Goal: Task Accomplishment & Management: Manage account settings

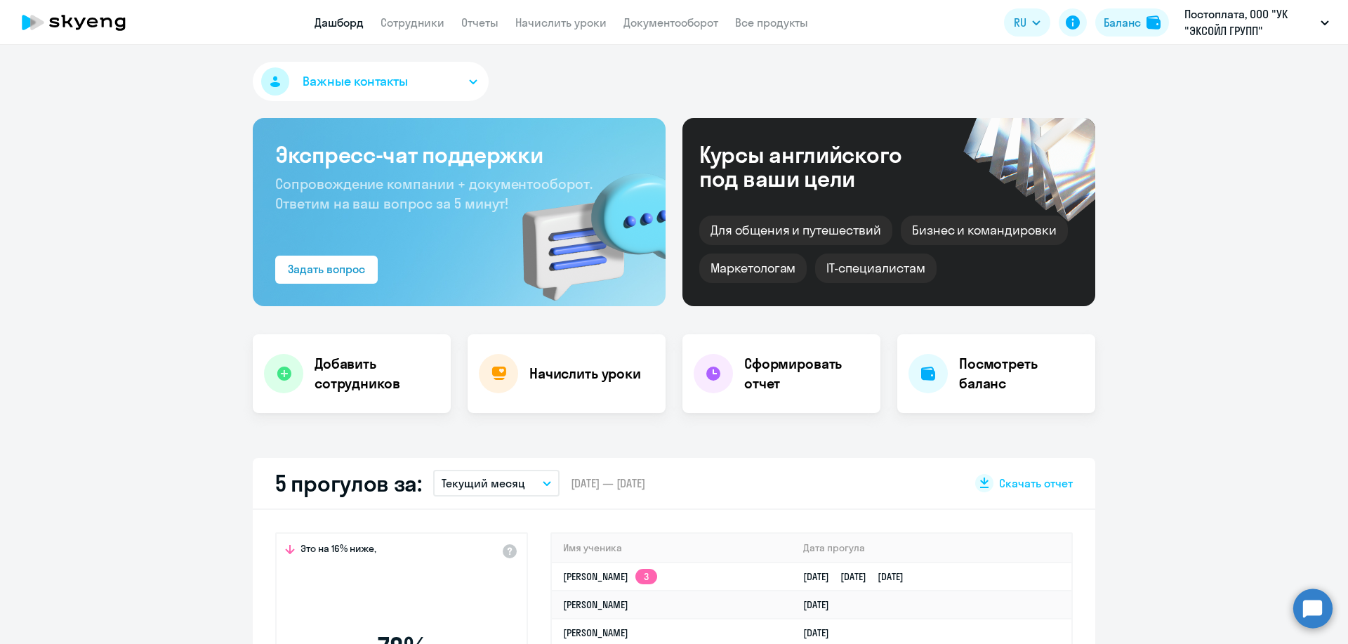
select select "30"
click at [556, 27] on link "Начислить уроки" at bounding box center [560, 22] width 91 height 14
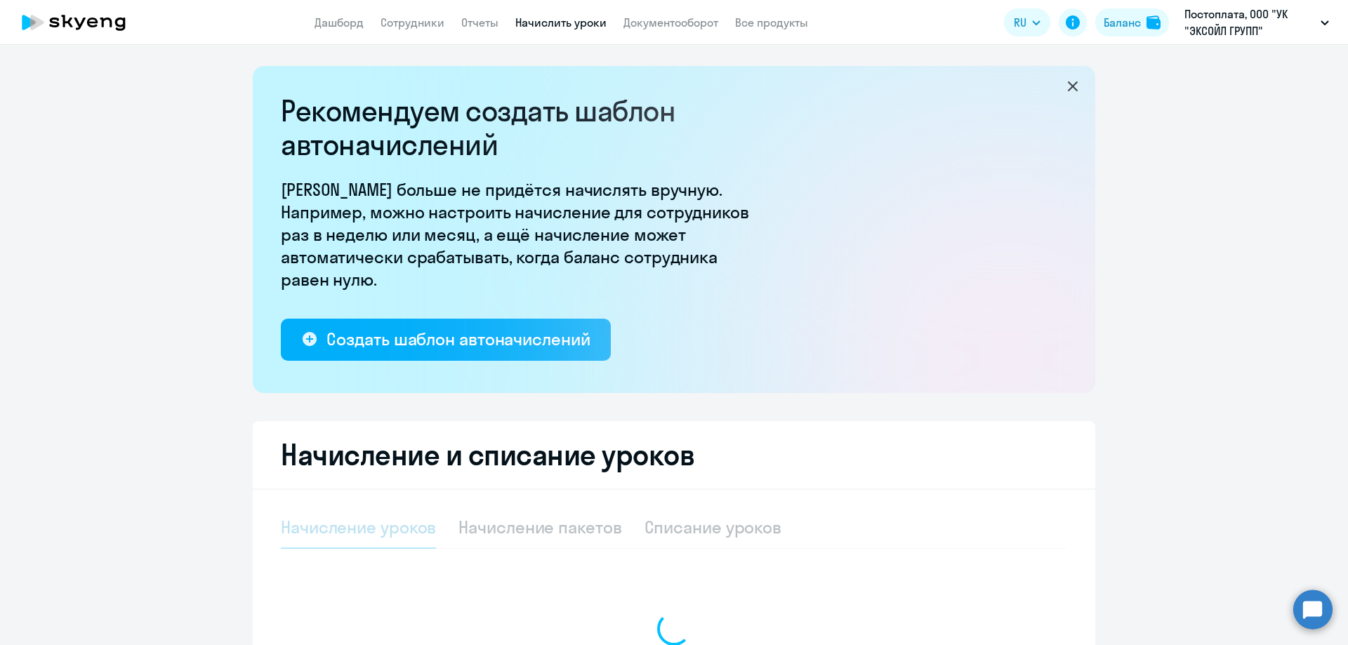
select select "10"
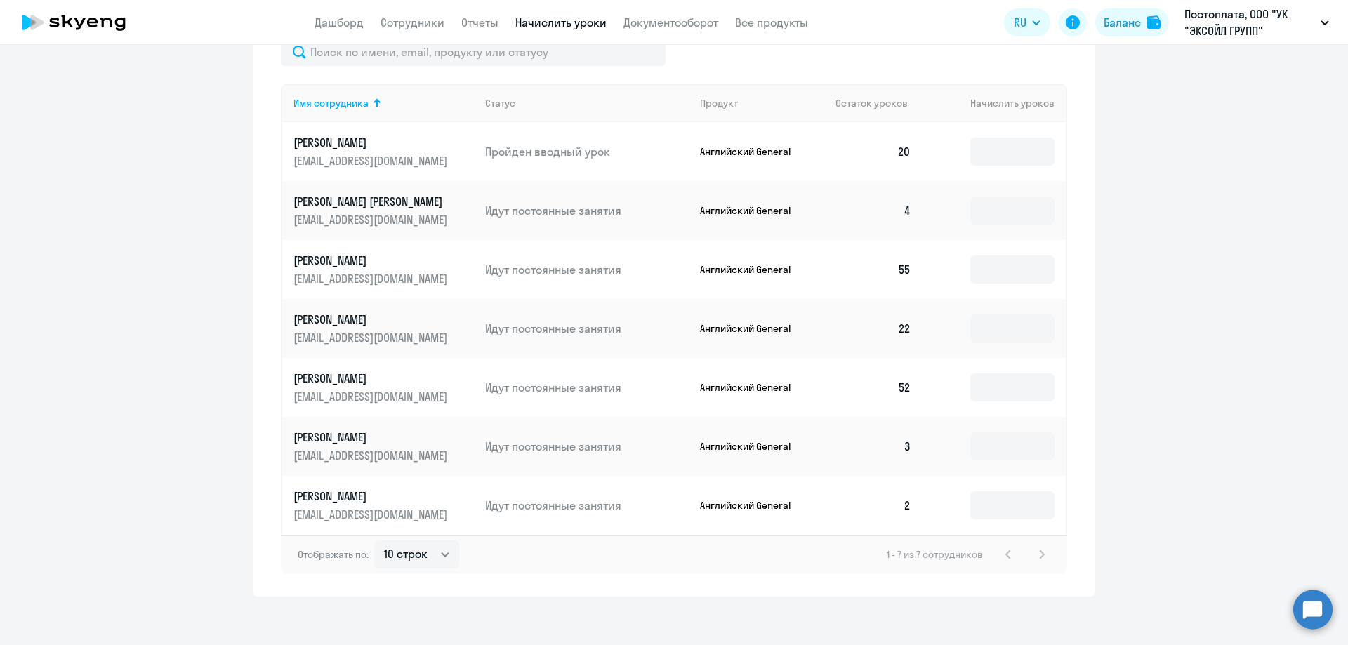
scroll to position [627, 0]
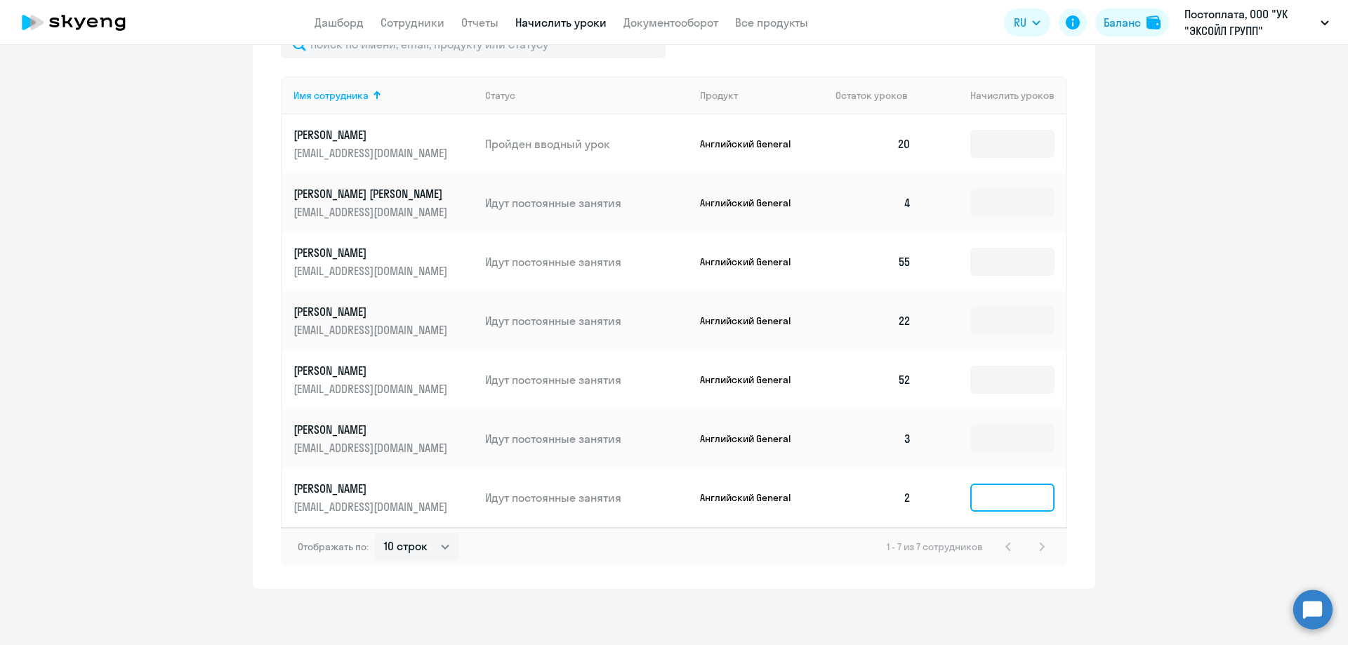
click at [1022, 506] on input at bounding box center [1012, 498] width 84 height 28
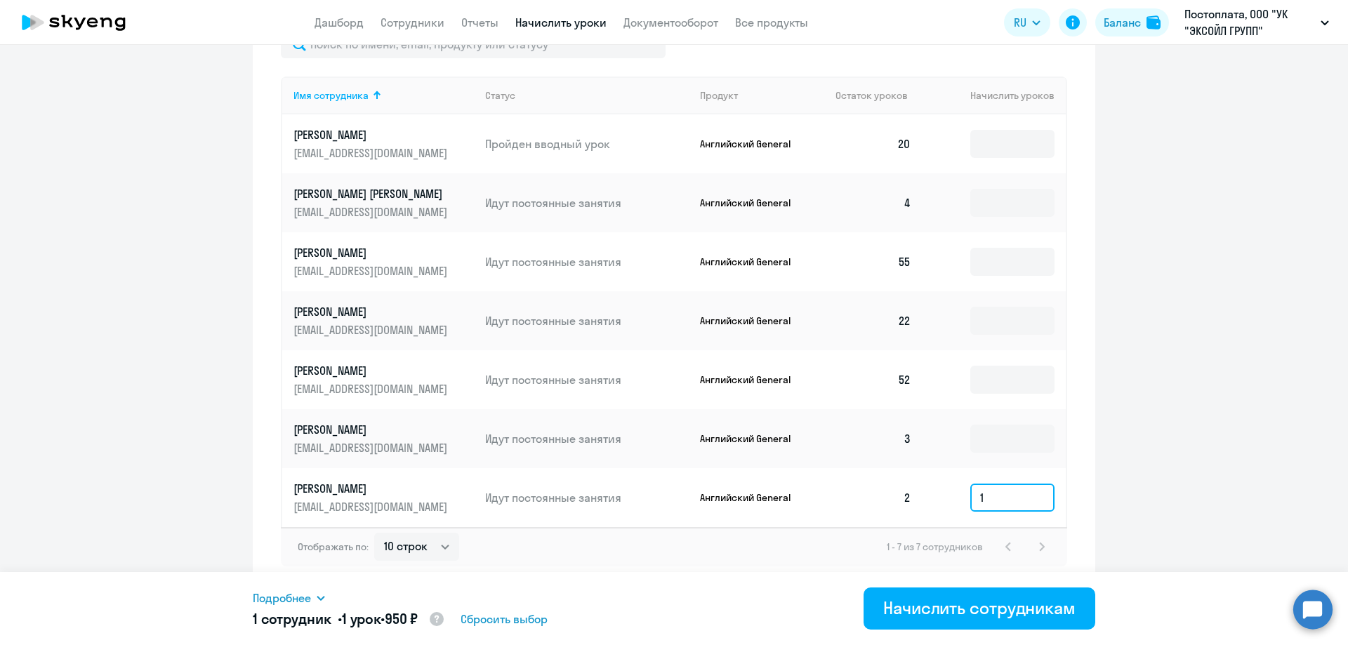
type input "10"
drag, startPoint x: 1023, startPoint y: 500, endPoint x: 919, endPoint y: 492, distance: 104.3
click at [923, 492] on td "10" at bounding box center [994, 497] width 143 height 59
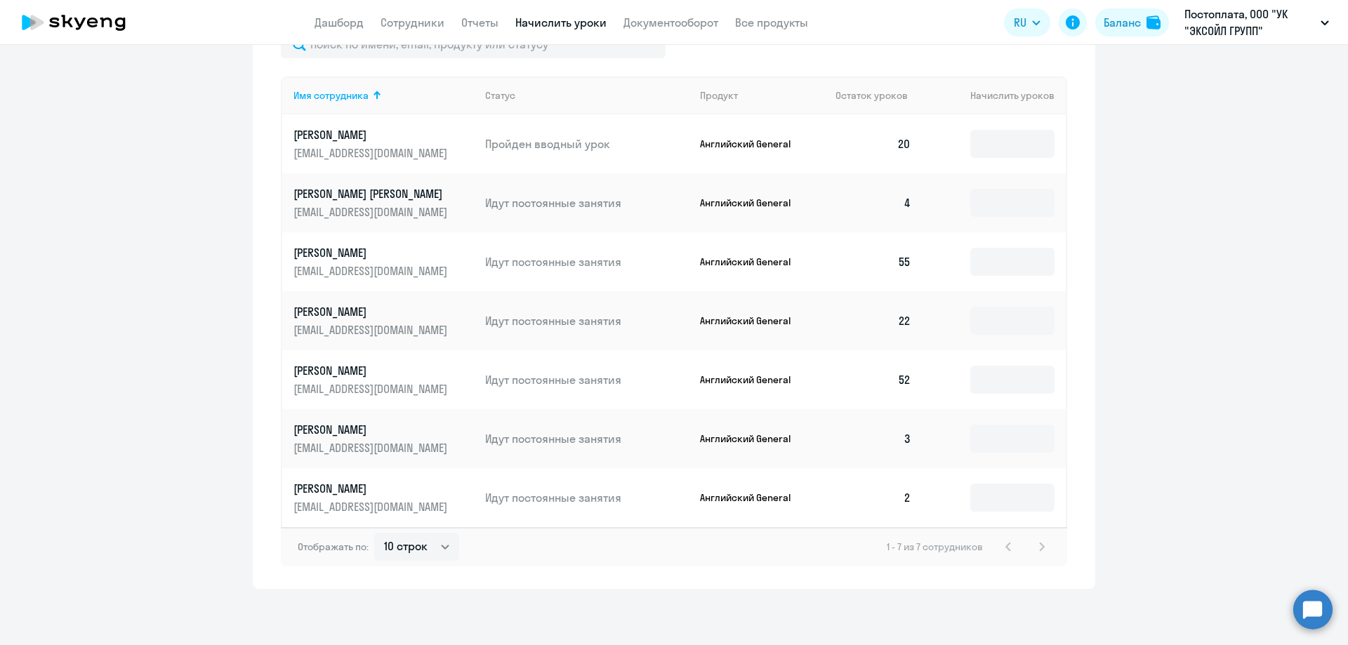
click at [1190, 508] on ng-component "Рекомендуем создать шаблон автоначислений Уроки больше не придётся начислять вр…" at bounding box center [674, 14] width 1348 height 1150
click at [367, 192] on p "[PERSON_NAME] [PERSON_NAME]" at bounding box center [372, 193] width 157 height 15
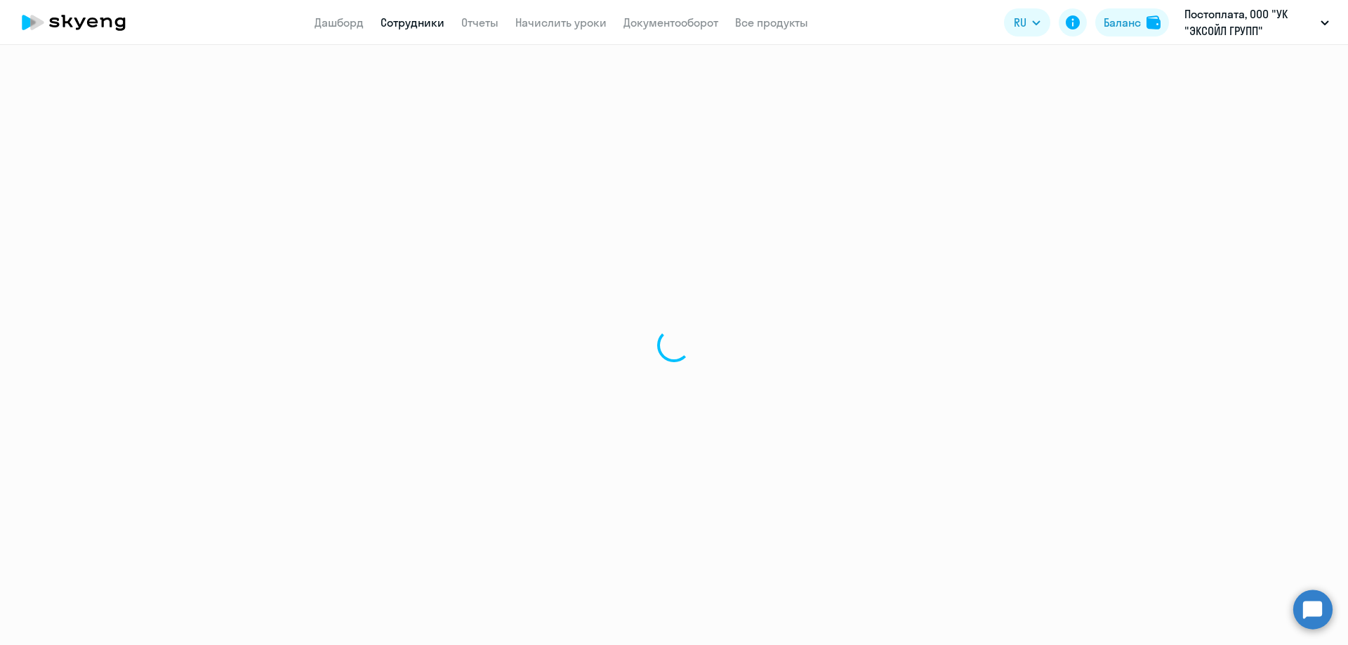
select select "english"
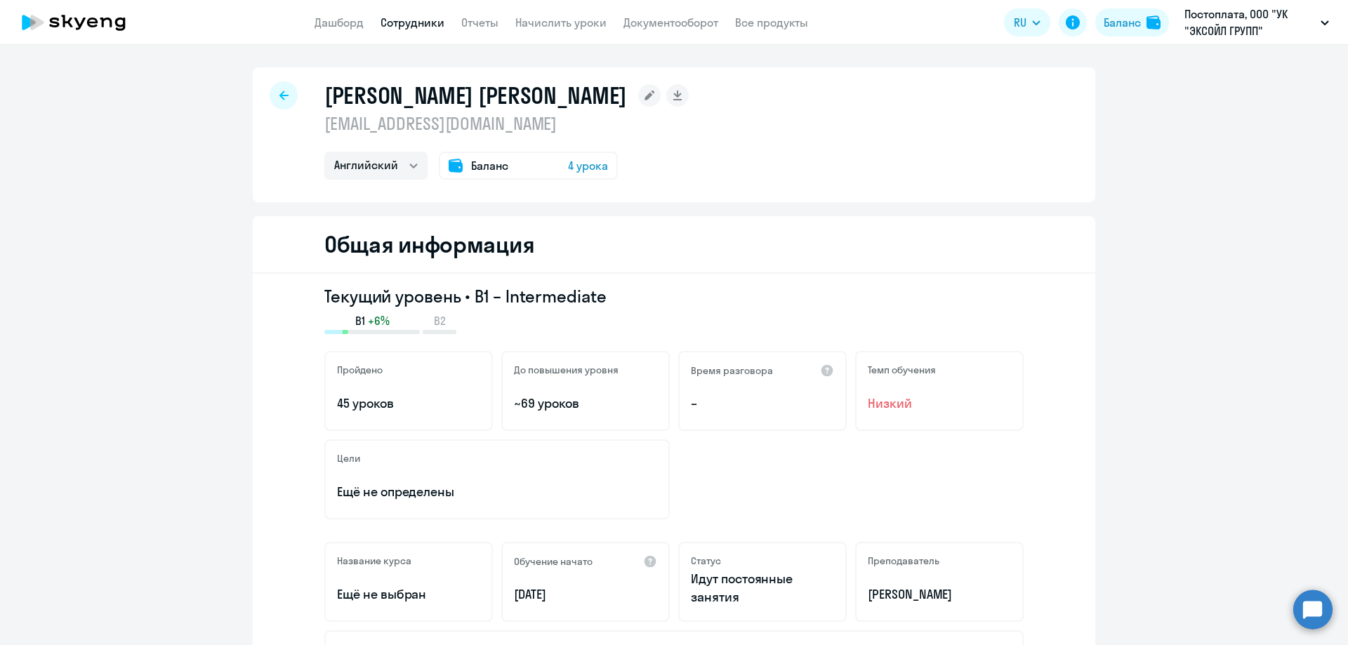
scroll to position [70, 0]
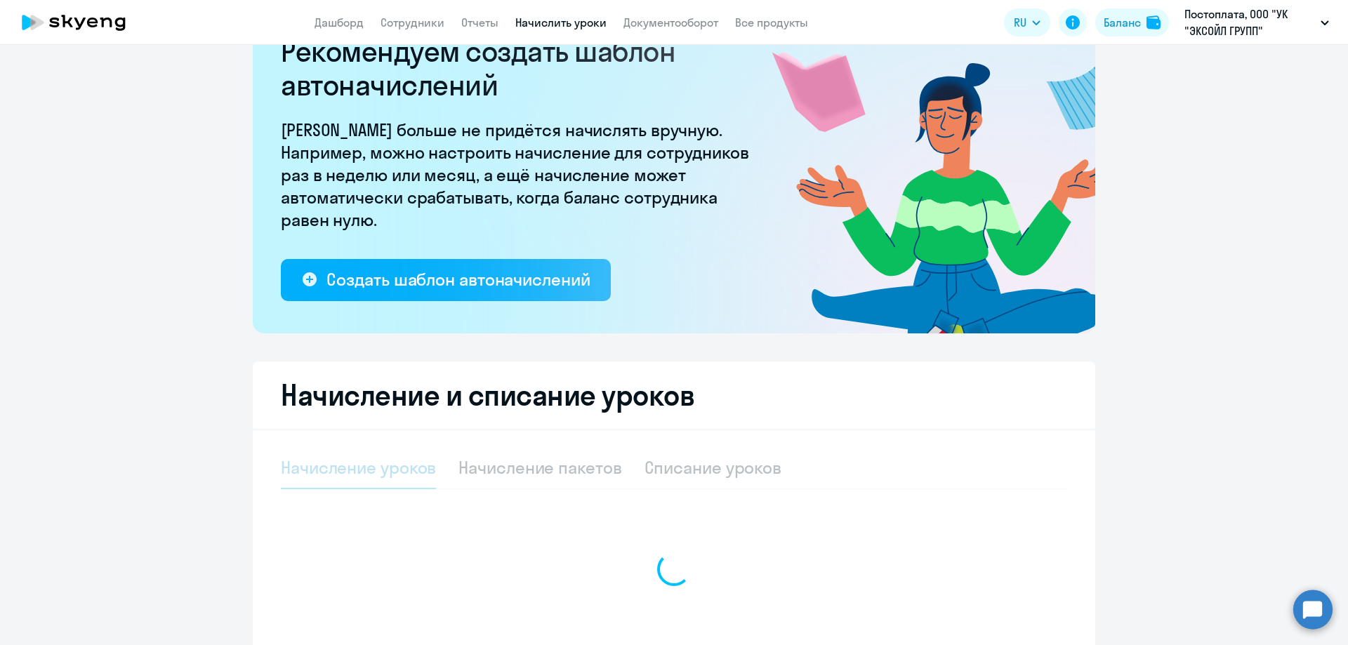
select select "10"
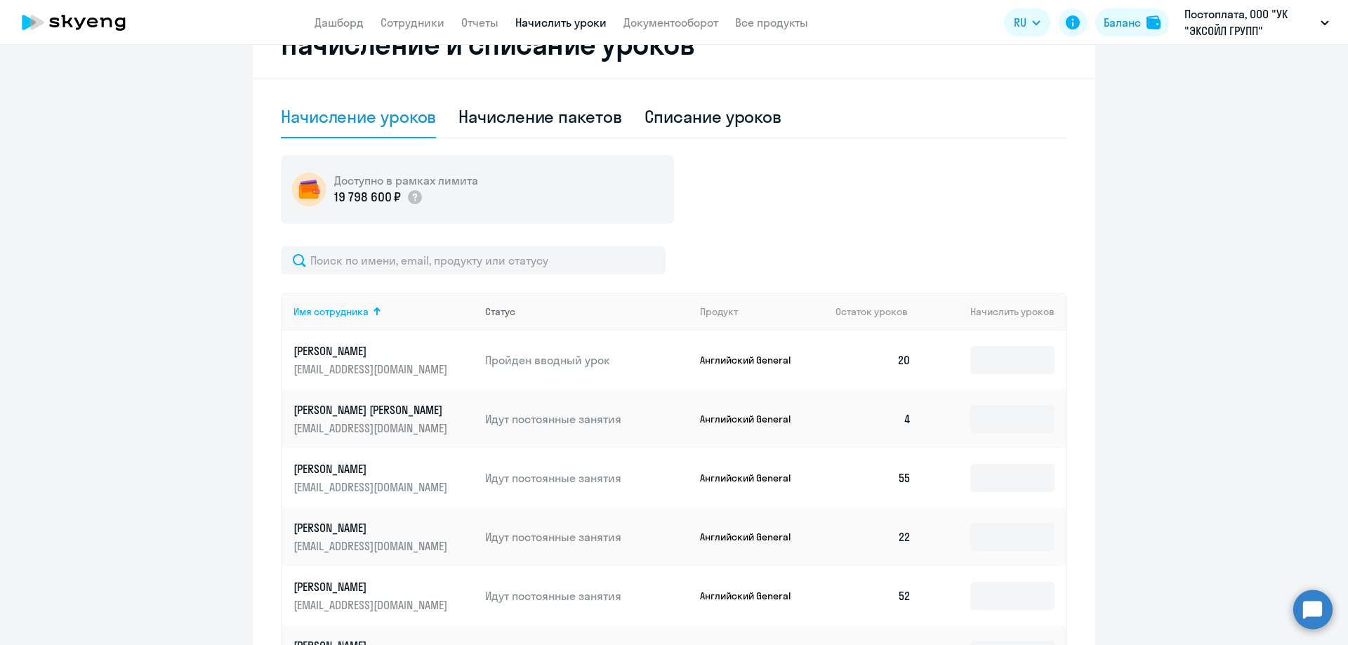
scroll to position [621, 0]
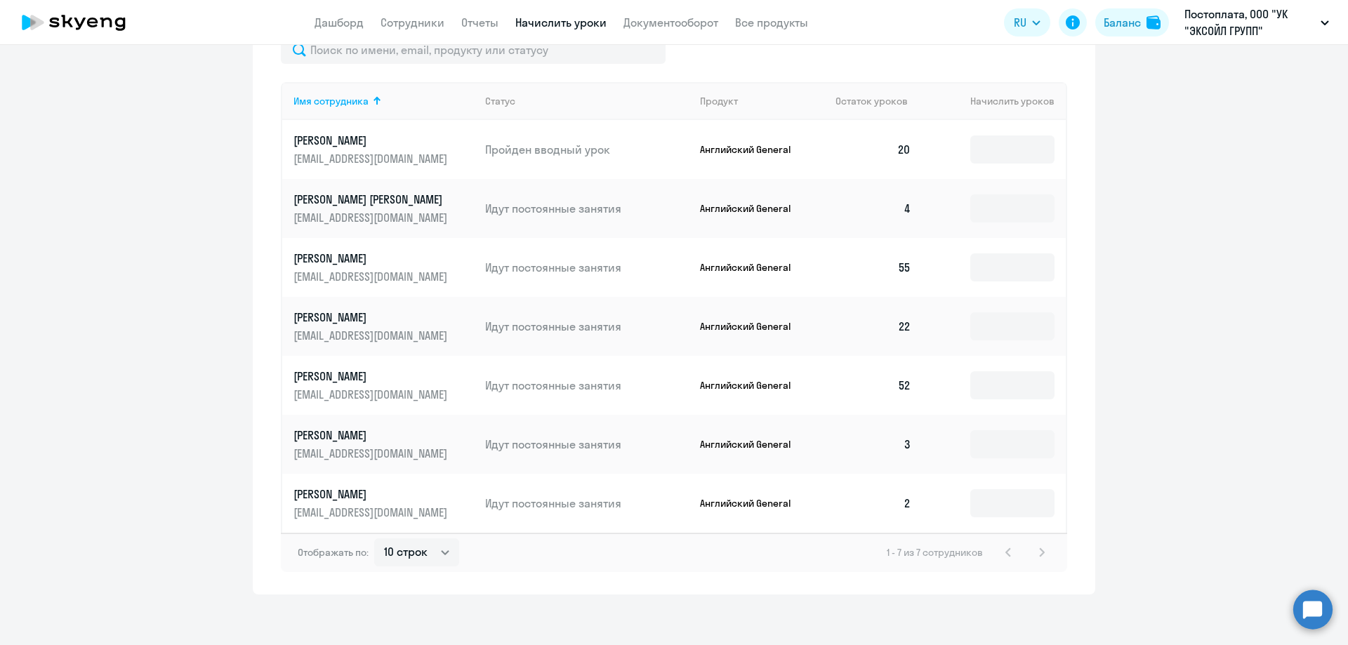
click at [356, 434] on p "[PERSON_NAME]" at bounding box center [372, 435] width 157 height 15
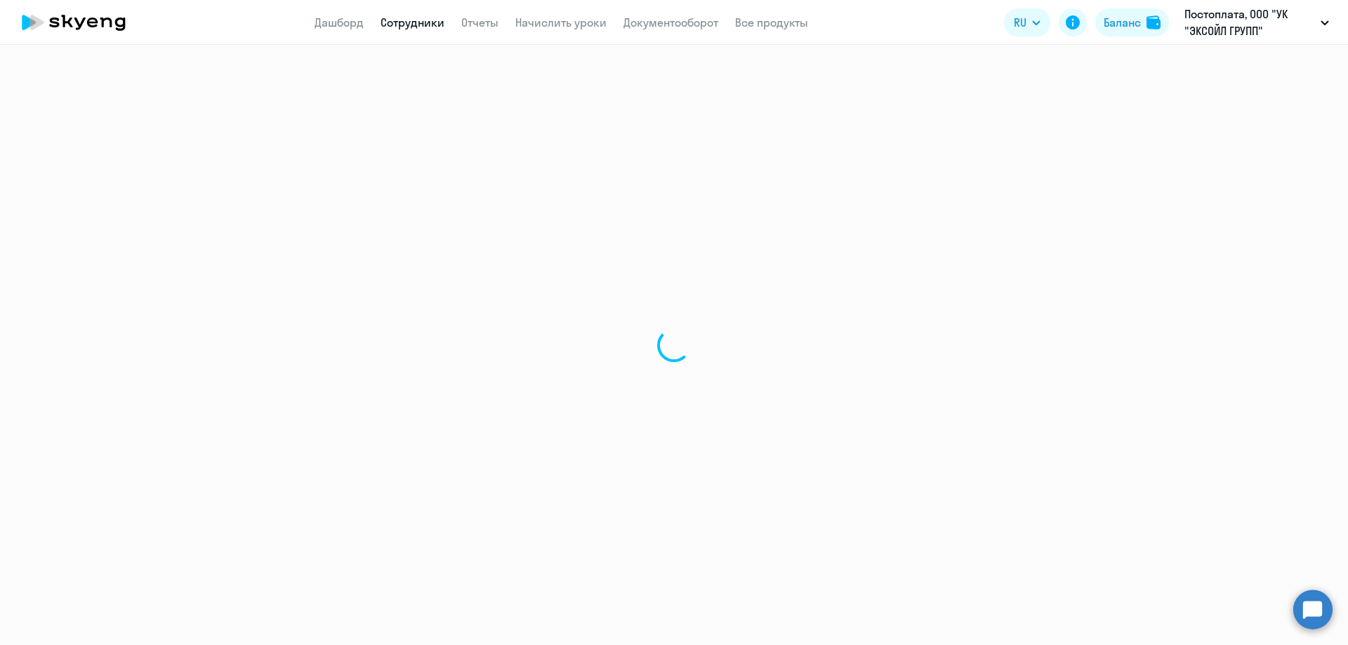
select select "english"
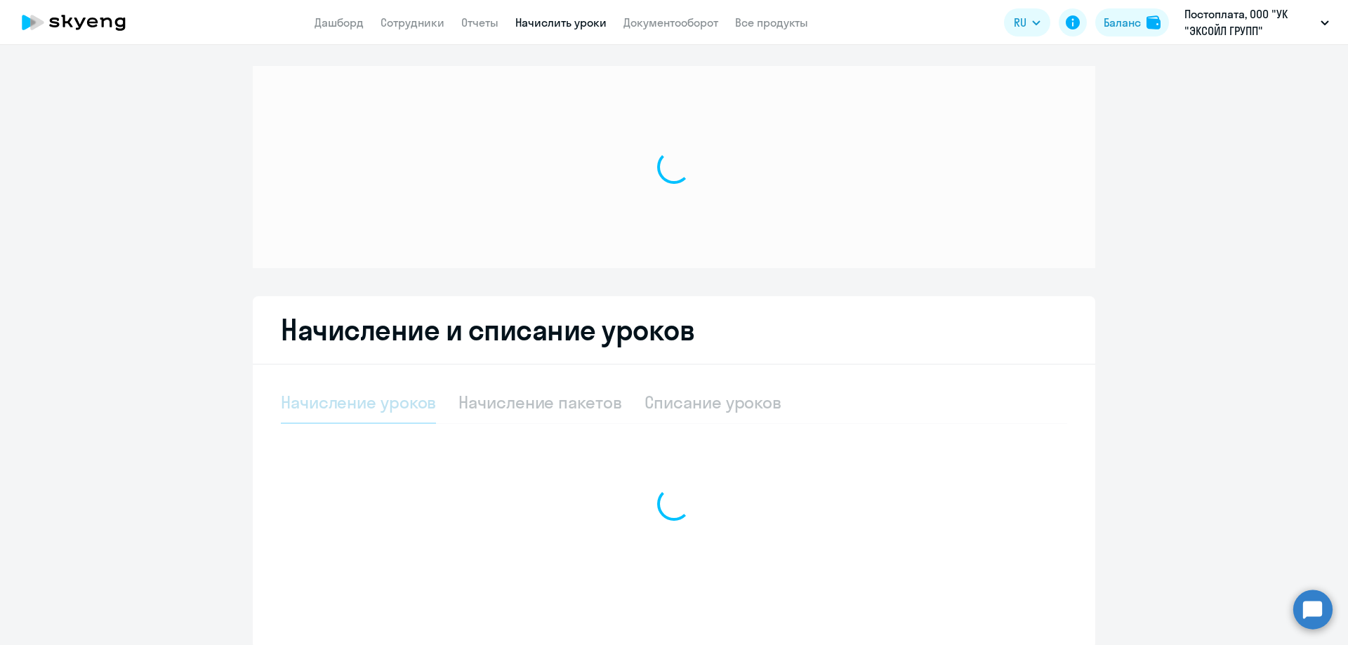
select select "10"
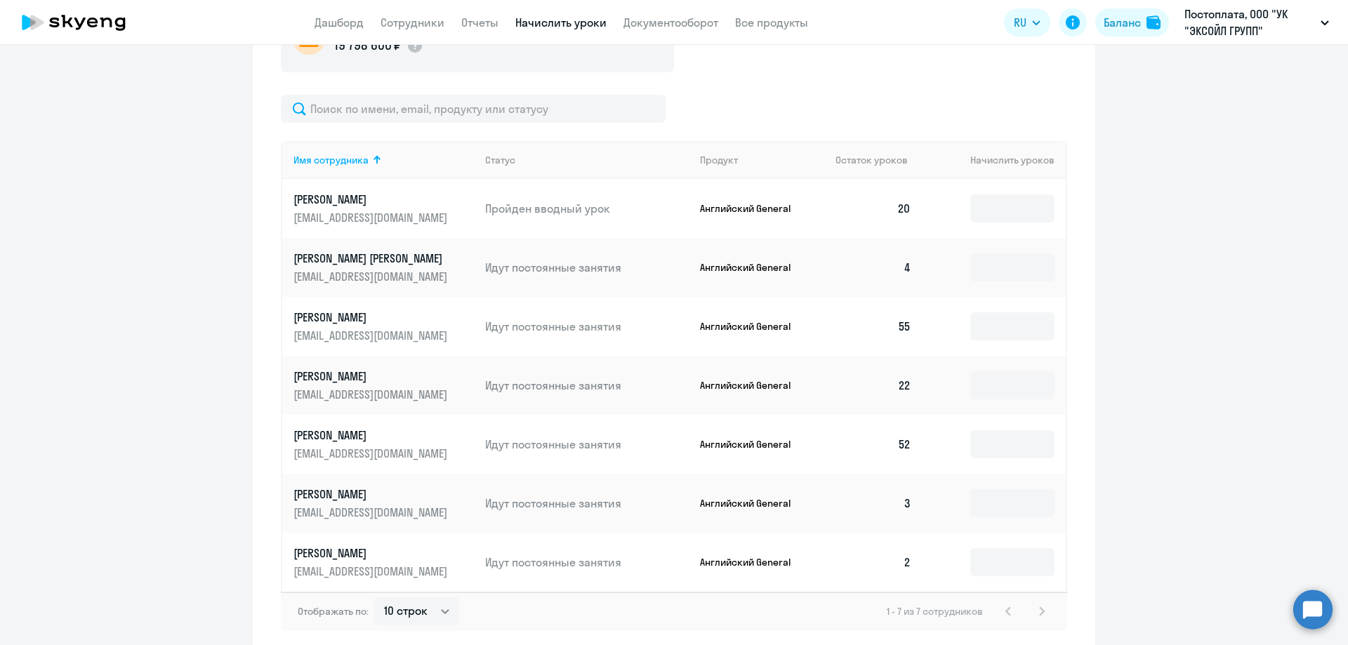
scroll to position [627, 0]
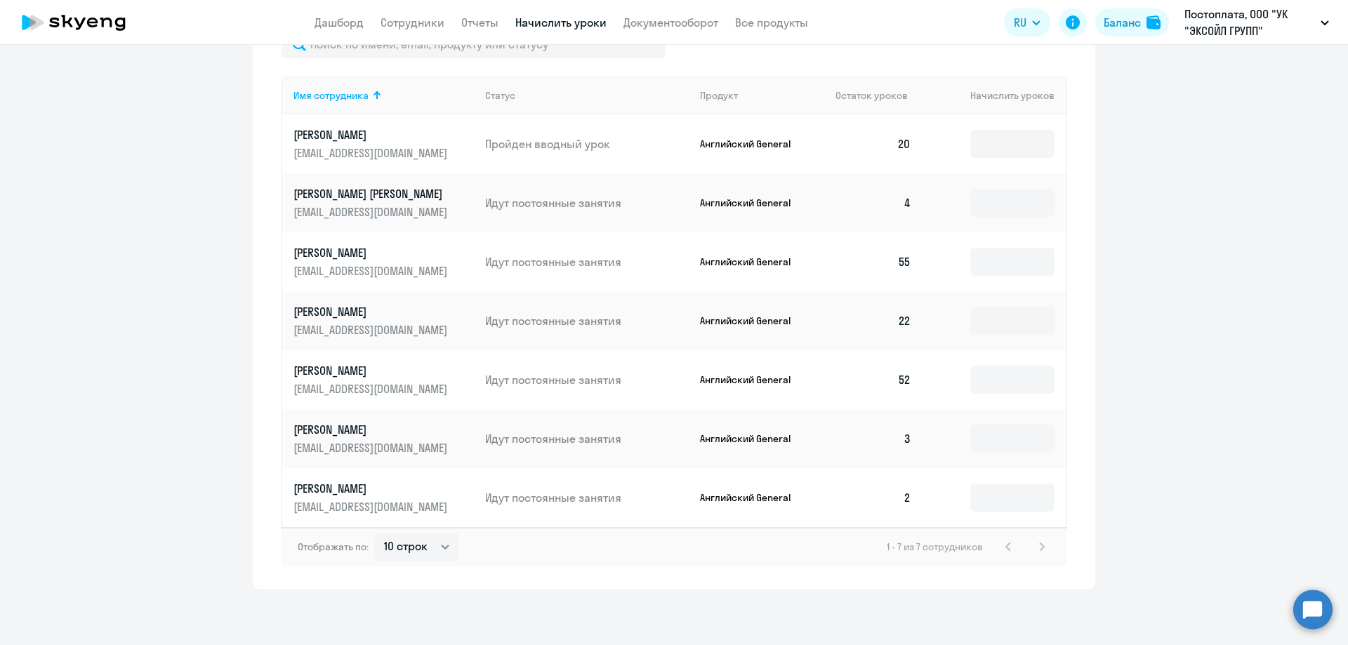
click at [343, 491] on p "[PERSON_NAME]" at bounding box center [372, 488] width 157 height 15
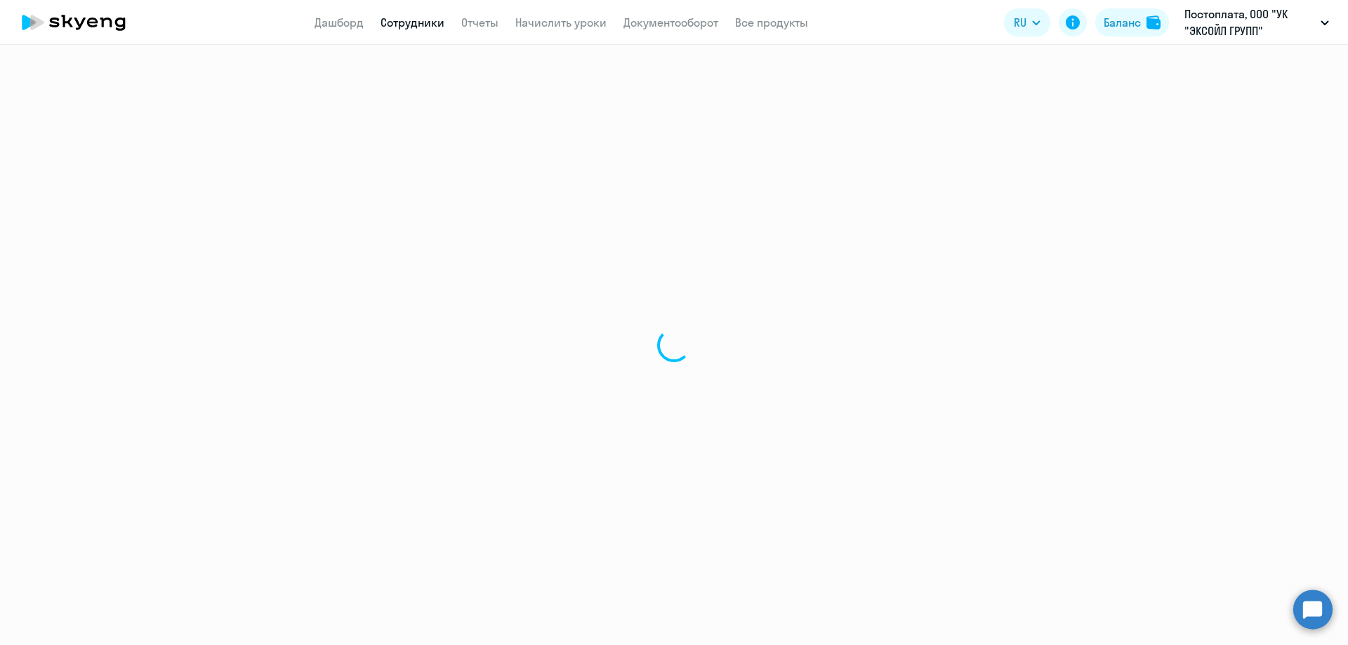
select select "english"
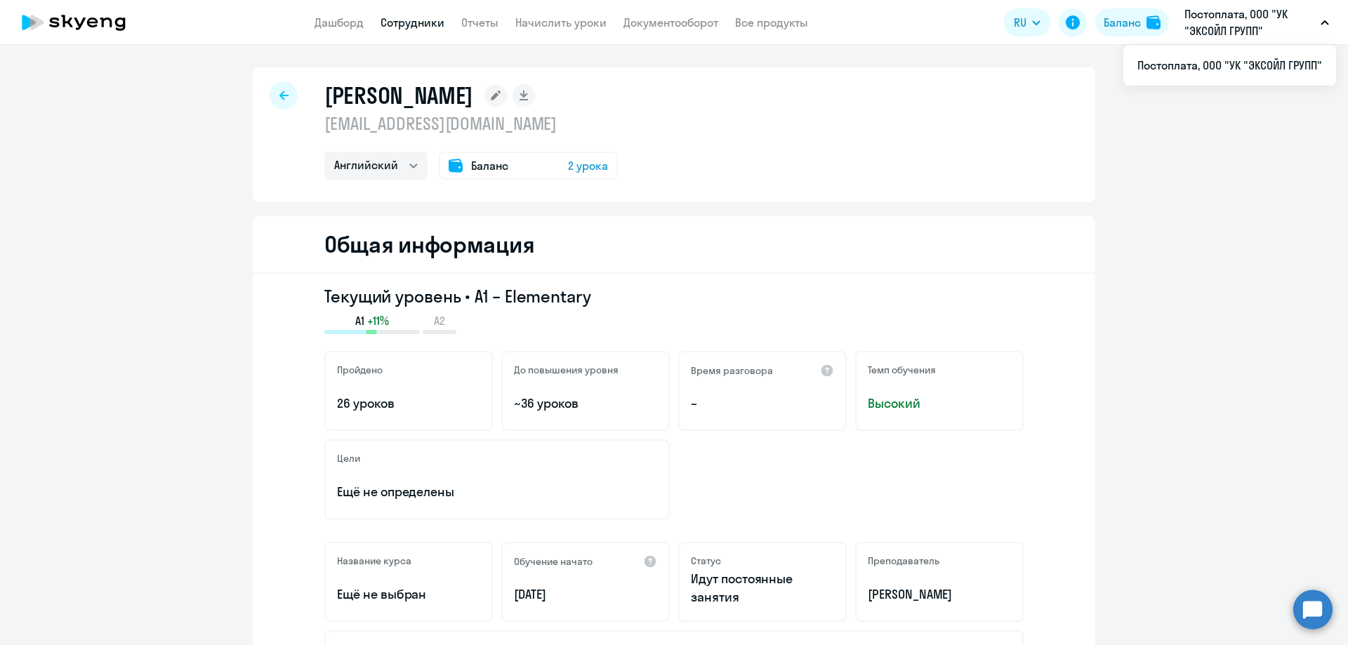
click at [279, 99] on icon at bounding box center [283, 95] width 9 height 9
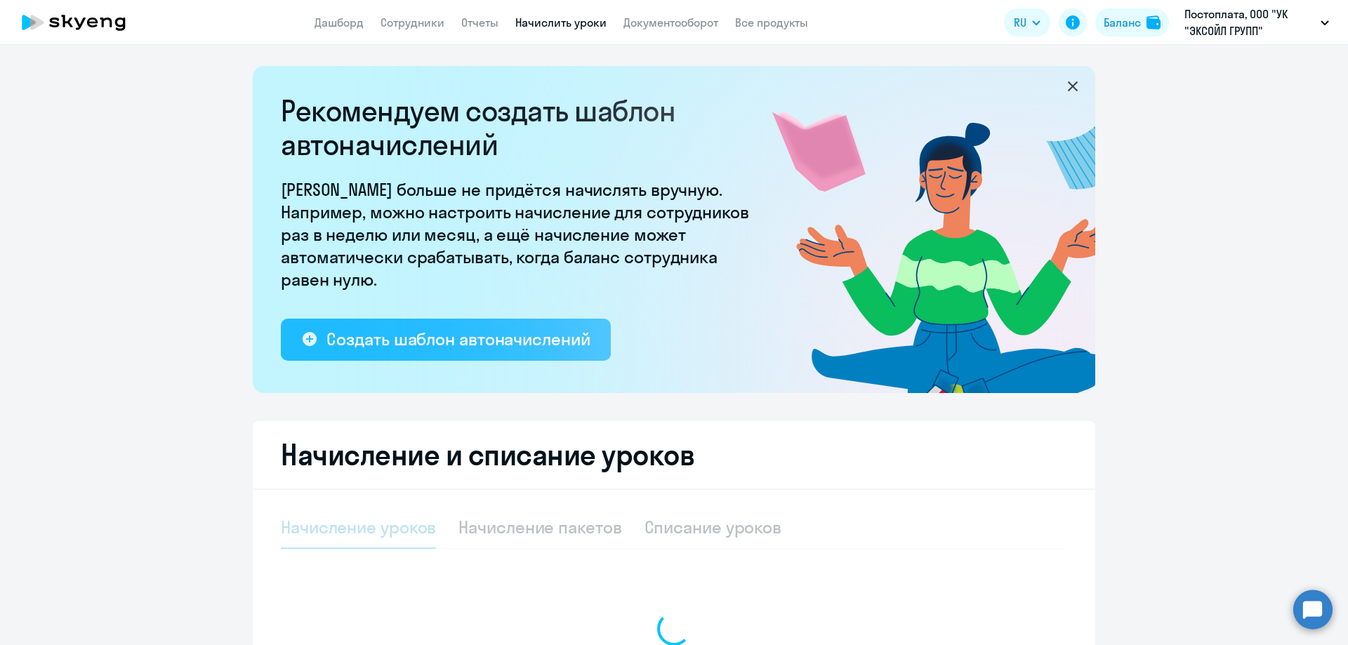
select select "10"
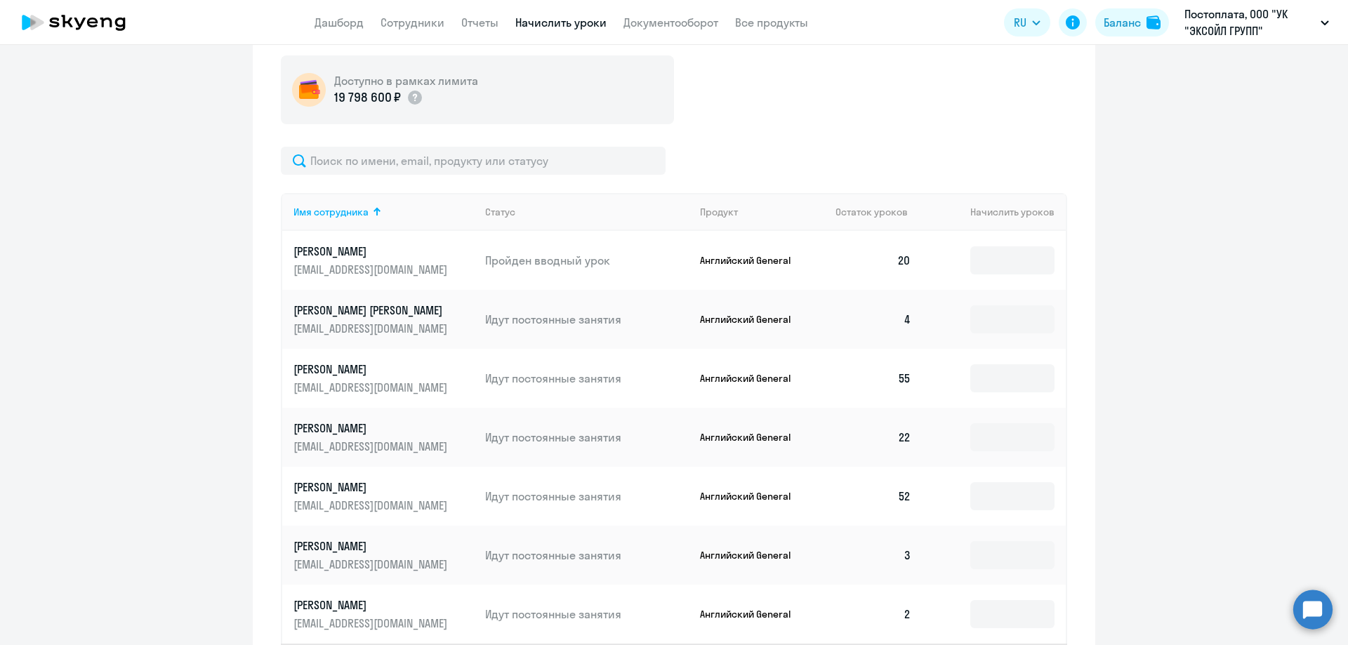
scroll to position [627, 0]
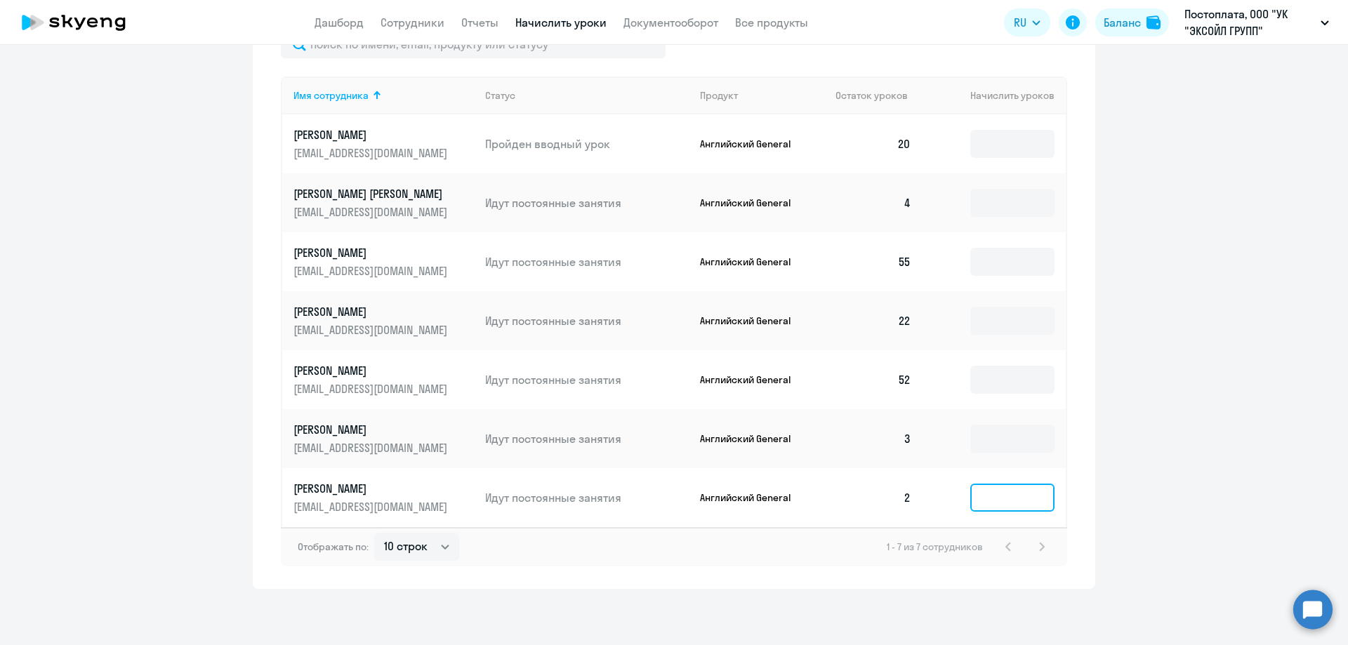
click at [986, 499] on input at bounding box center [1012, 498] width 84 height 28
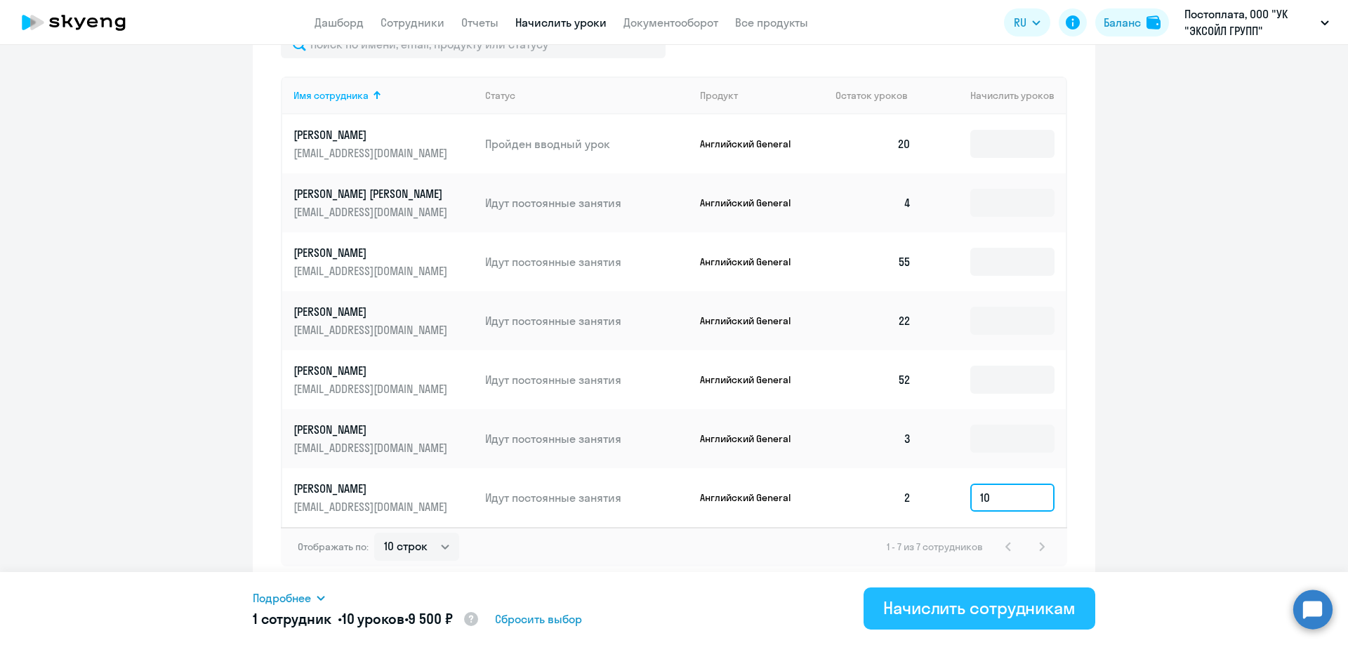
type input "10"
click at [998, 617] on div "Начислить сотрудникам" at bounding box center [979, 608] width 192 height 22
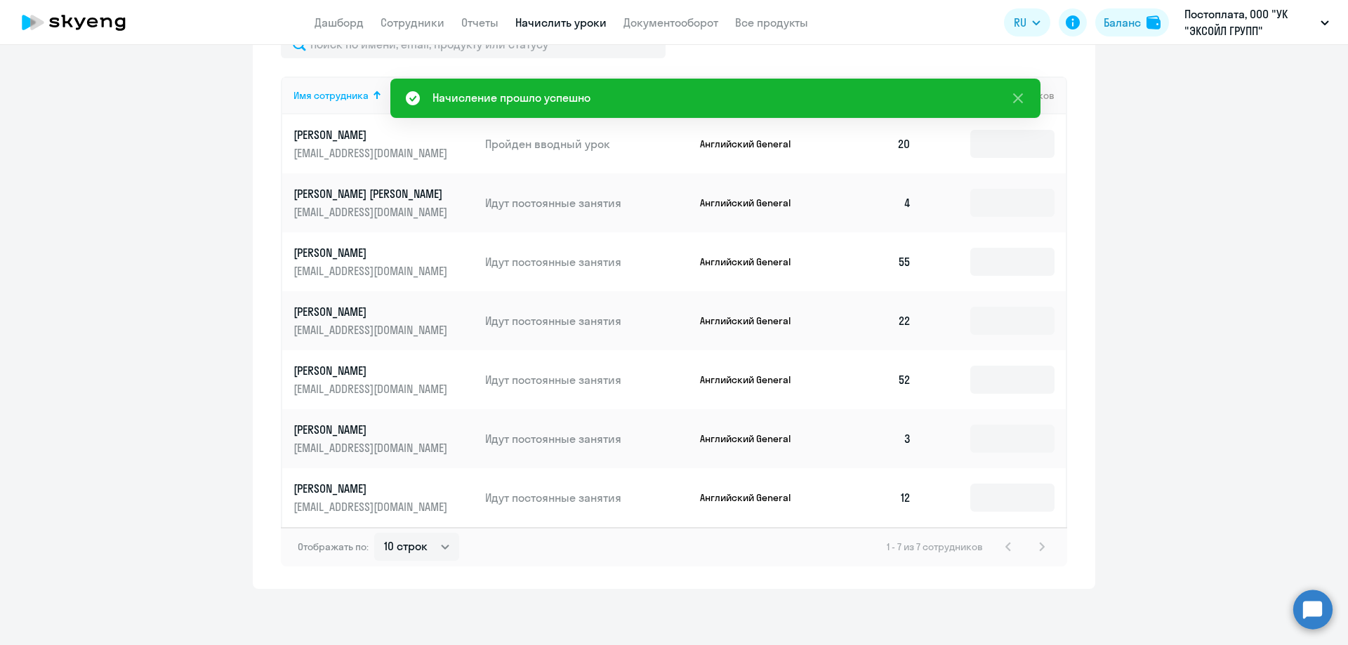
click at [1164, 445] on ng-component "Рекомендуем создать шаблон автоначислений Уроки больше не придётся начислять вр…" at bounding box center [674, 14] width 1348 height 1150
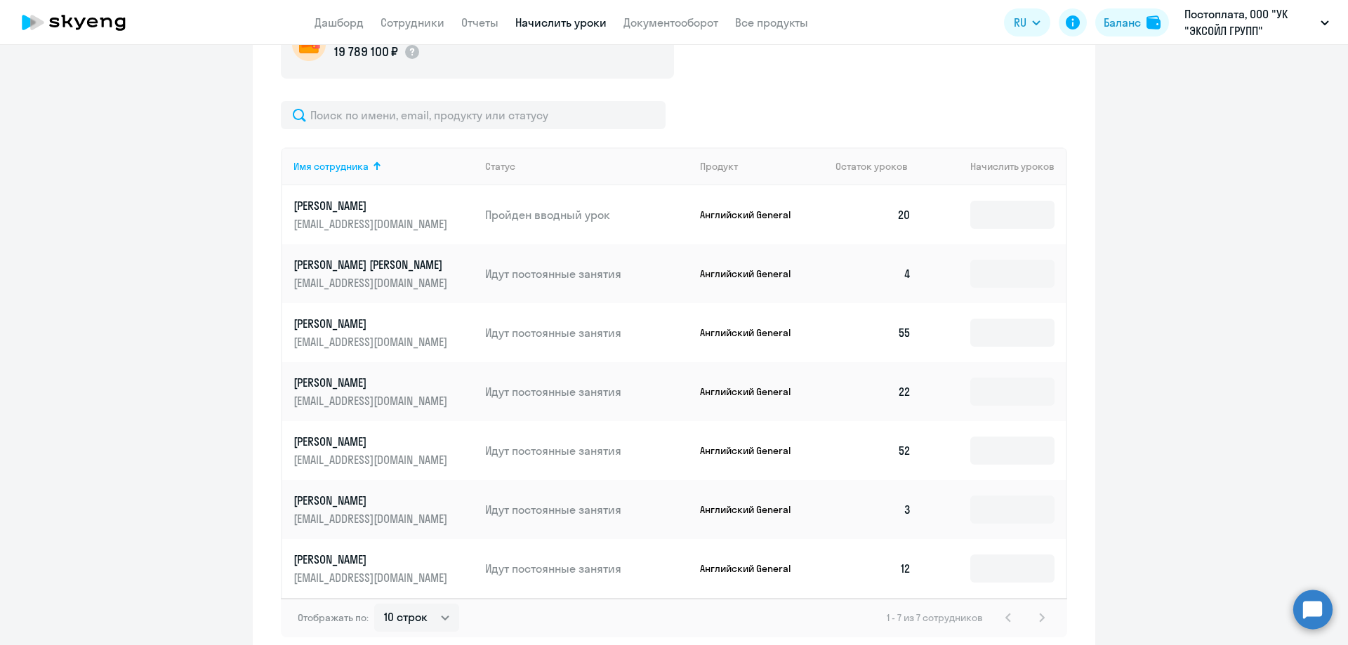
scroll to position [557, 0]
click at [333, 556] on p "[PERSON_NAME]" at bounding box center [372, 558] width 157 height 15
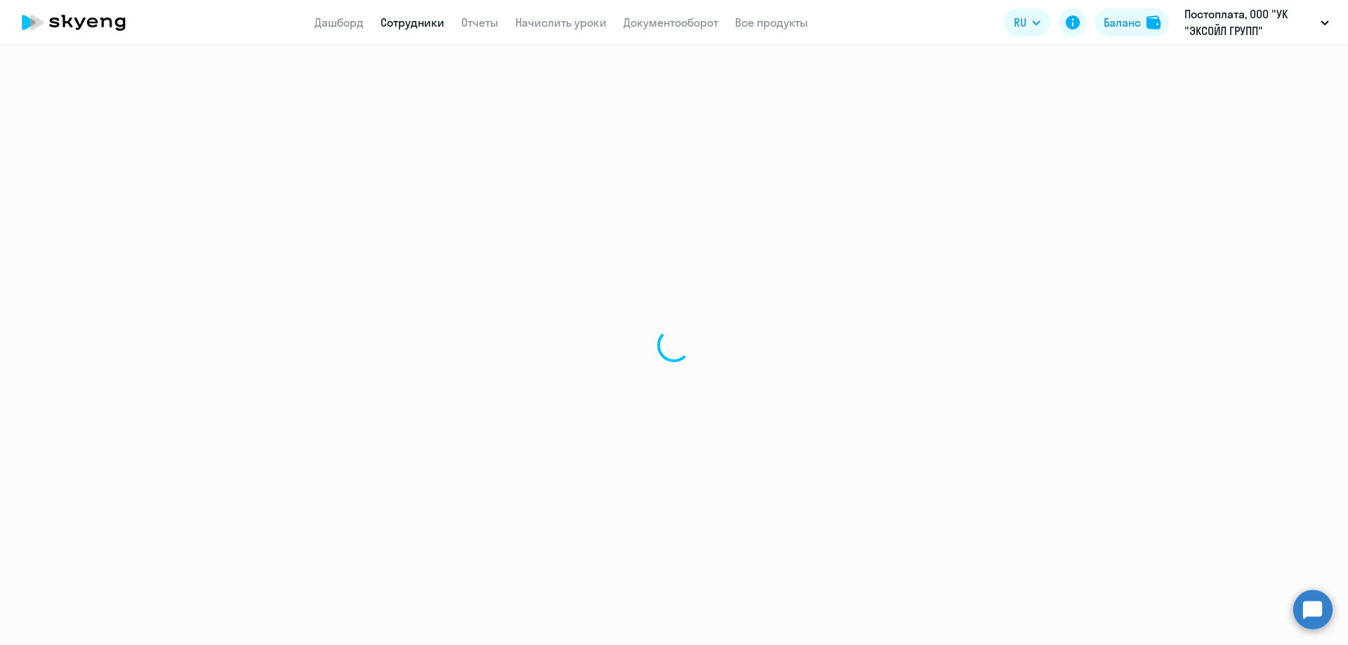
select select "english"
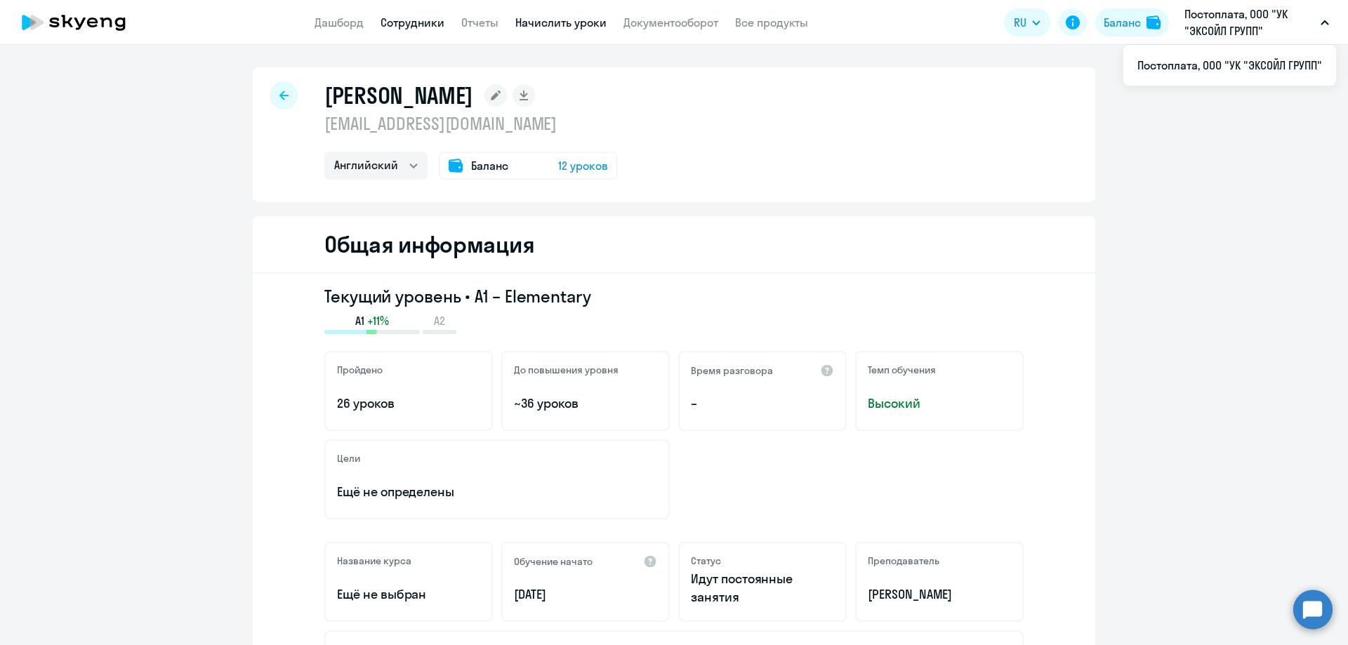
click at [551, 25] on link "Начислить уроки" at bounding box center [560, 22] width 91 height 14
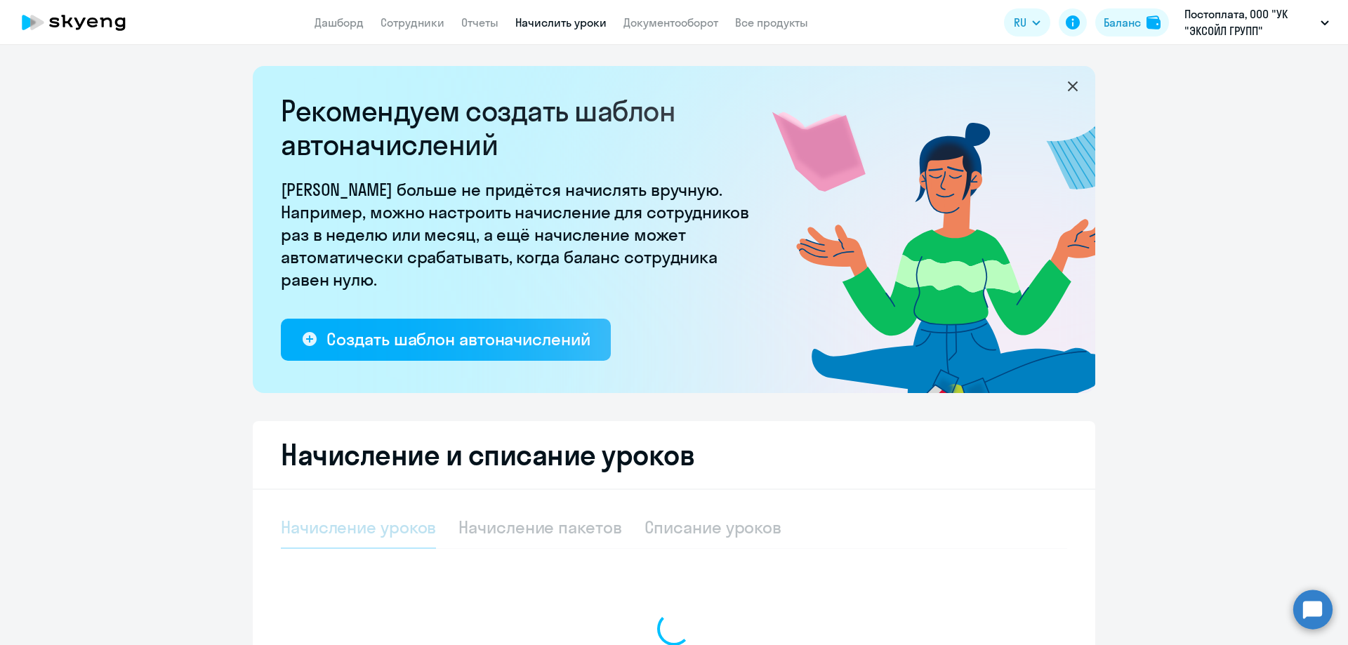
select select "10"
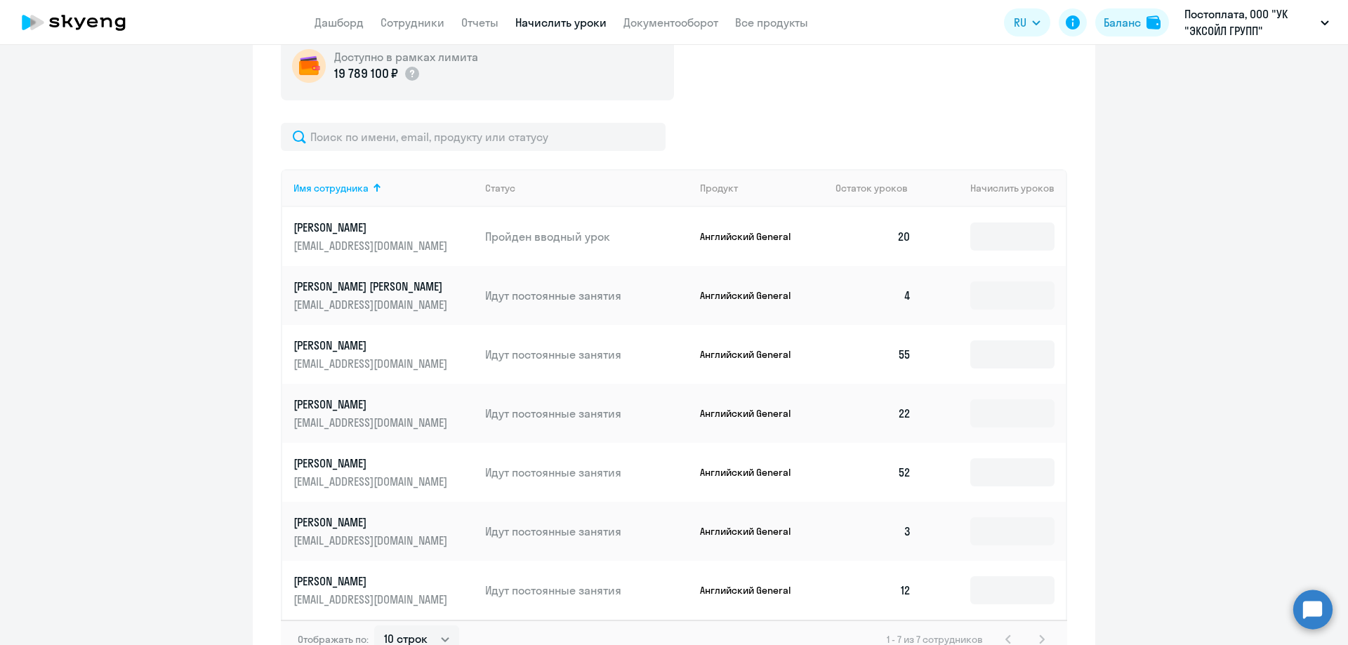
scroll to position [627, 0]
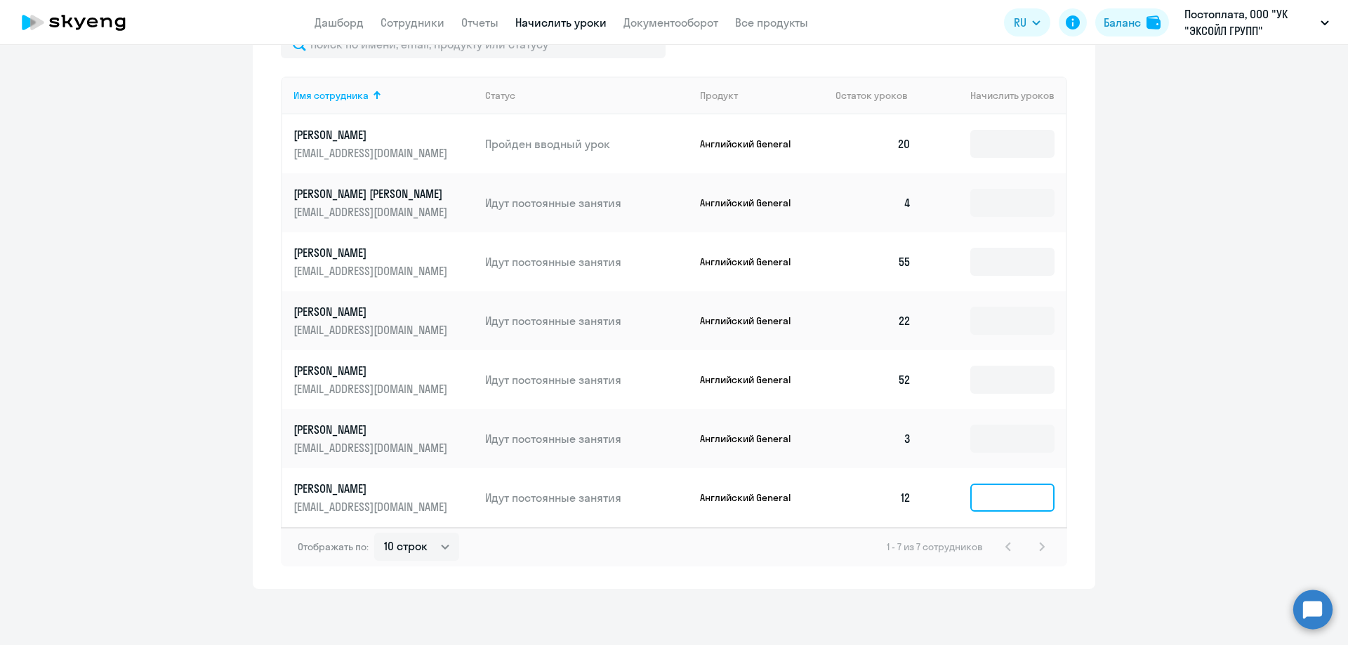
click at [1012, 506] on input at bounding box center [1012, 498] width 84 height 28
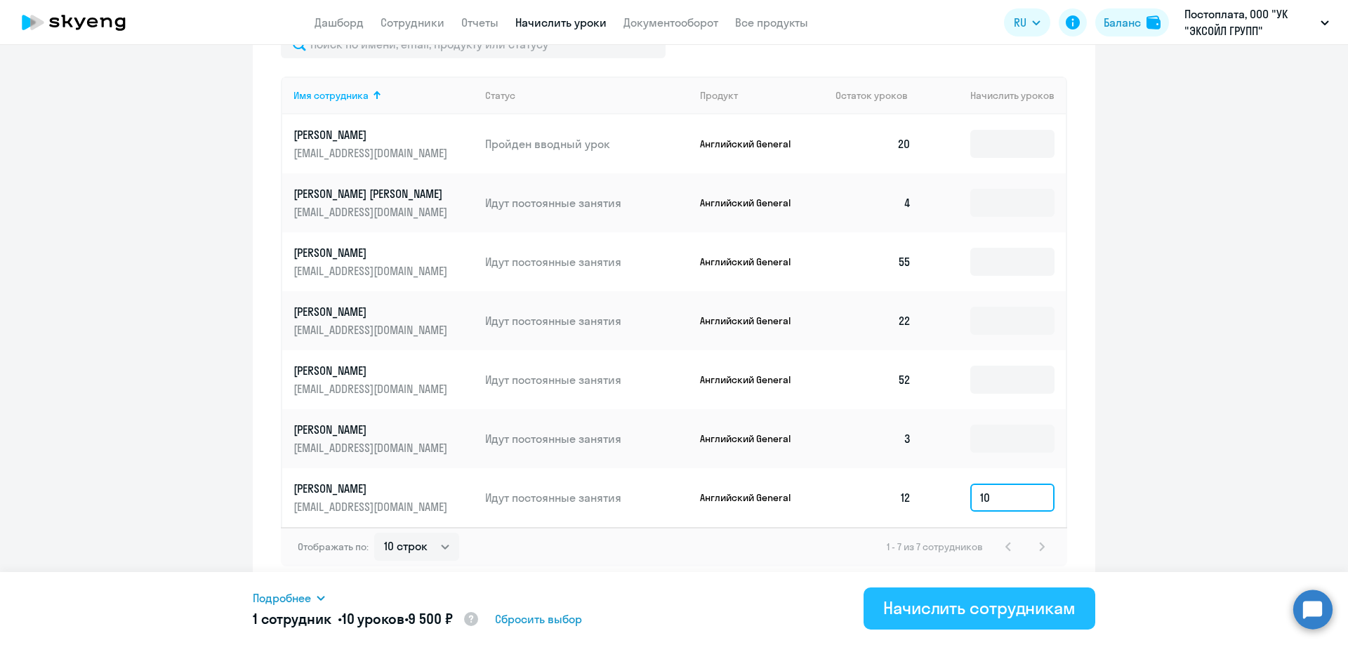
type input "10"
click at [963, 610] on div "Начислить сотрудникам" at bounding box center [979, 608] width 192 height 22
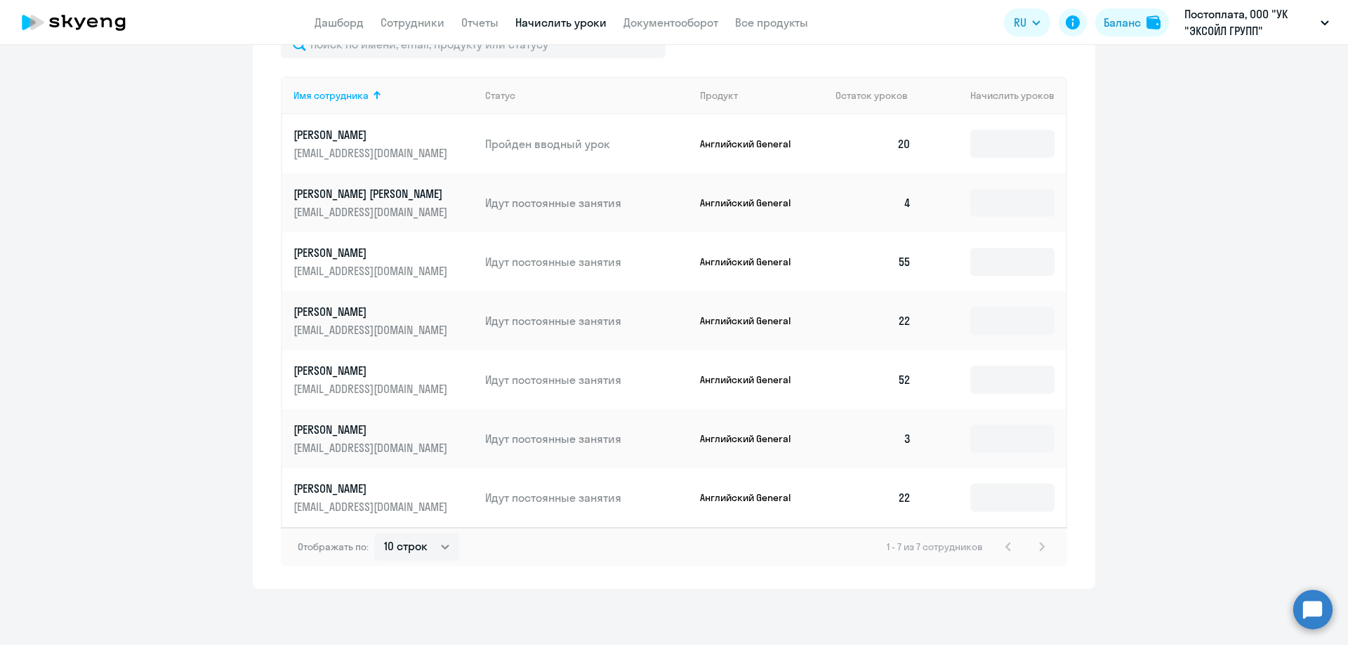
click at [328, 492] on p "[PERSON_NAME]" at bounding box center [372, 488] width 157 height 15
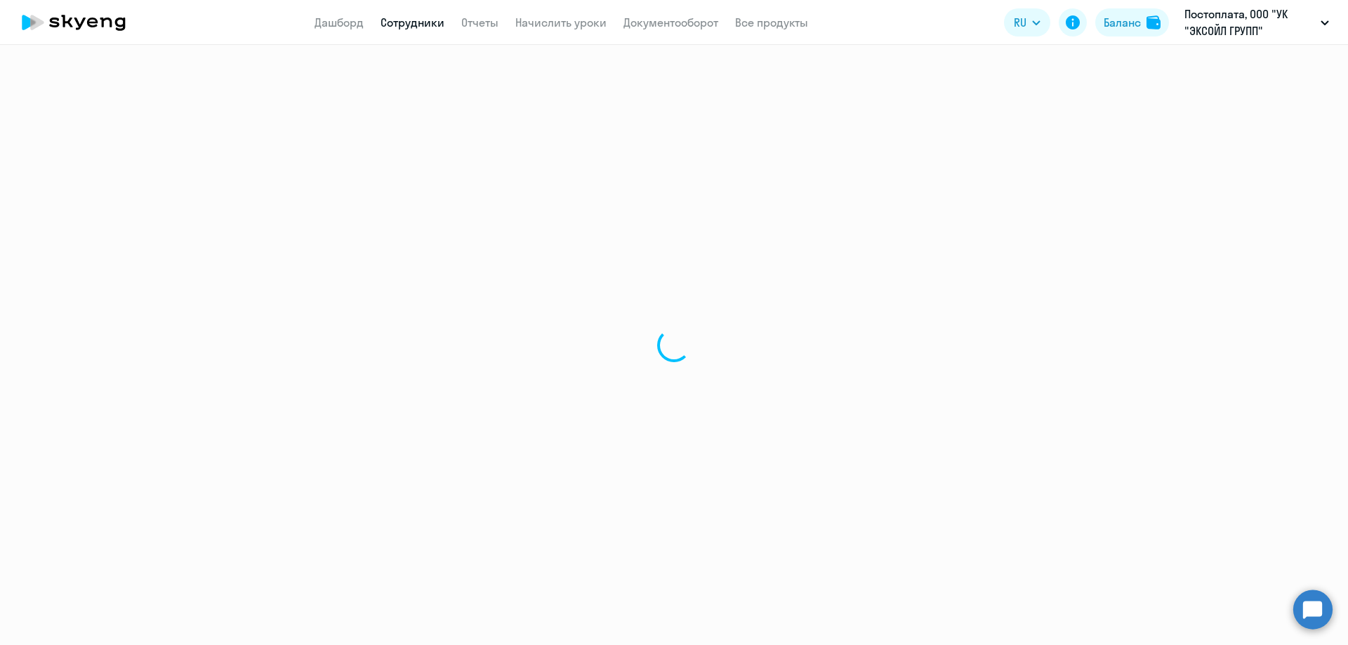
select select "english"
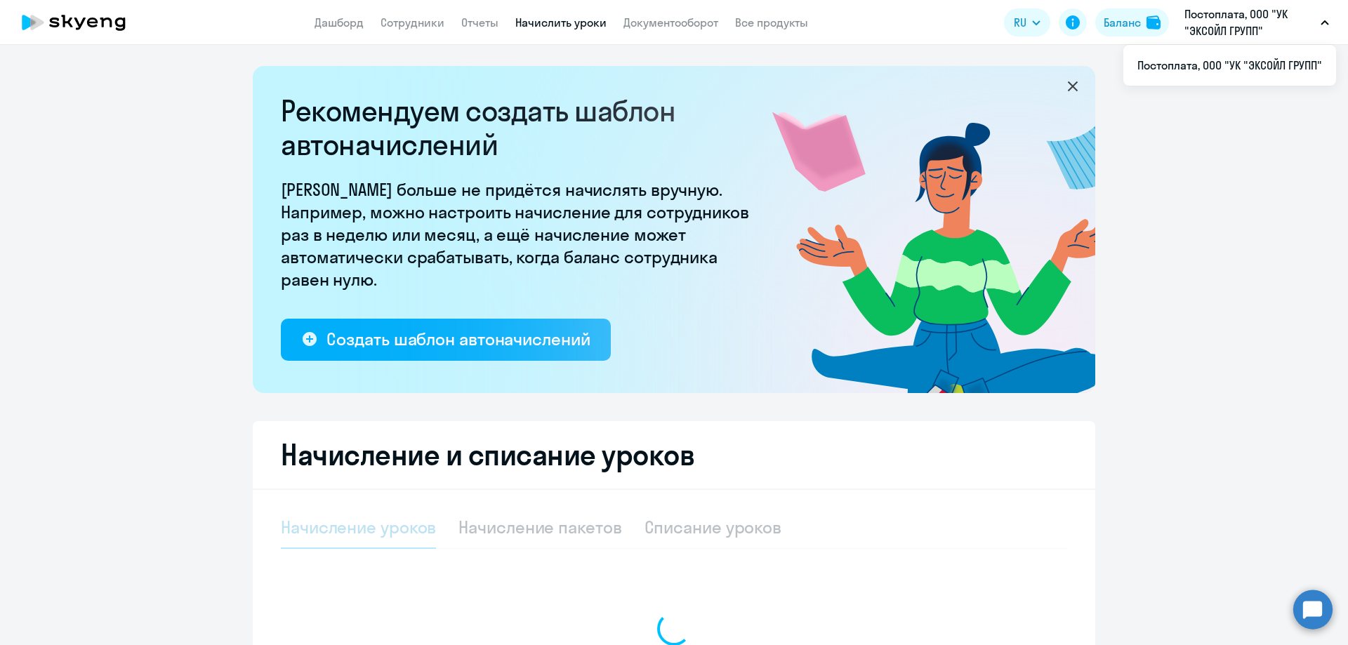
select select "10"
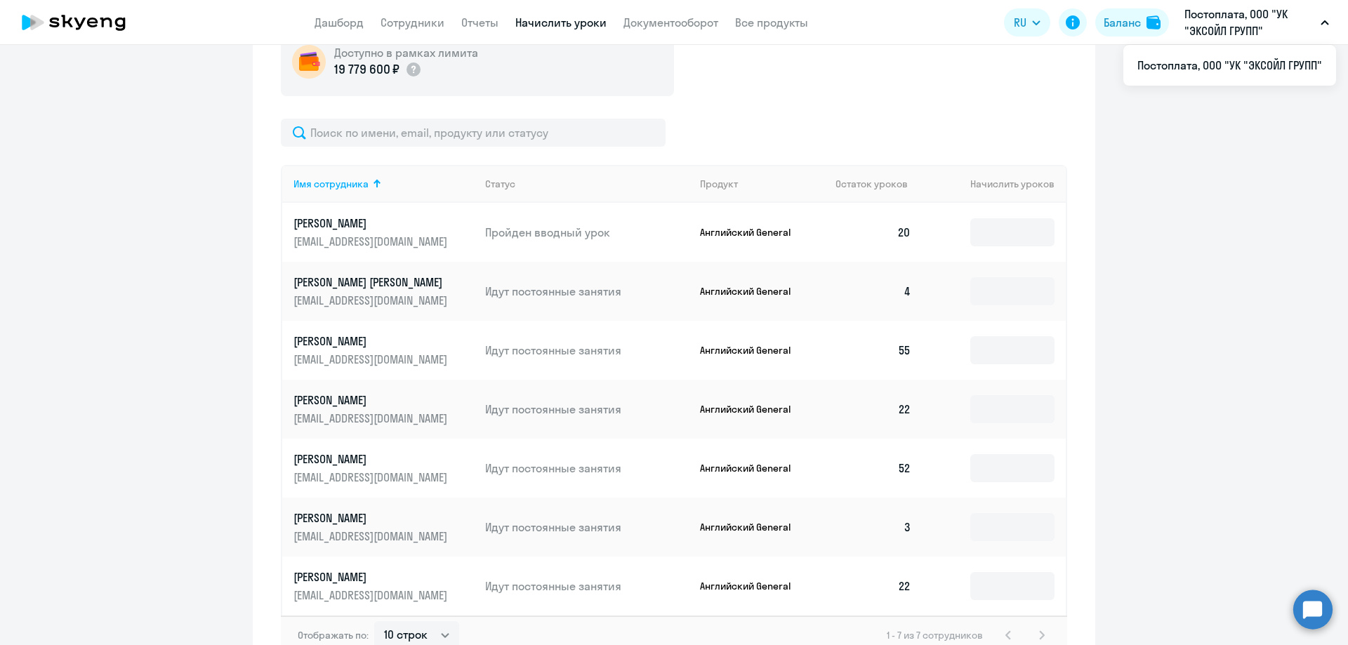
scroll to position [627, 0]
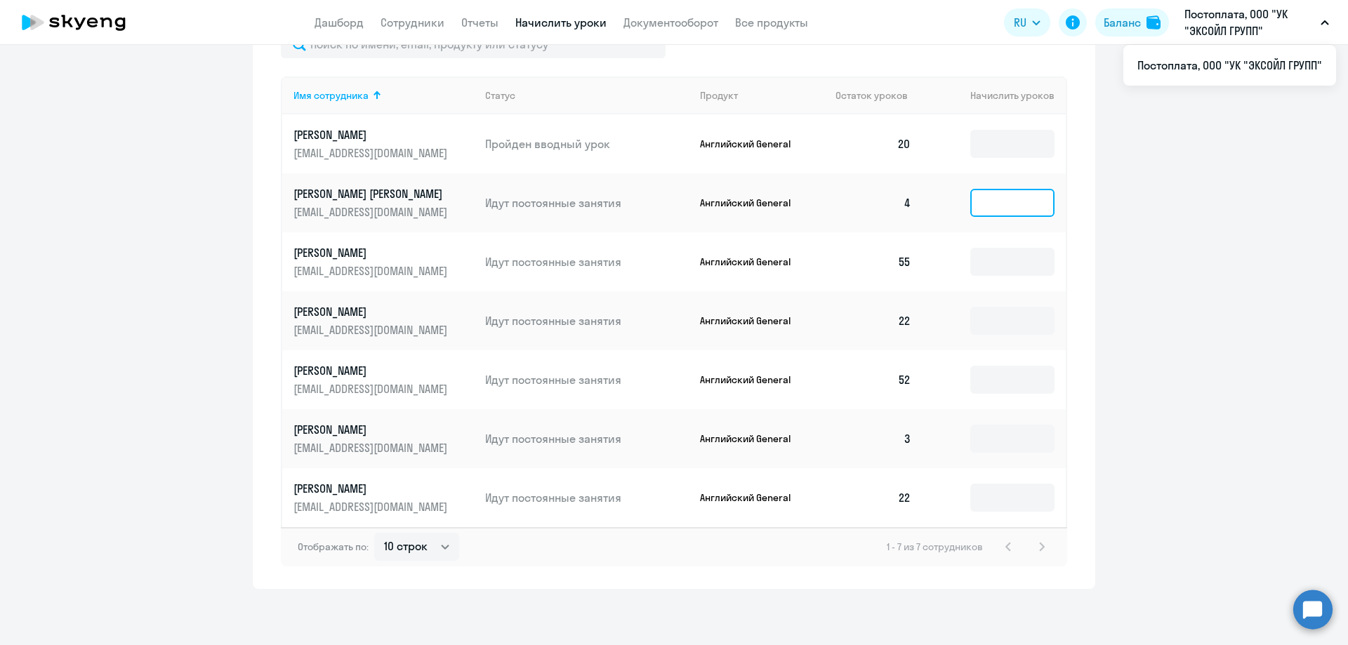
click at [1003, 204] on input at bounding box center [1012, 203] width 84 height 28
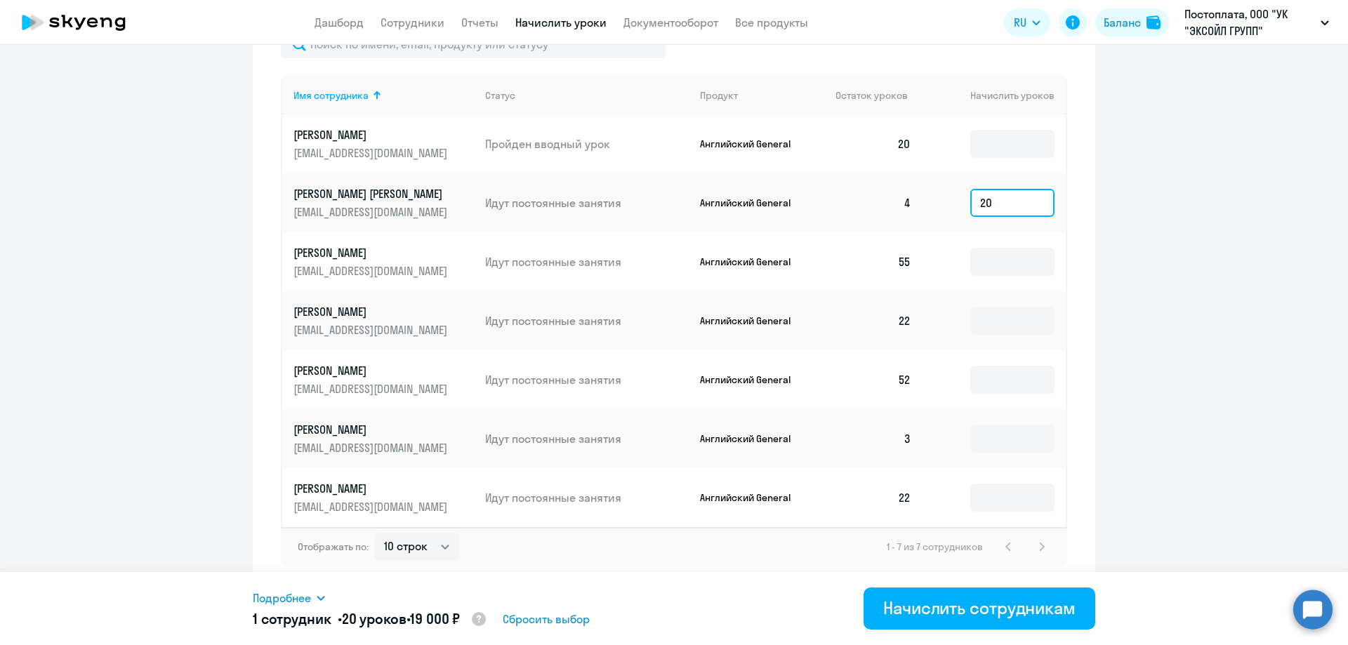
type input "20"
click at [1029, 630] on div "Подробнее Имя сотрудника Продукт Начислить уроков Цена за 1 Сумма Валетова [PER…" at bounding box center [674, 608] width 843 height 73
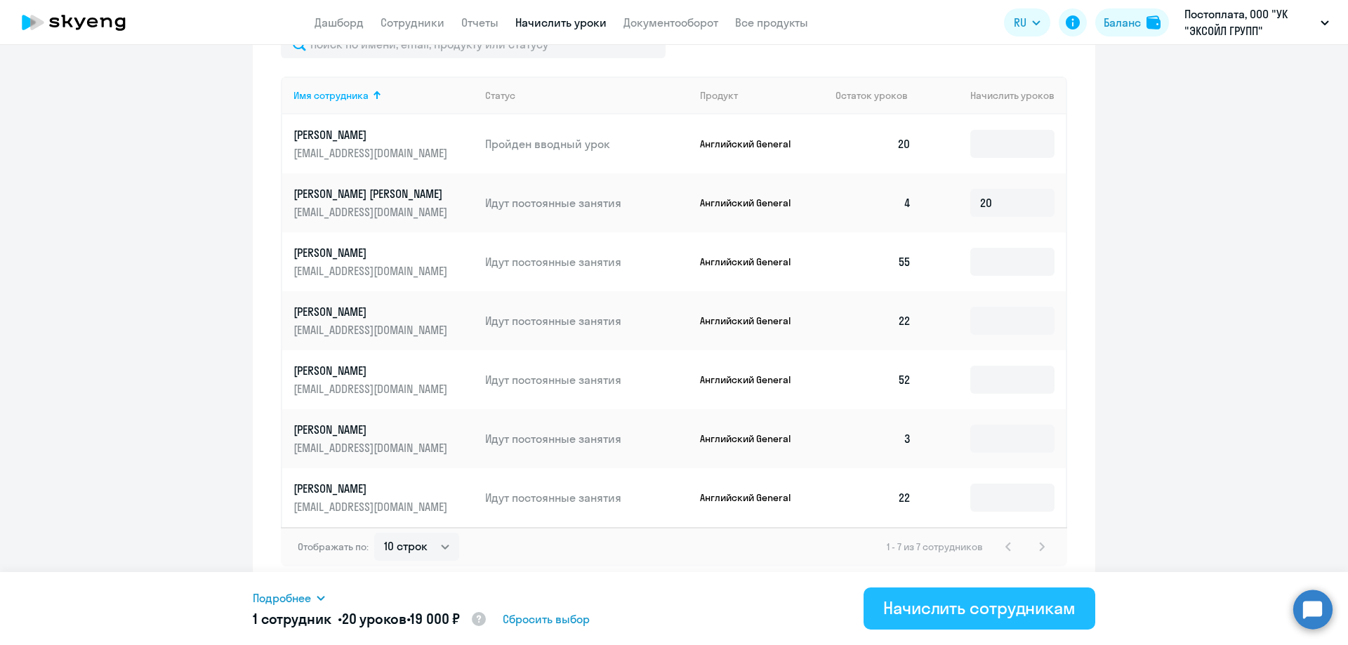
click at [1026, 613] on div "Начислить сотрудникам" at bounding box center [979, 608] width 192 height 22
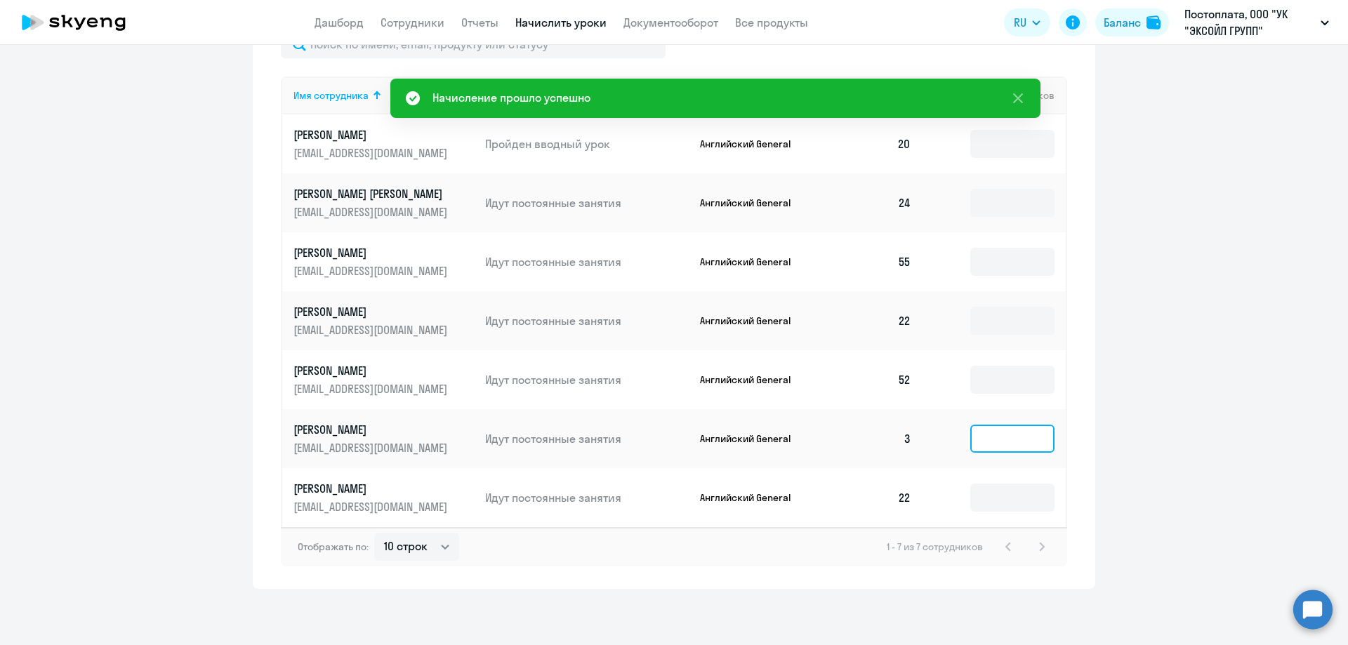
click at [1015, 438] on input at bounding box center [1012, 439] width 84 height 28
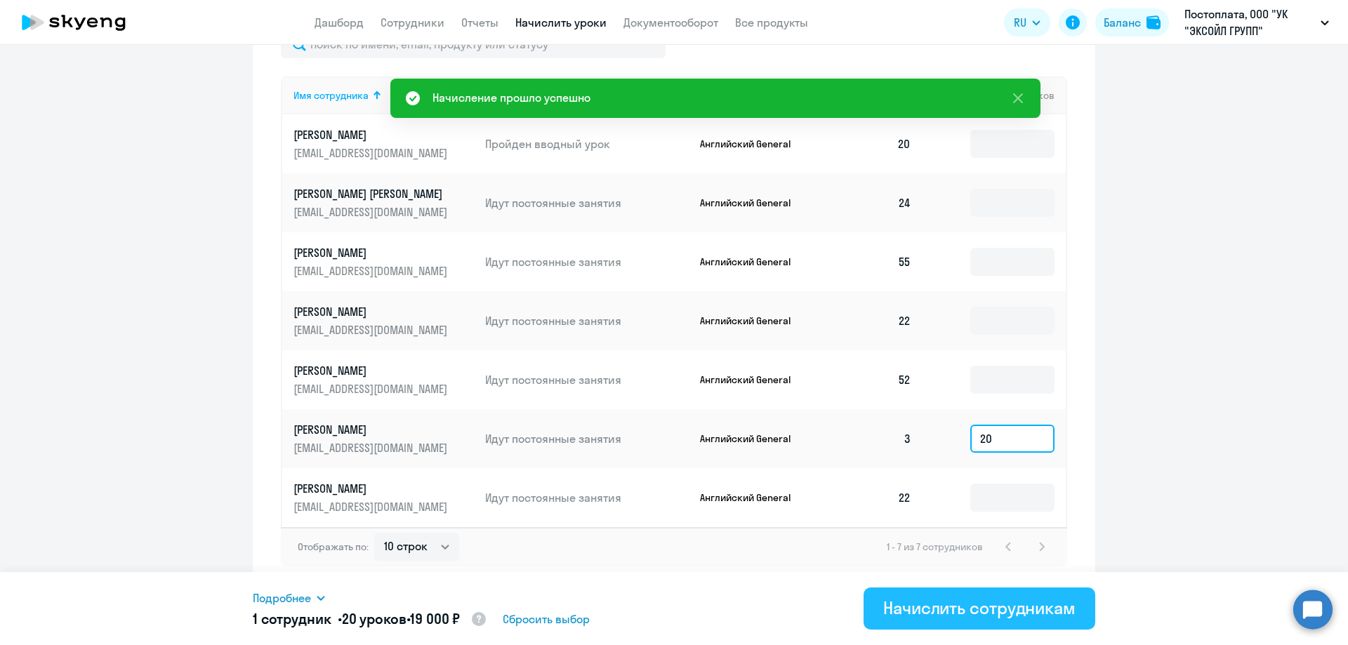
type input "20"
click at [988, 612] on div "Начислить сотрудникам" at bounding box center [979, 608] width 192 height 22
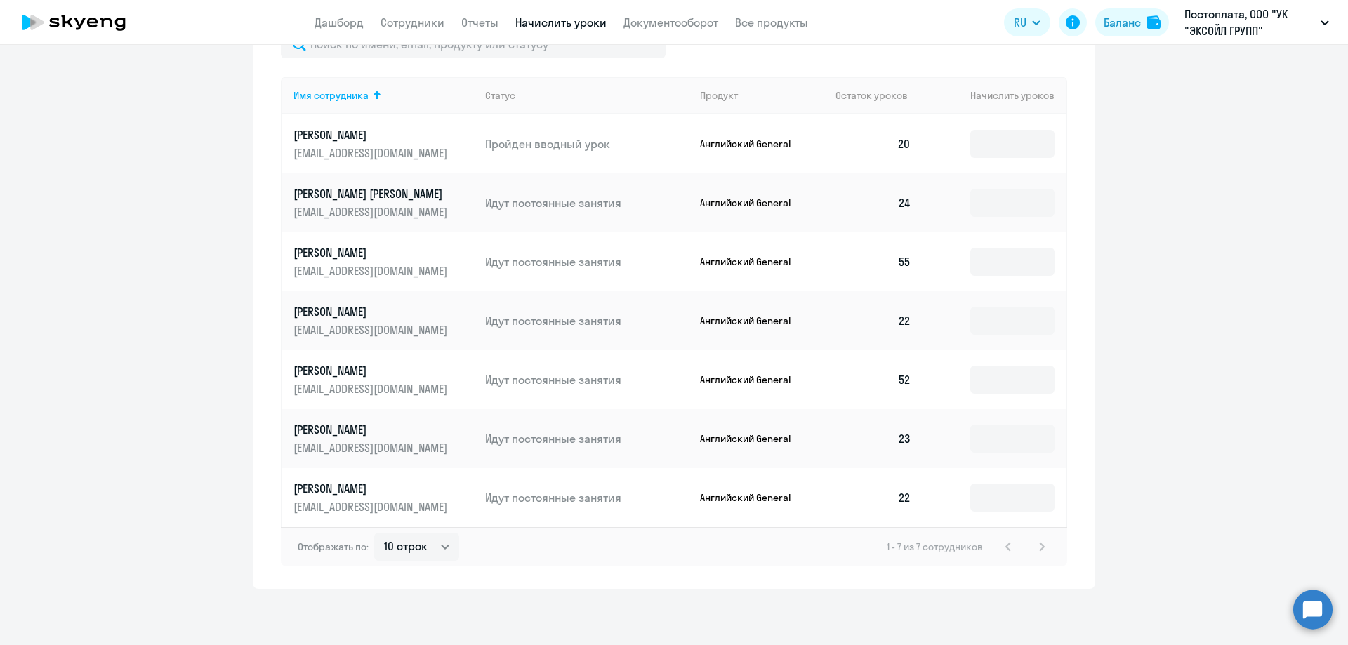
click at [881, 604] on div "Рекомендуем создать шаблон автоначислений Уроки больше не придётся начислять вр…" at bounding box center [674, 345] width 1348 height 600
click at [1194, 269] on ng-component "Рекомендуем создать шаблон автоначислений Уроки больше не придётся начислять вр…" at bounding box center [674, 14] width 1348 height 1150
click at [1138, 308] on ng-component "Рекомендуем создать шаблон автоначислений Уроки больше не придётся начислять вр…" at bounding box center [674, 14] width 1348 height 1150
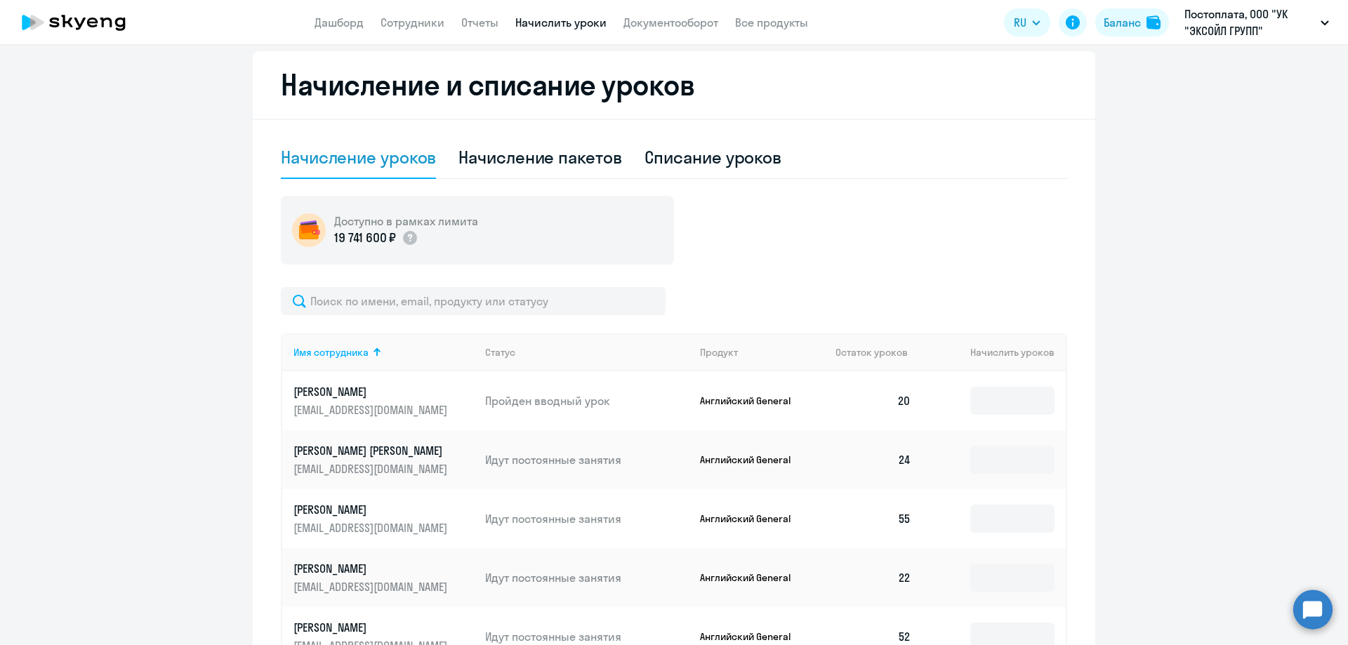
scroll to position [346, 0]
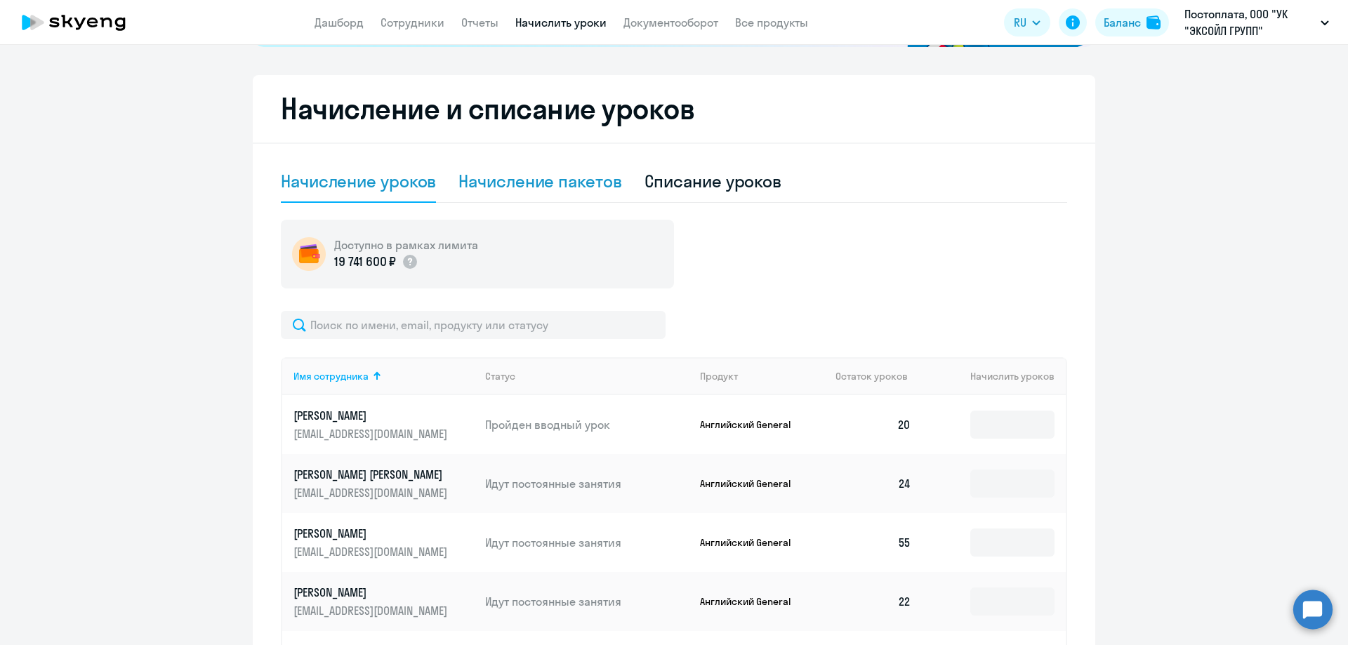
click at [510, 191] on div "Начисление пакетов" at bounding box center [540, 181] width 163 height 22
select select "10"
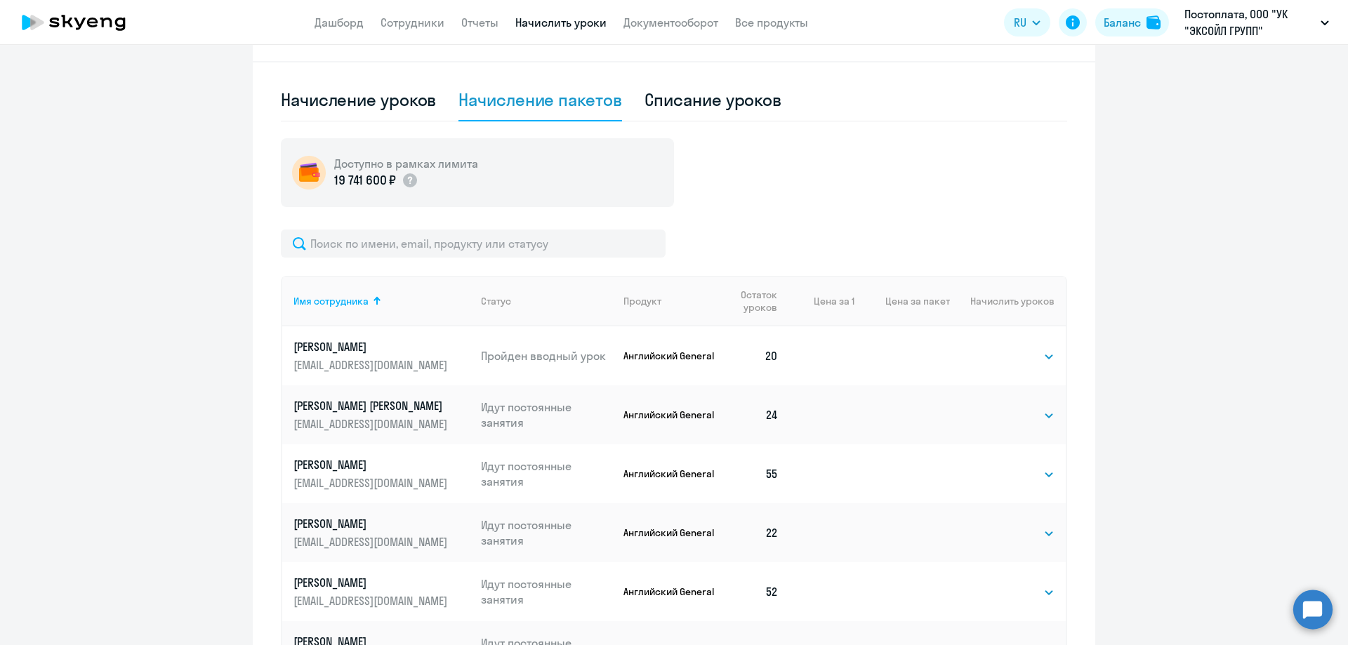
scroll to position [557, 0]
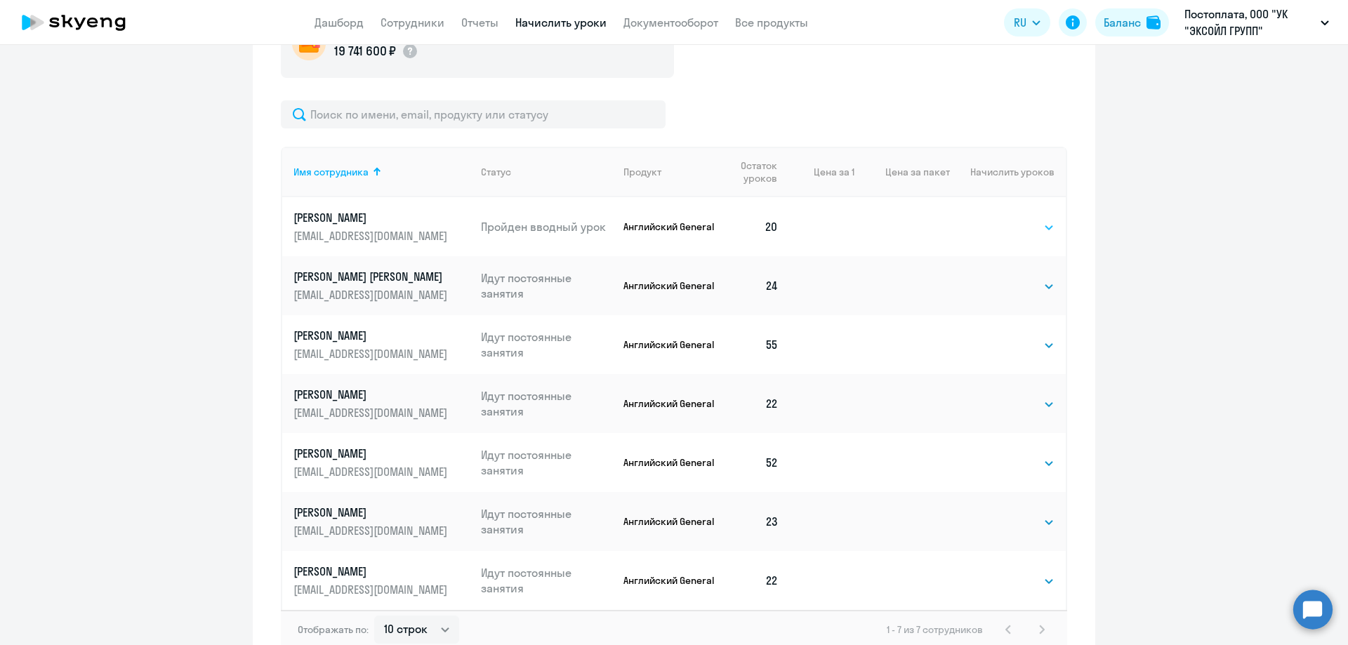
click at [1012, 228] on select "Выбрать 4 8 16 32 64" at bounding box center [1026, 227] width 58 height 17
click at [1137, 345] on ng-component "Рекомендуем создать шаблон автоначислений Уроки больше не придётся начислять вр…" at bounding box center [674, 90] width 1348 height 1163
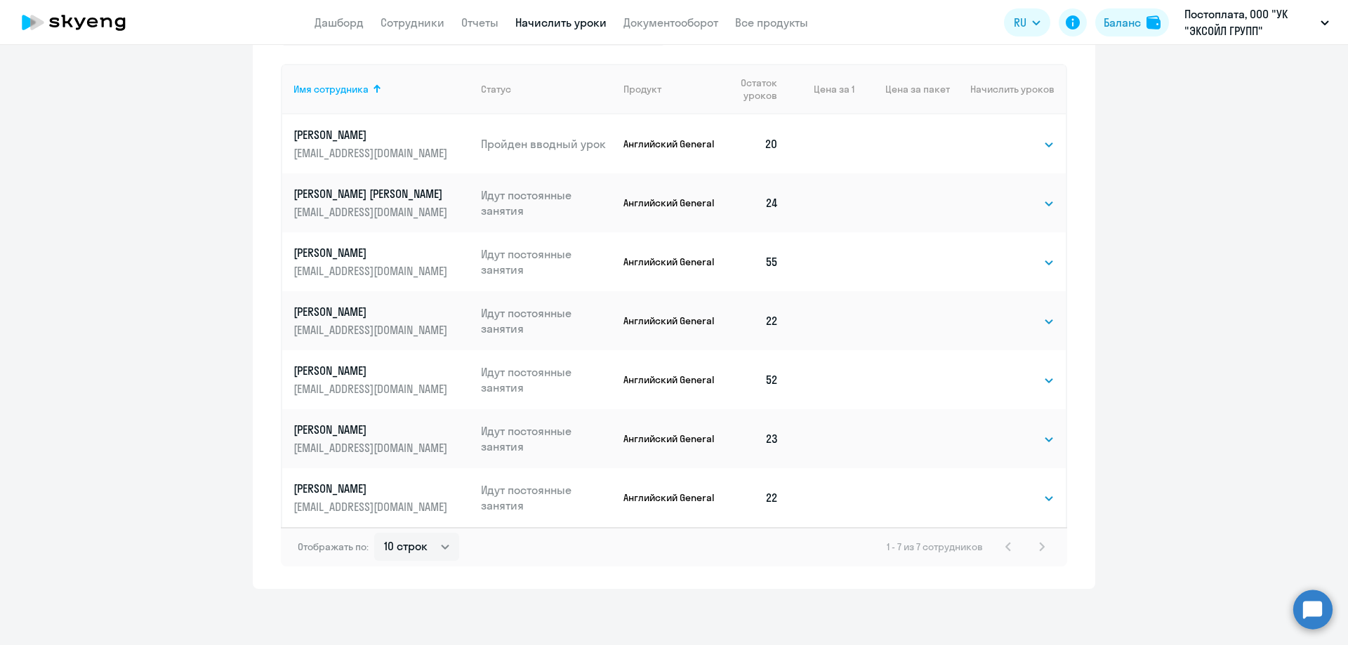
scroll to position [359, 0]
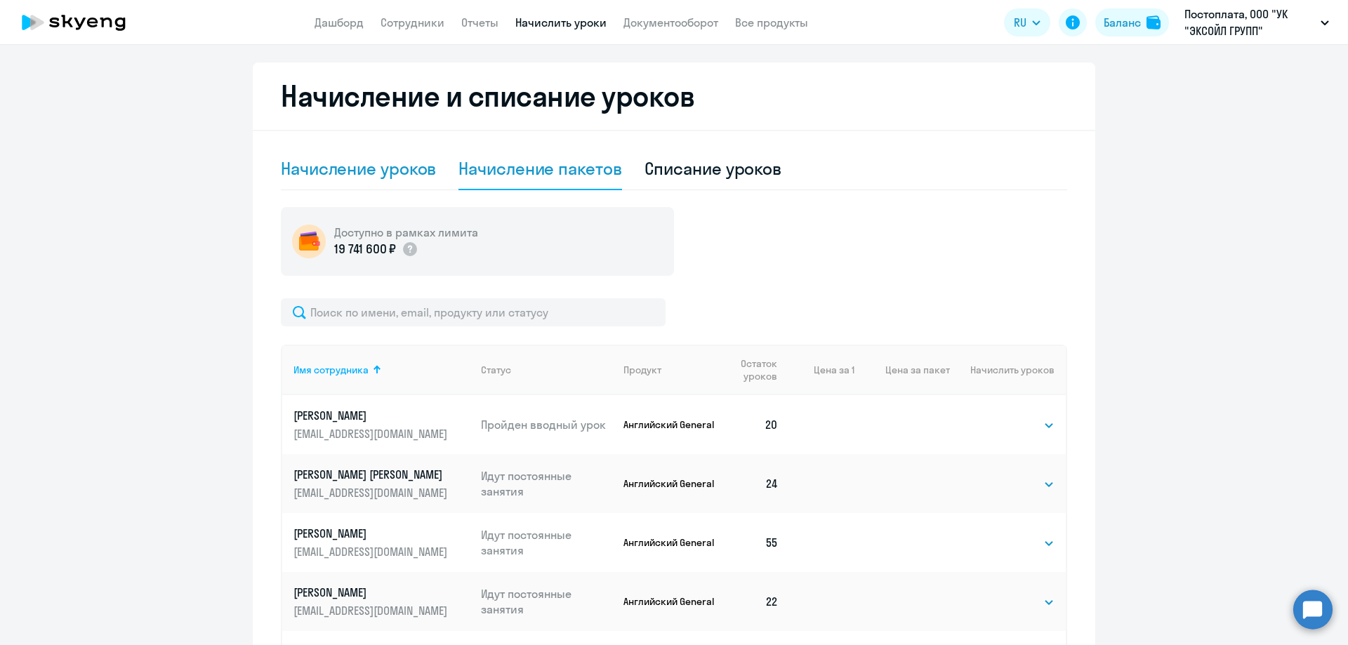
click at [381, 171] on div "Начисление уроков" at bounding box center [358, 168] width 155 height 22
select select "10"
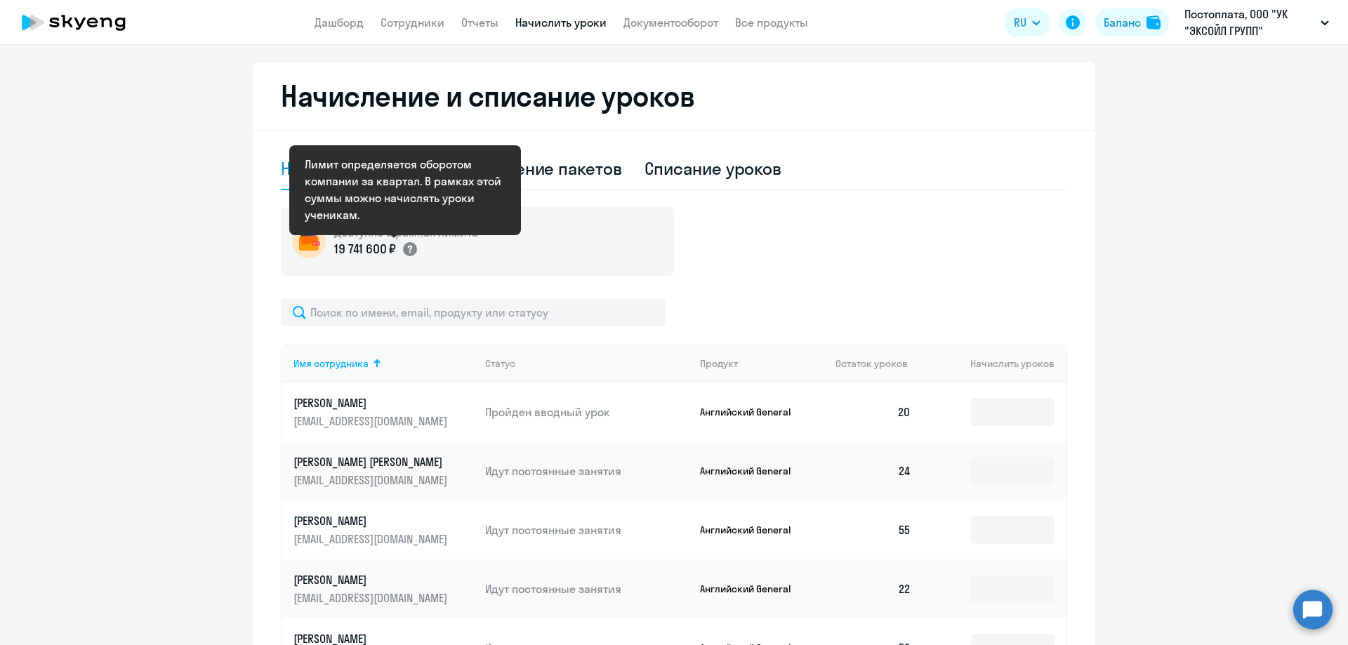
click at [408, 248] on icon at bounding box center [410, 250] width 4 height 8
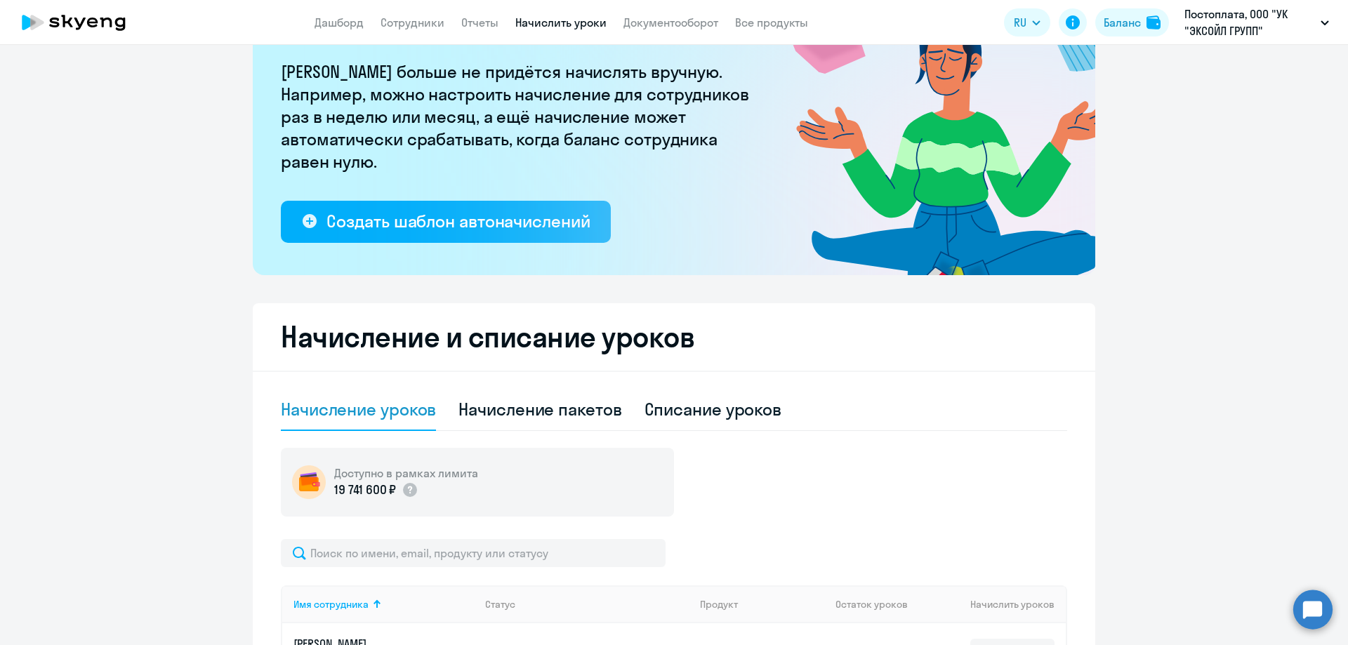
scroll to position [0, 0]
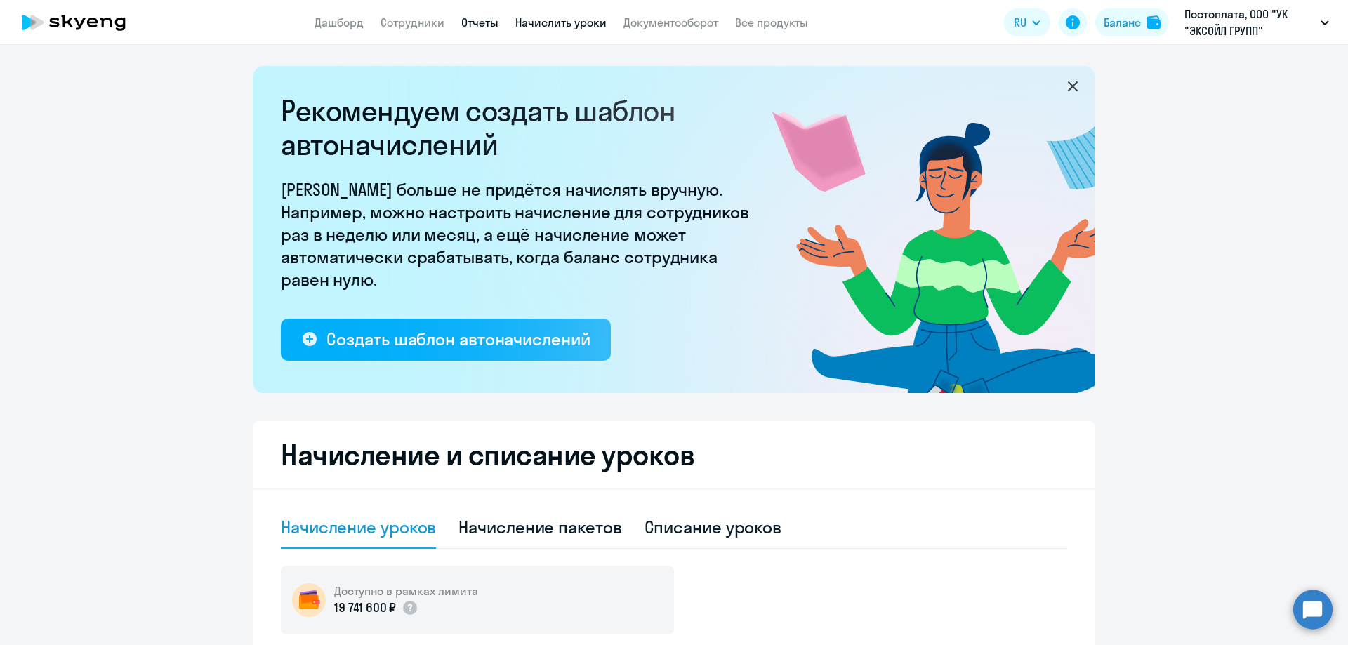
click at [485, 25] on link "Отчеты" at bounding box center [479, 22] width 37 height 14
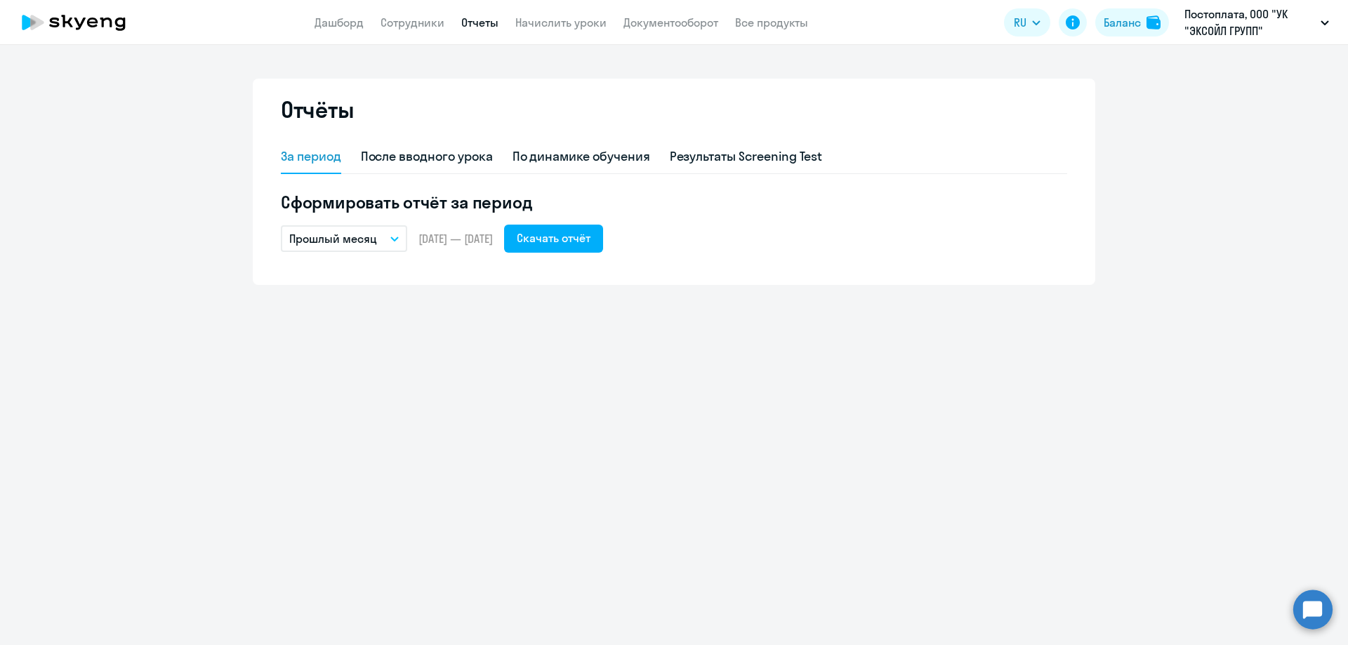
click at [418, 33] on app-header "Дашборд Сотрудники Отчеты Начислить уроки Документооборот Все продукты Дашборд …" at bounding box center [674, 22] width 1348 height 45
click at [419, 24] on link "Сотрудники" at bounding box center [413, 22] width 64 height 14
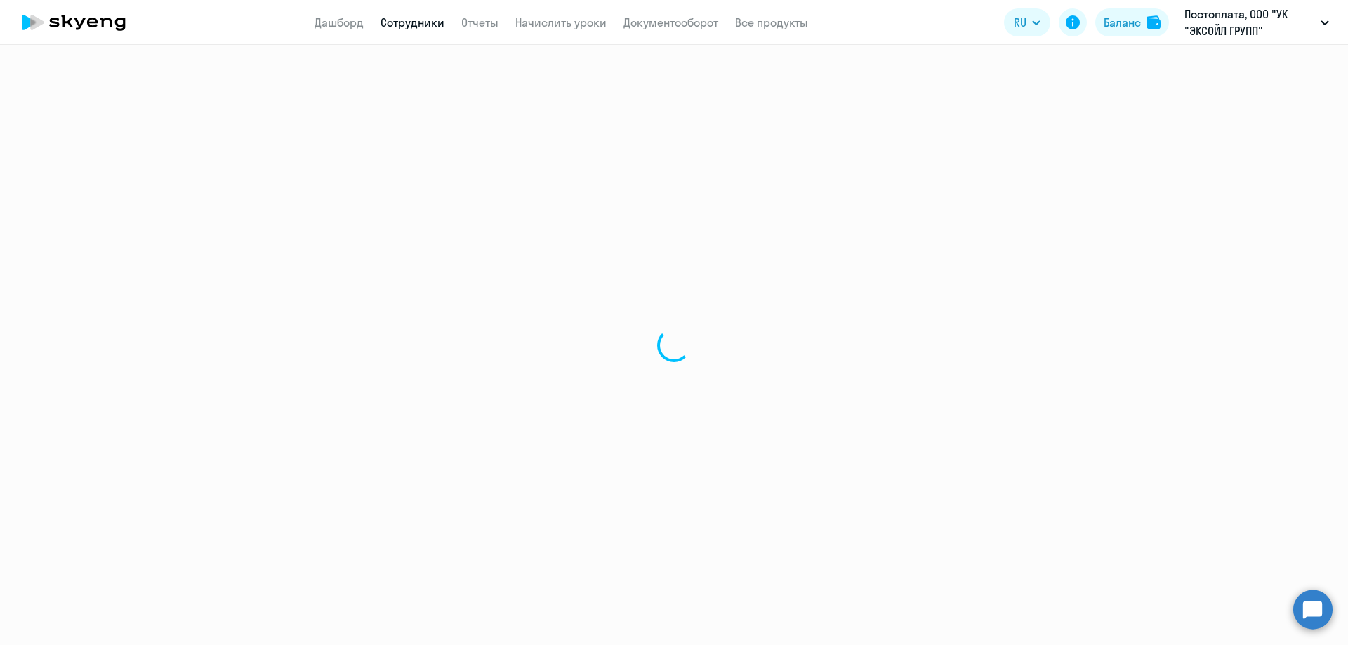
select select "30"
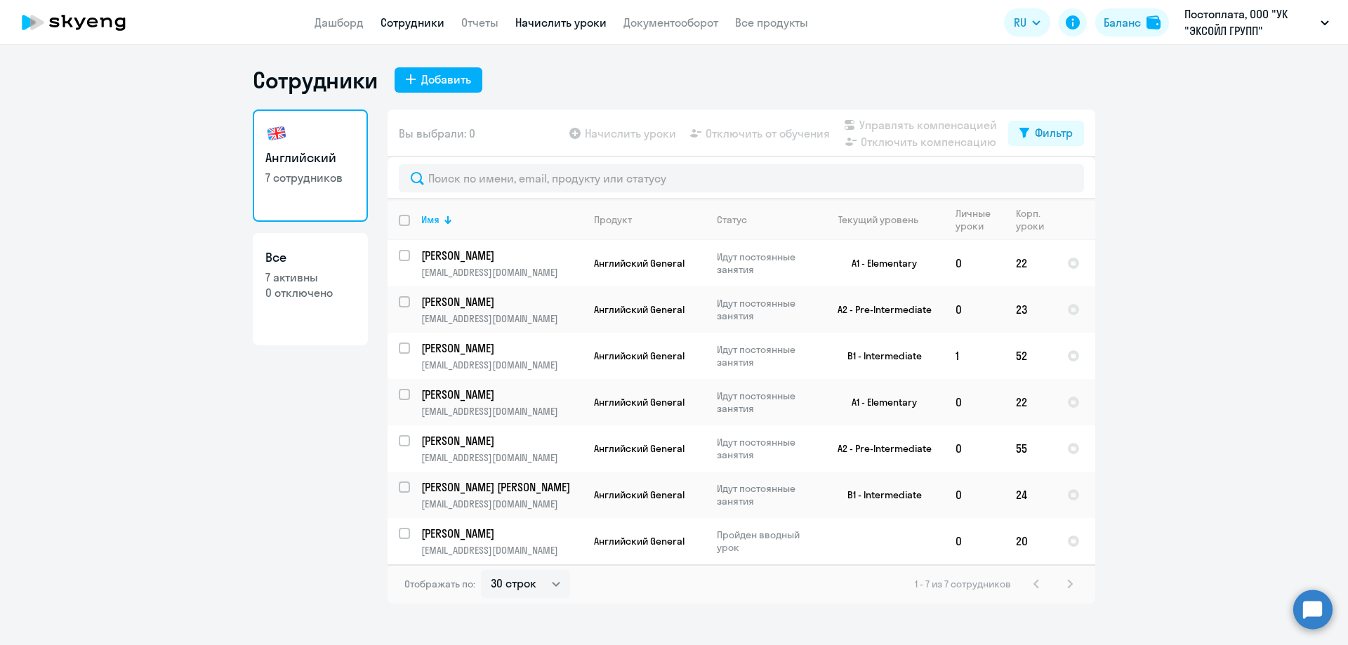
click at [555, 24] on link "Начислить уроки" at bounding box center [560, 22] width 91 height 14
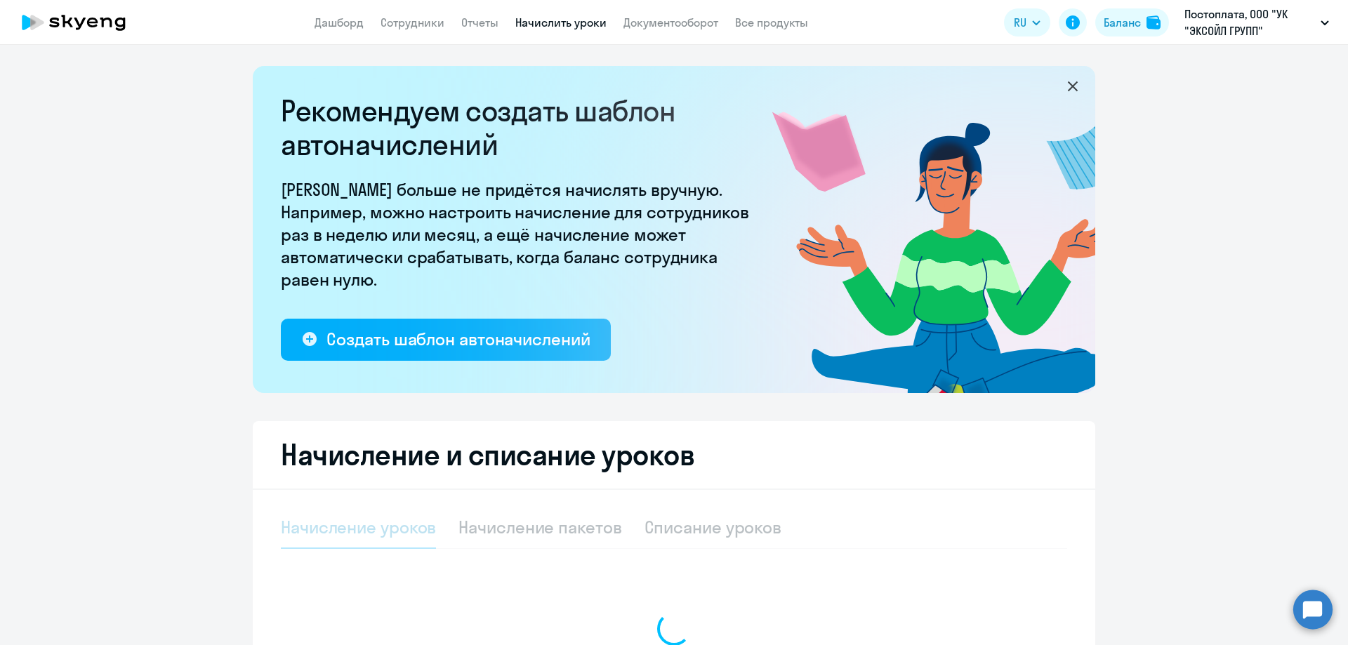
select select "10"
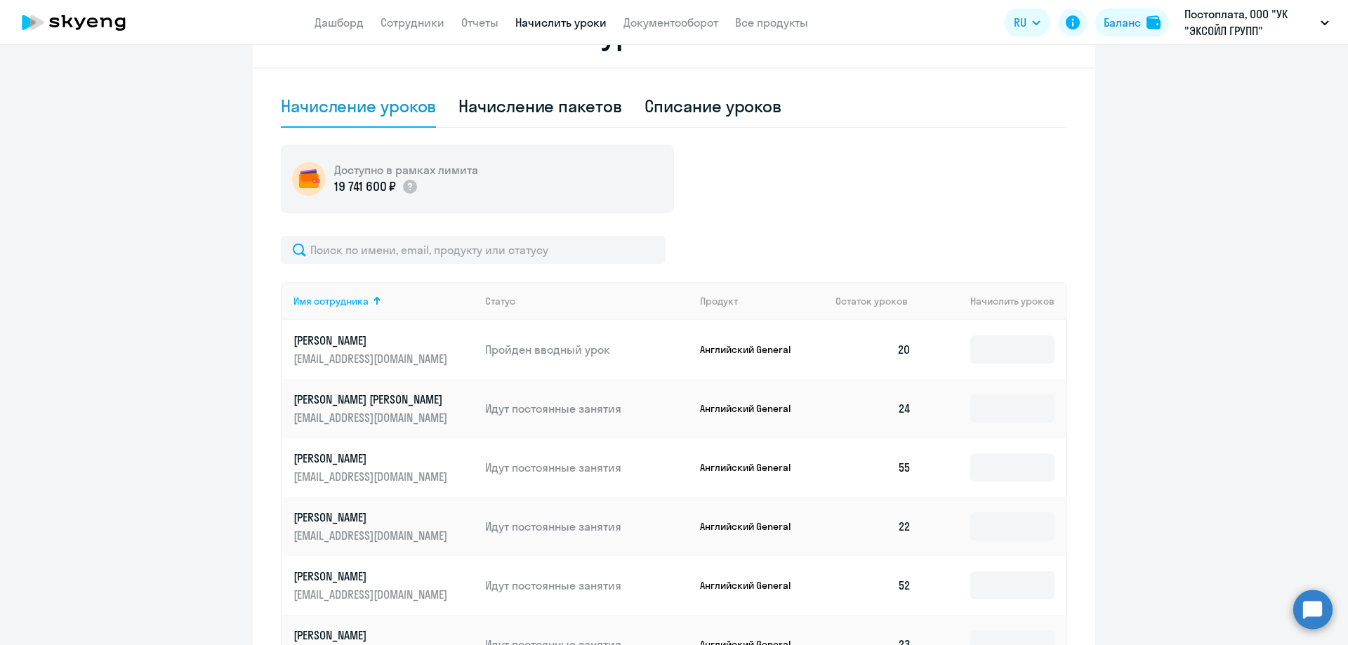
scroll to position [627, 0]
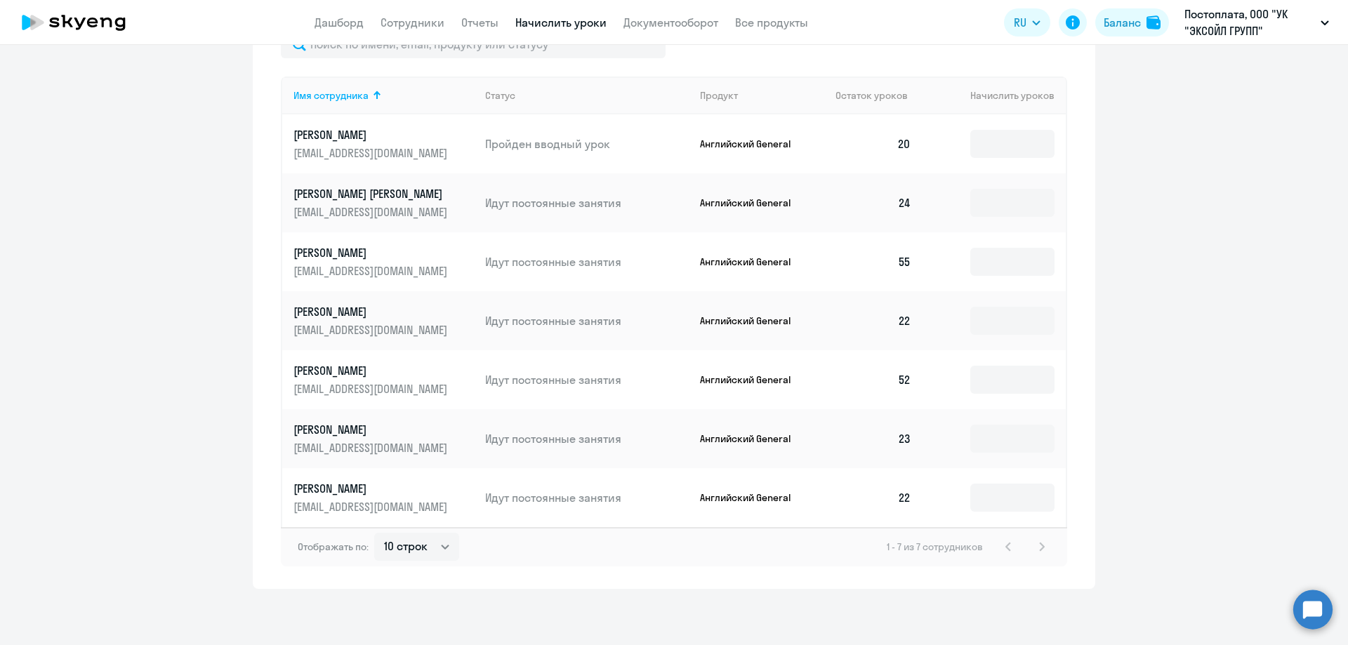
drag, startPoint x: 897, startPoint y: 381, endPoint x: 916, endPoint y: 374, distance: 20.2
click at [916, 374] on td "52" at bounding box center [873, 379] width 98 height 59
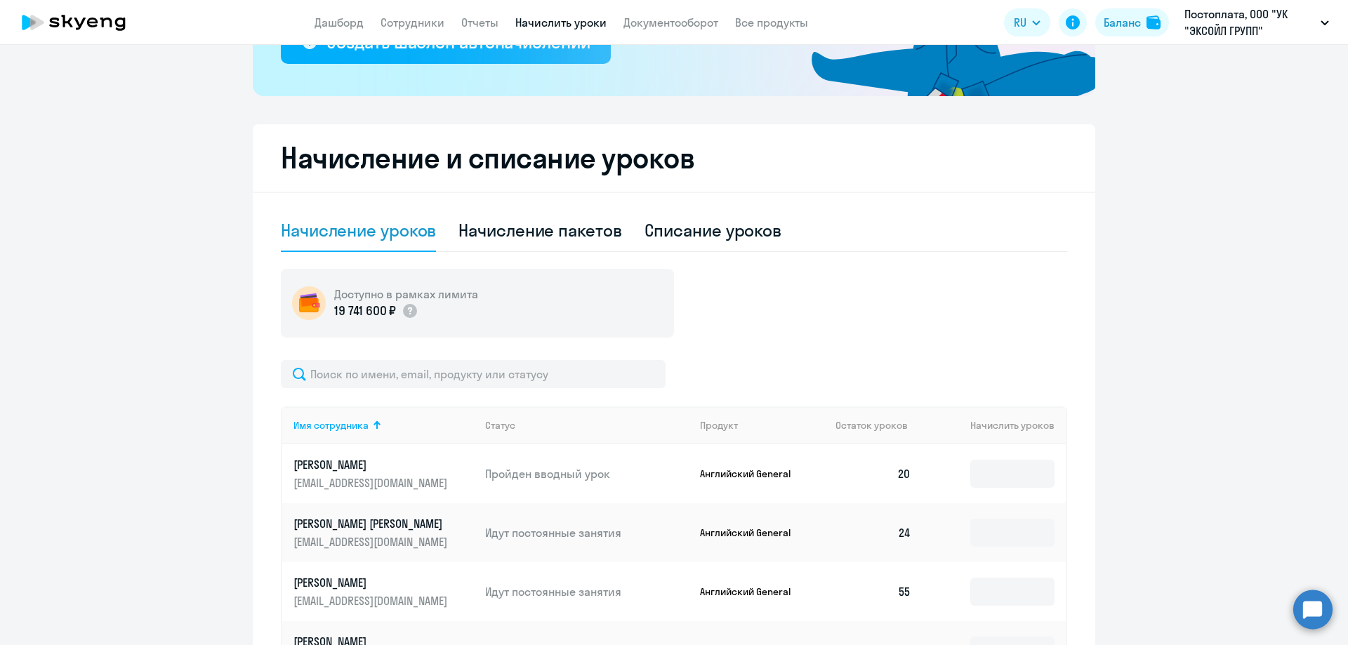
scroll to position [276, 0]
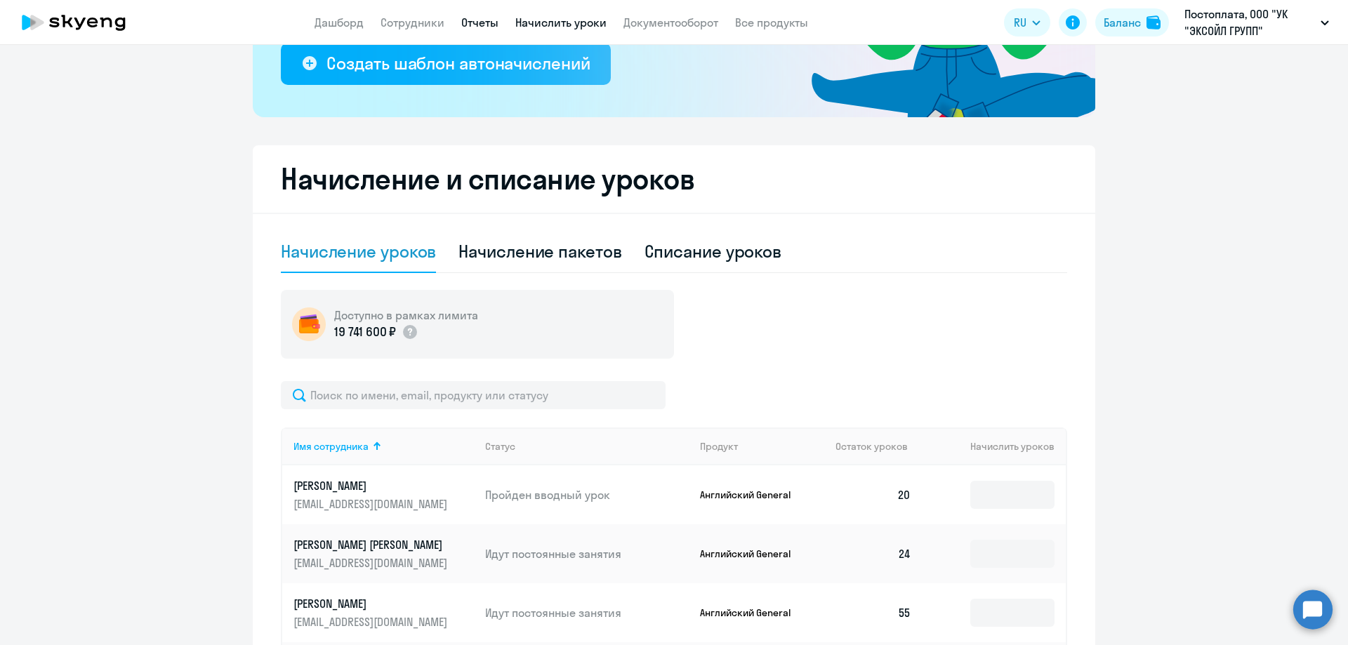
click at [475, 24] on link "Отчеты" at bounding box center [479, 22] width 37 height 14
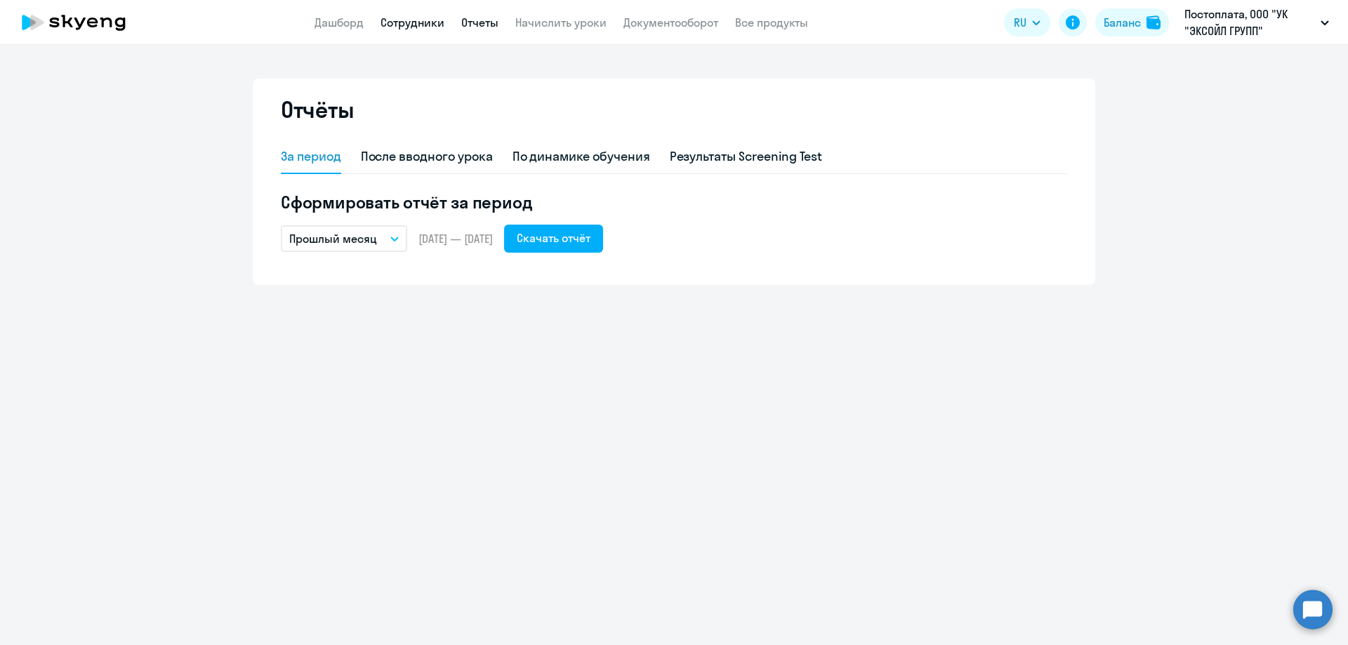
click at [437, 23] on link "Сотрудники" at bounding box center [413, 22] width 64 height 14
select select "30"
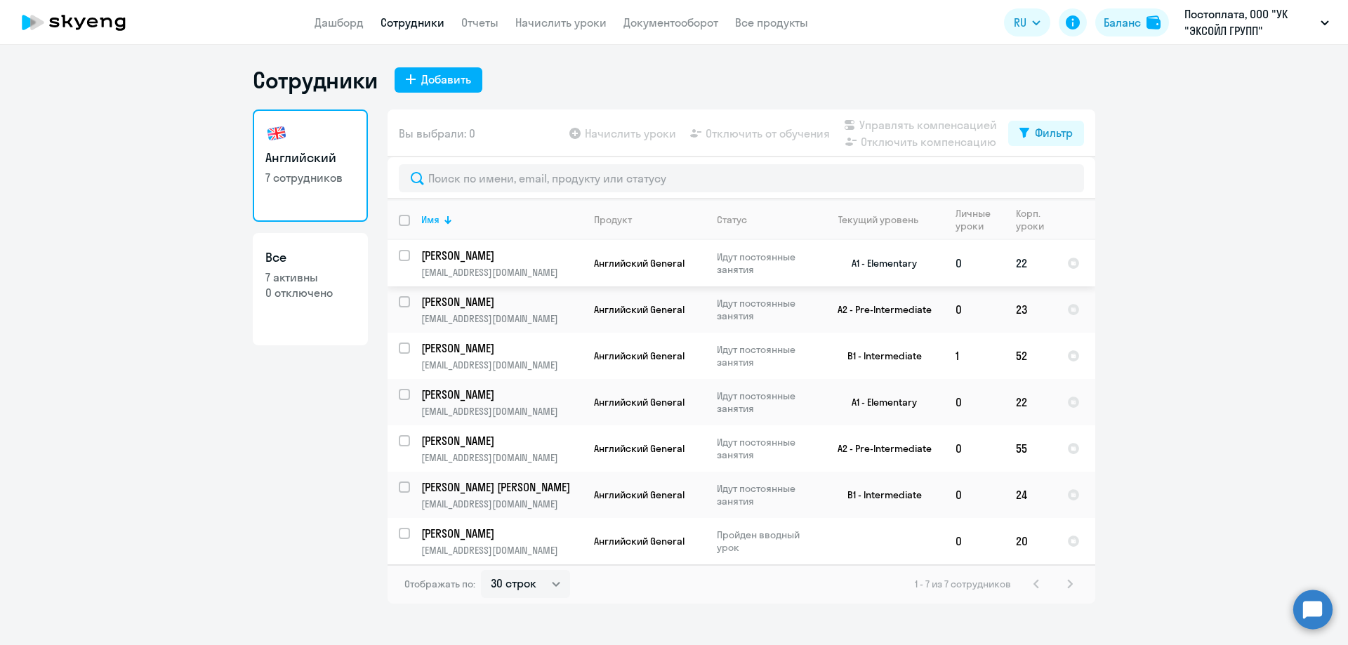
click at [451, 256] on p "[PERSON_NAME]" at bounding box center [500, 255] width 159 height 15
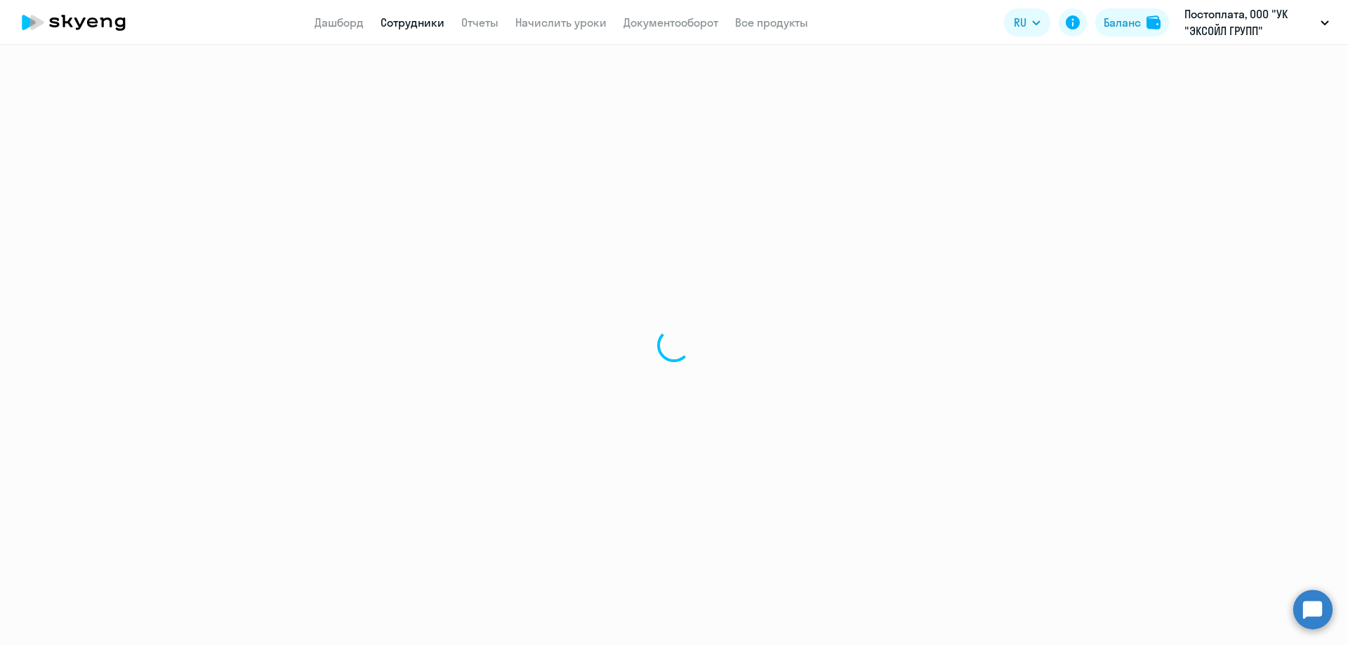
select select "english"
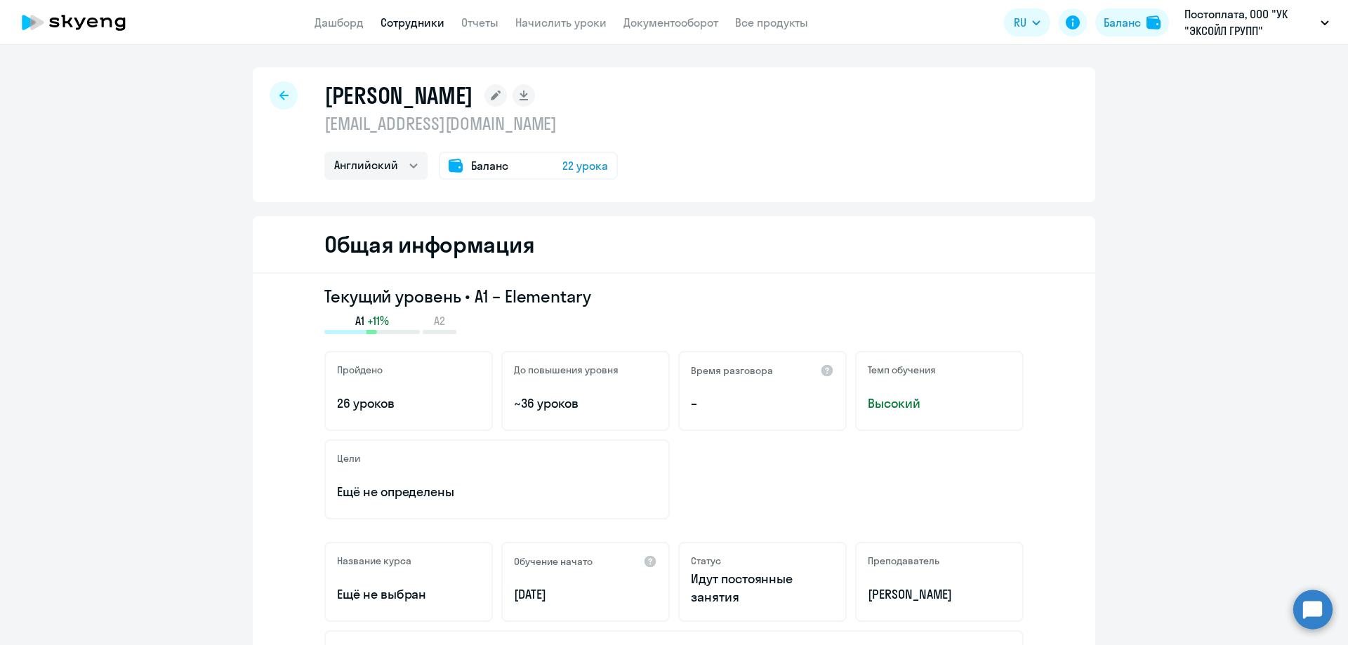
click at [570, 171] on span "22 урока" at bounding box center [585, 165] width 46 height 17
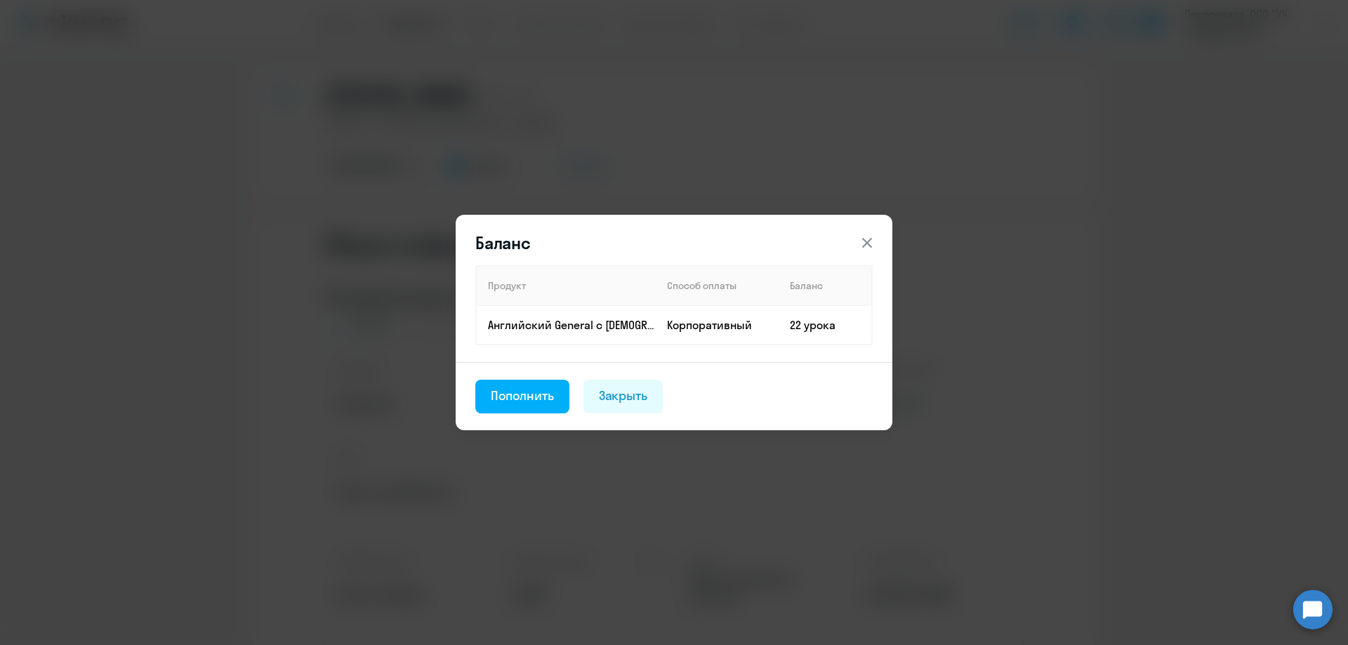
click at [875, 241] on icon at bounding box center [867, 243] width 17 height 17
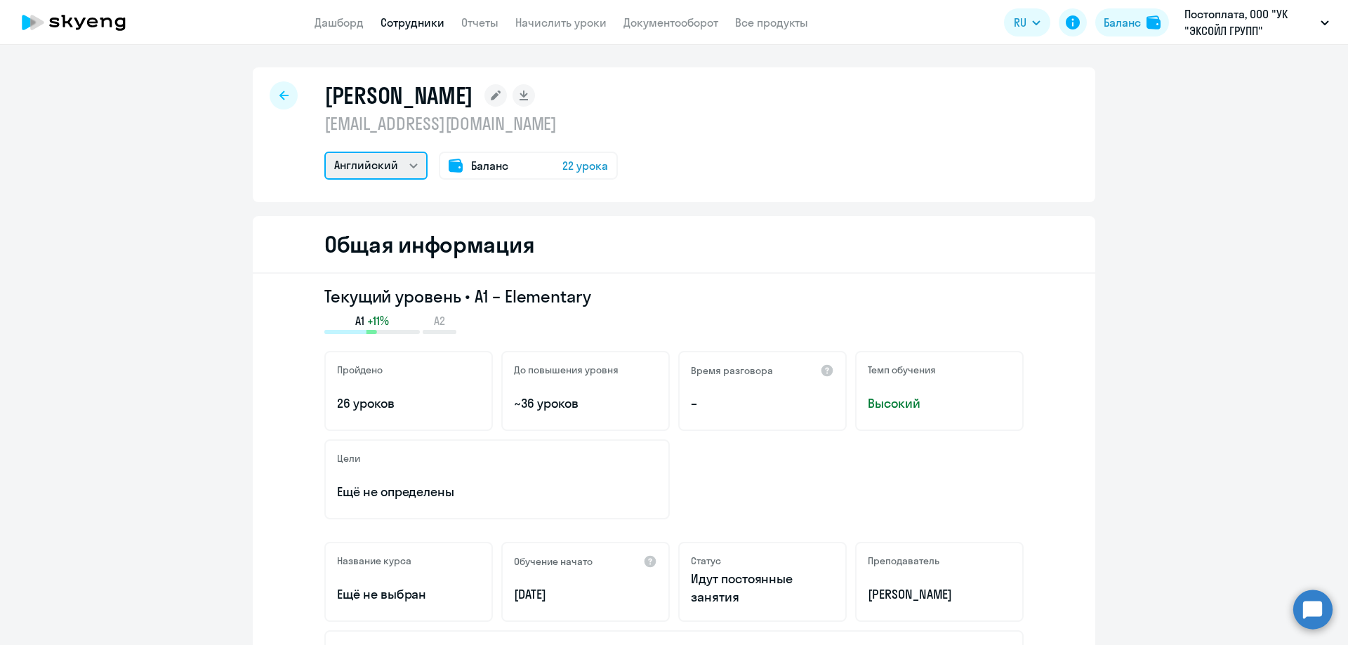
click at [412, 169] on select "Английский" at bounding box center [375, 166] width 103 height 28
click at [338, 24] on link "Дашборд" at bounding box center [339, 22] width 49 height 14
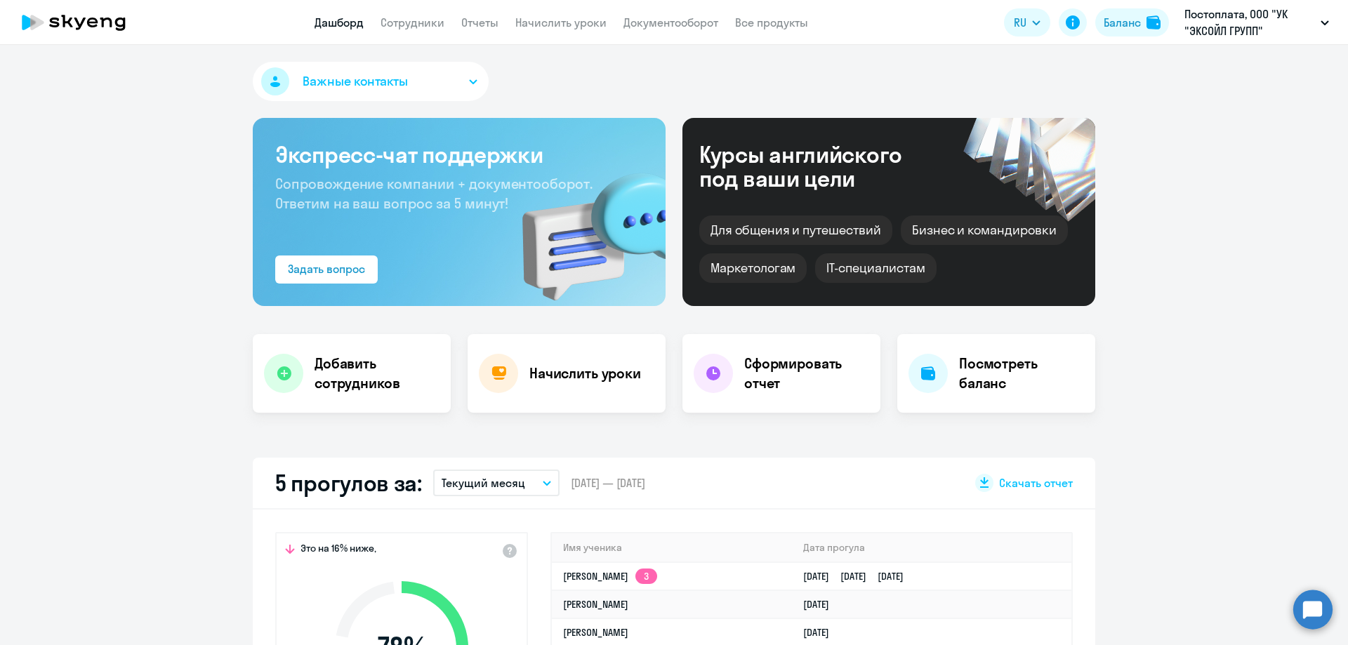
select select "30"
click at [959, 371] on h4 "Посмотреть баланс" at bounding box center [1021, 373] width 125 height 39
select select "english_adult_not_native_speaker"
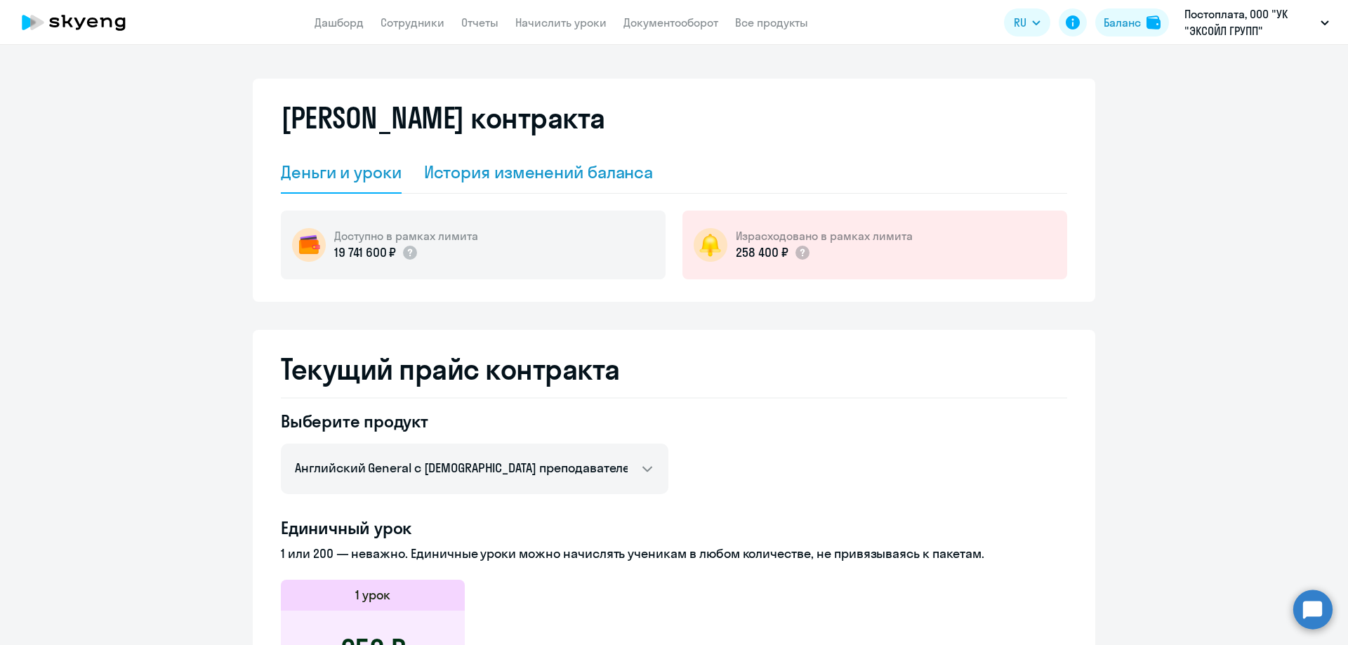
click at [528, 174] on div "История изменений баланса" at bounding box center [539, 172] width 230 height 22
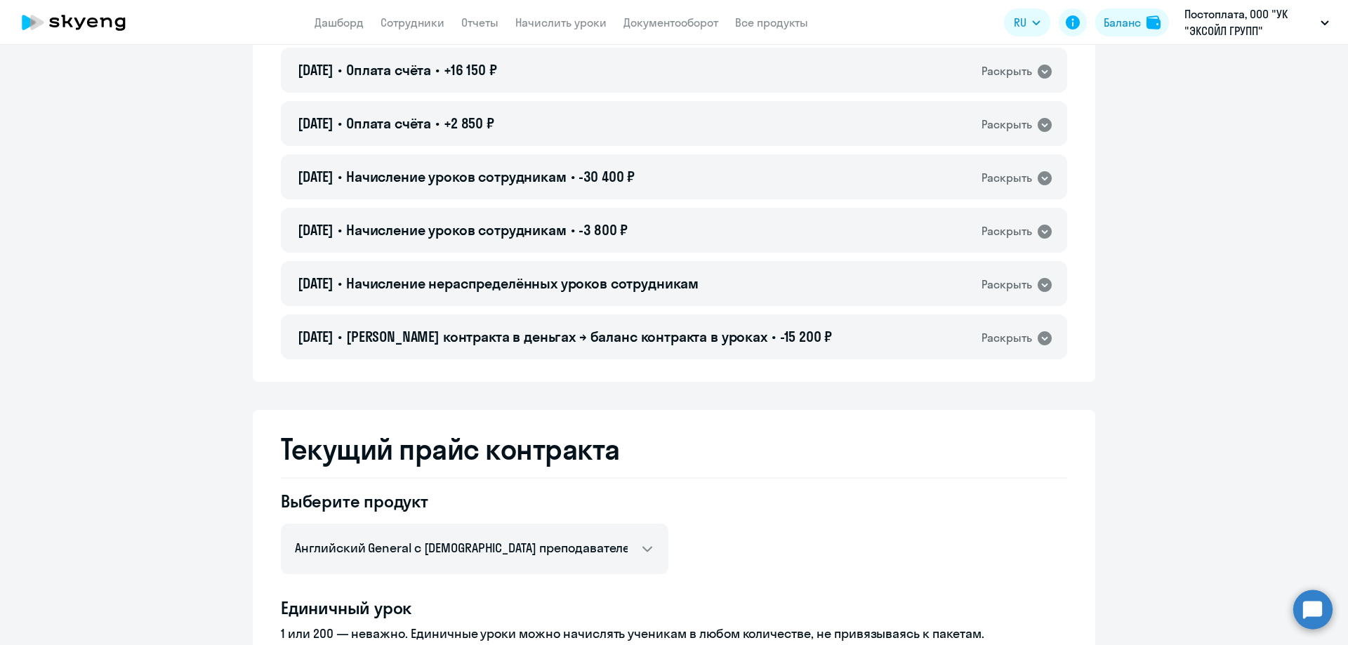
scroll to position [1053, 0]
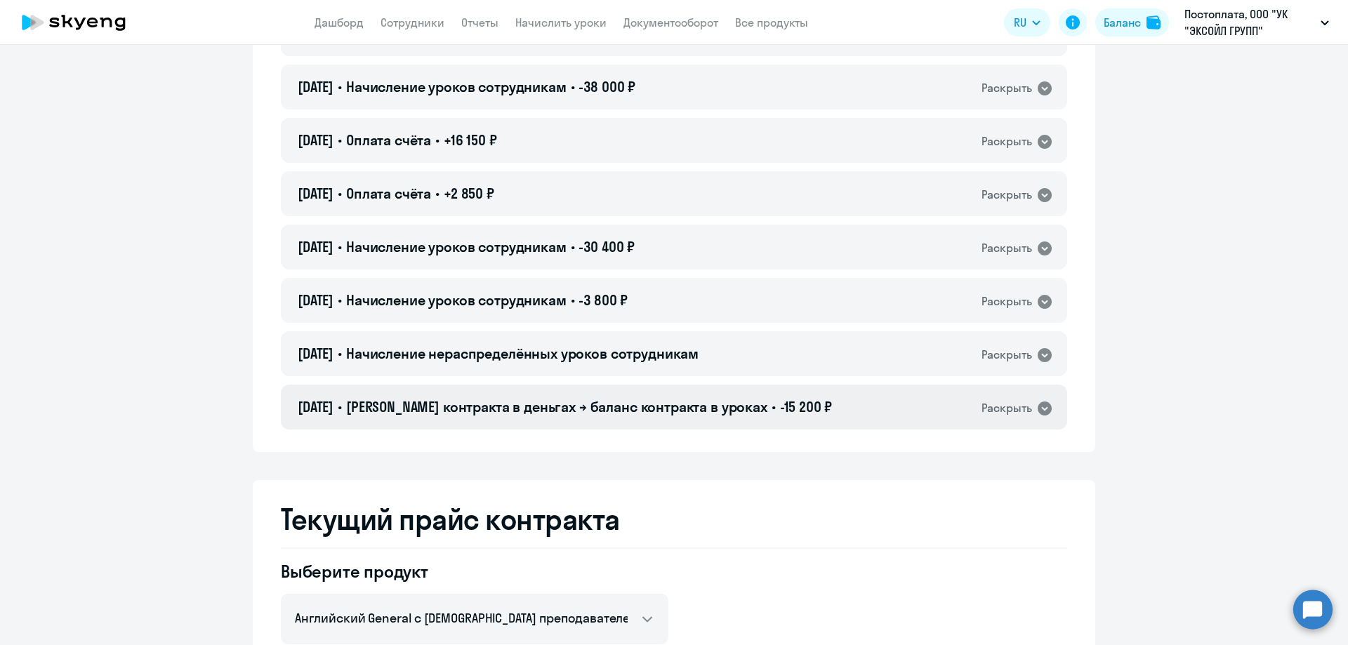
click at [1040, 407] on icon at bounding box center [1045, 409] width 14 height 14
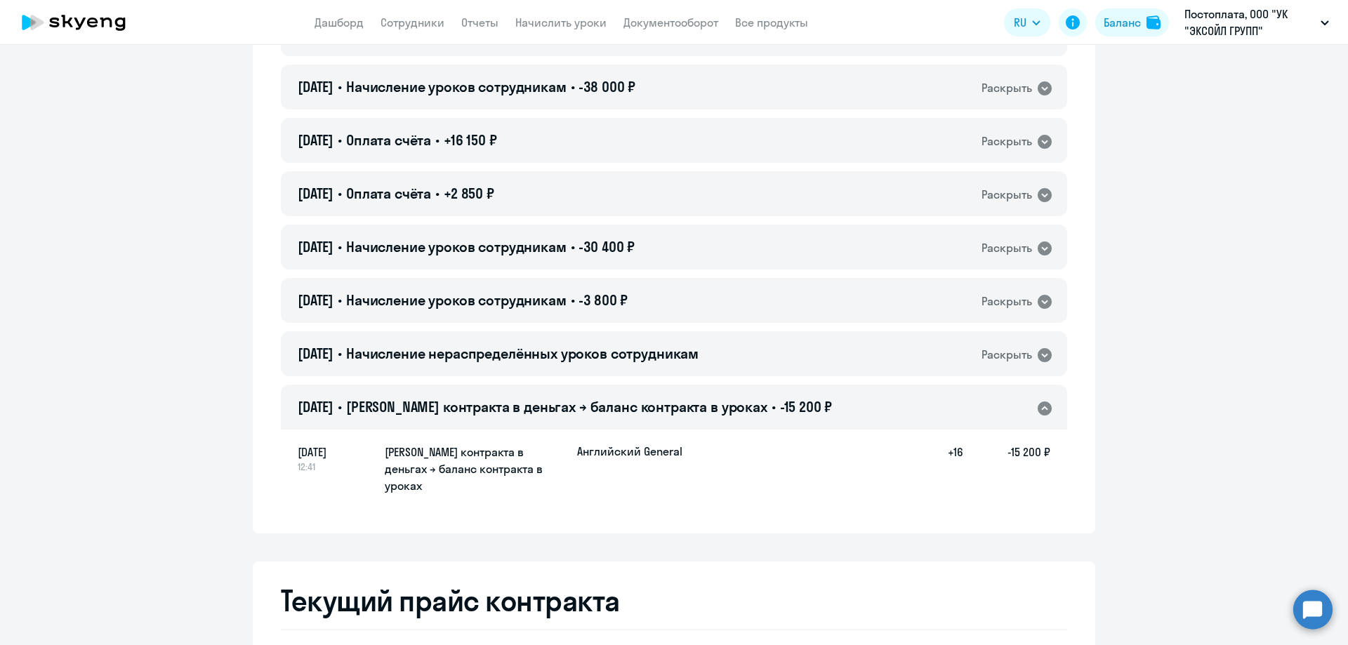
drag, startPoint x: 548, startPoint y: 448, endPoint x: 1067, endPoint y: 448, distance: 519.6
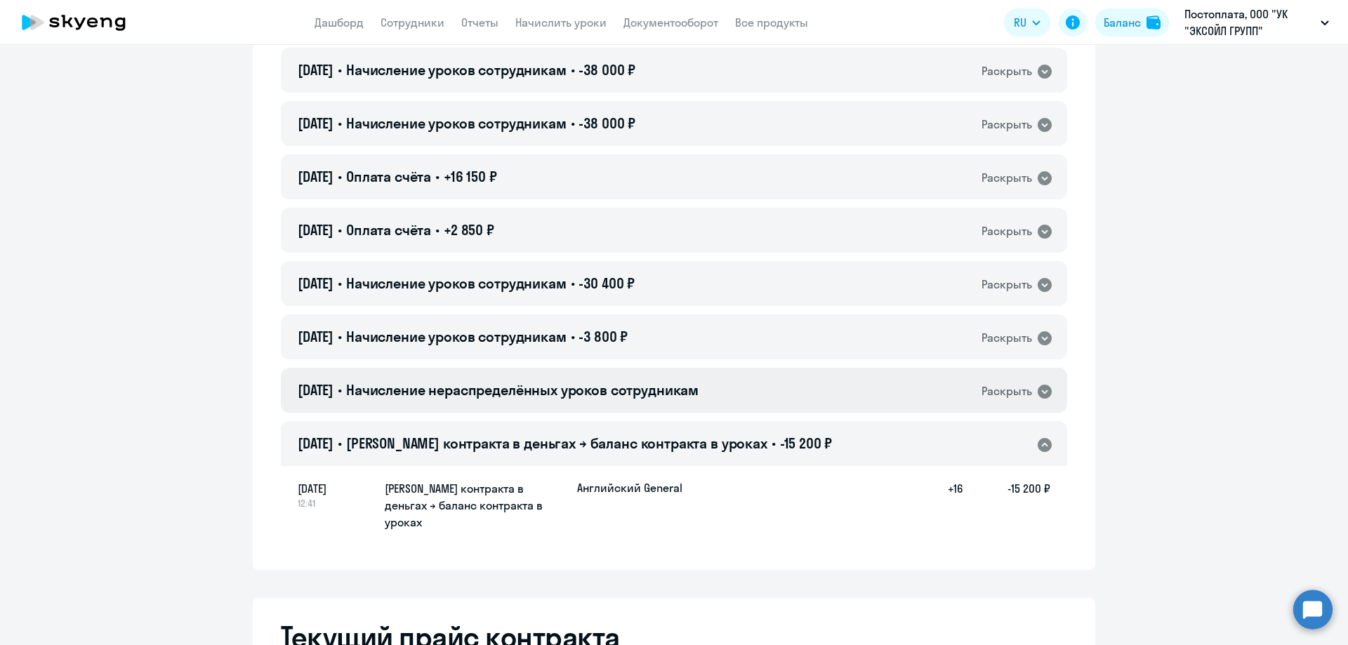
scroll to position [983, 0]
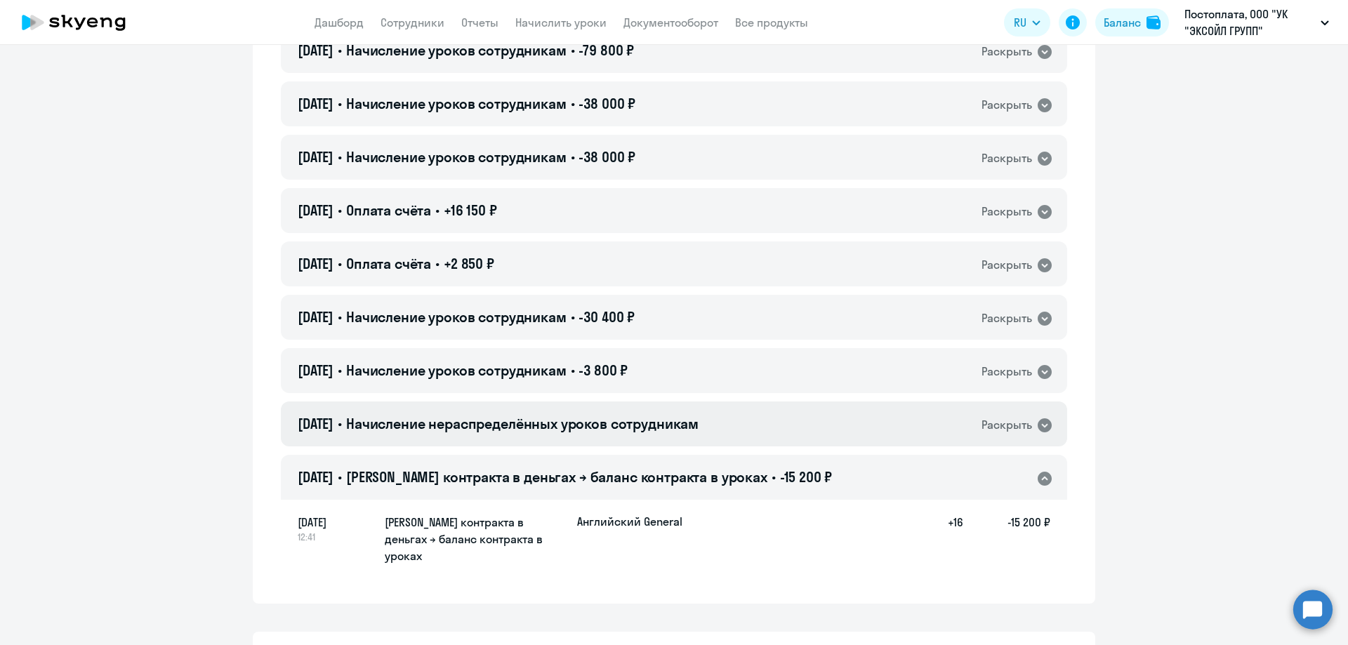
click at [1038, 428] on icon at bounding box center [1045, 426] width 14 height 14
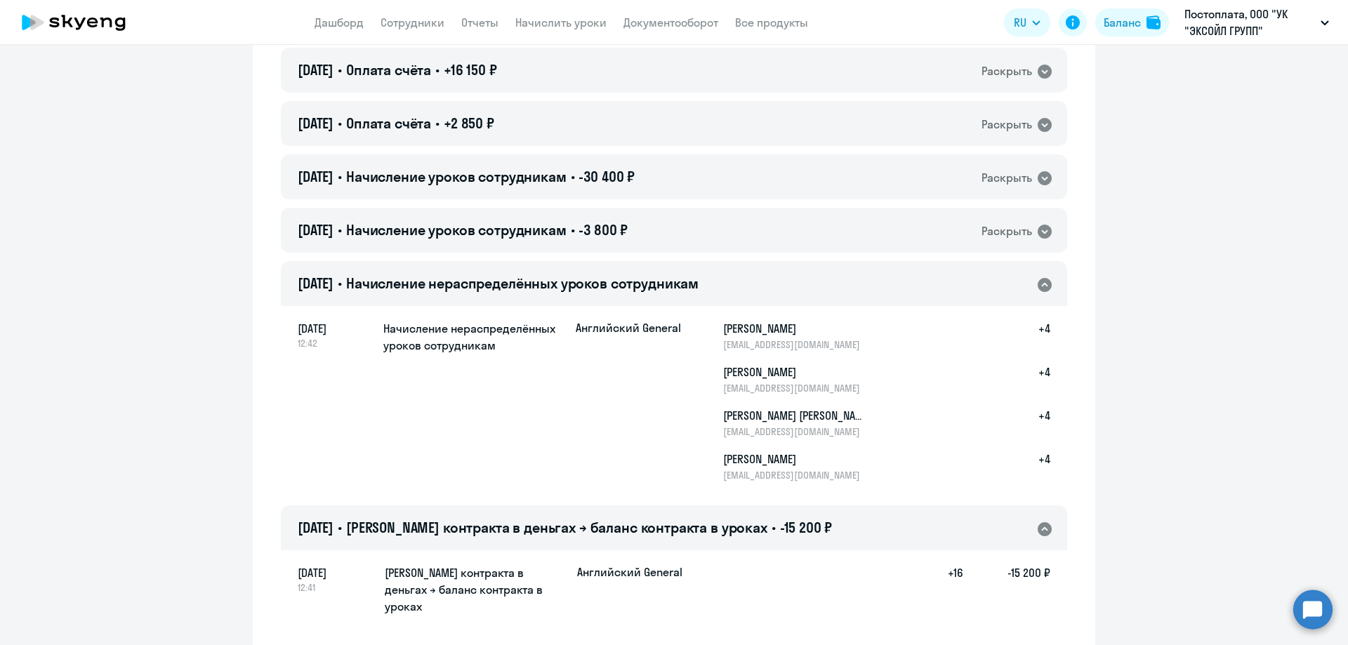
scroll to position [1053, 0]
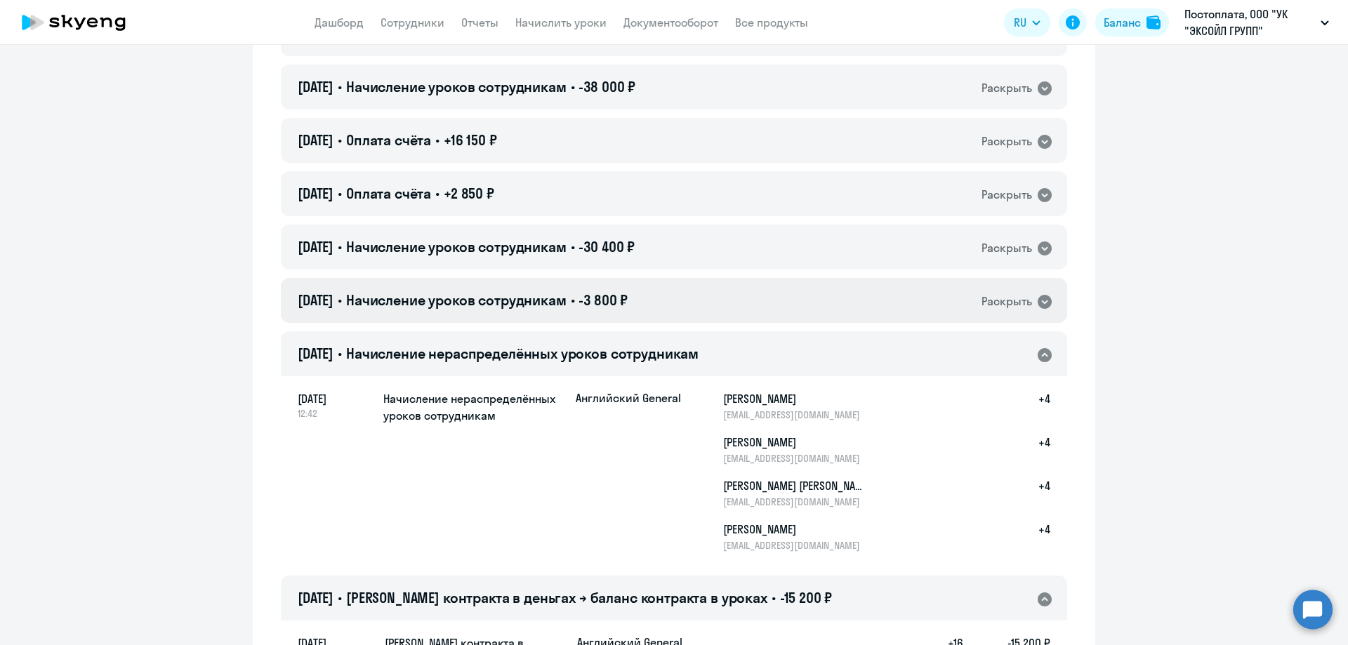
click at [1038, 296] on icon at bounding box center [1045, 302] width 14 height 14
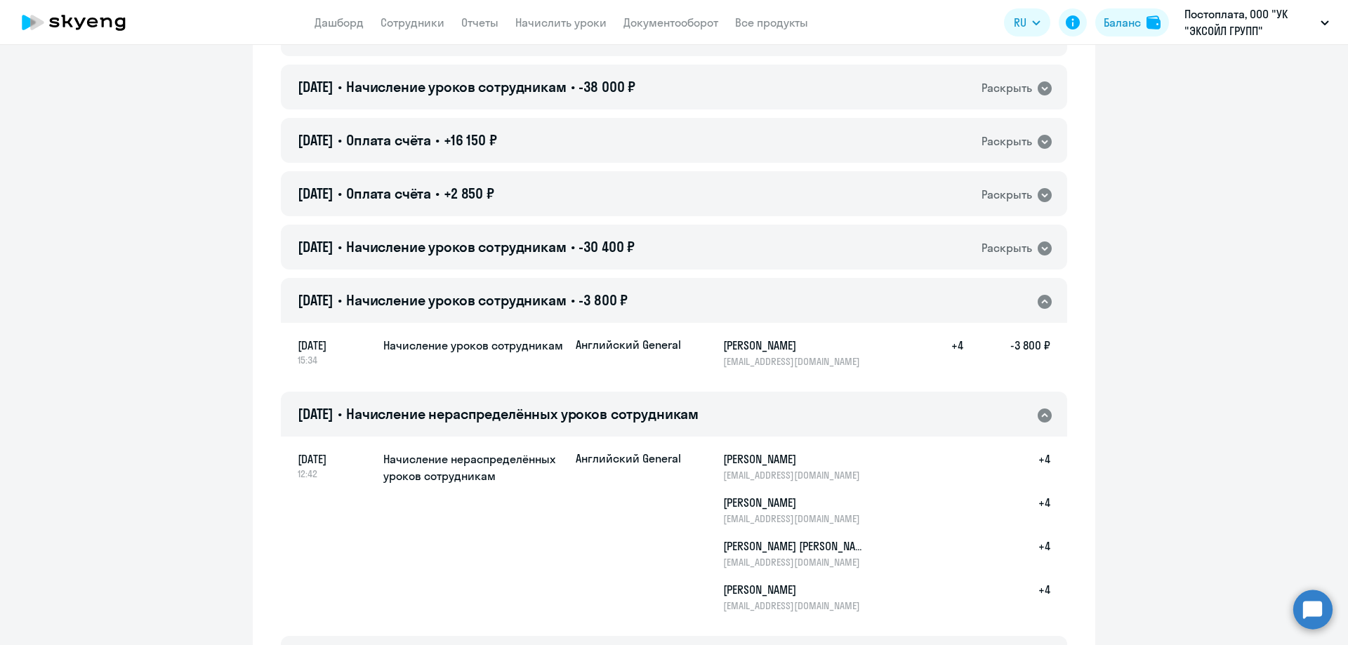
scroll to position [983, 0]
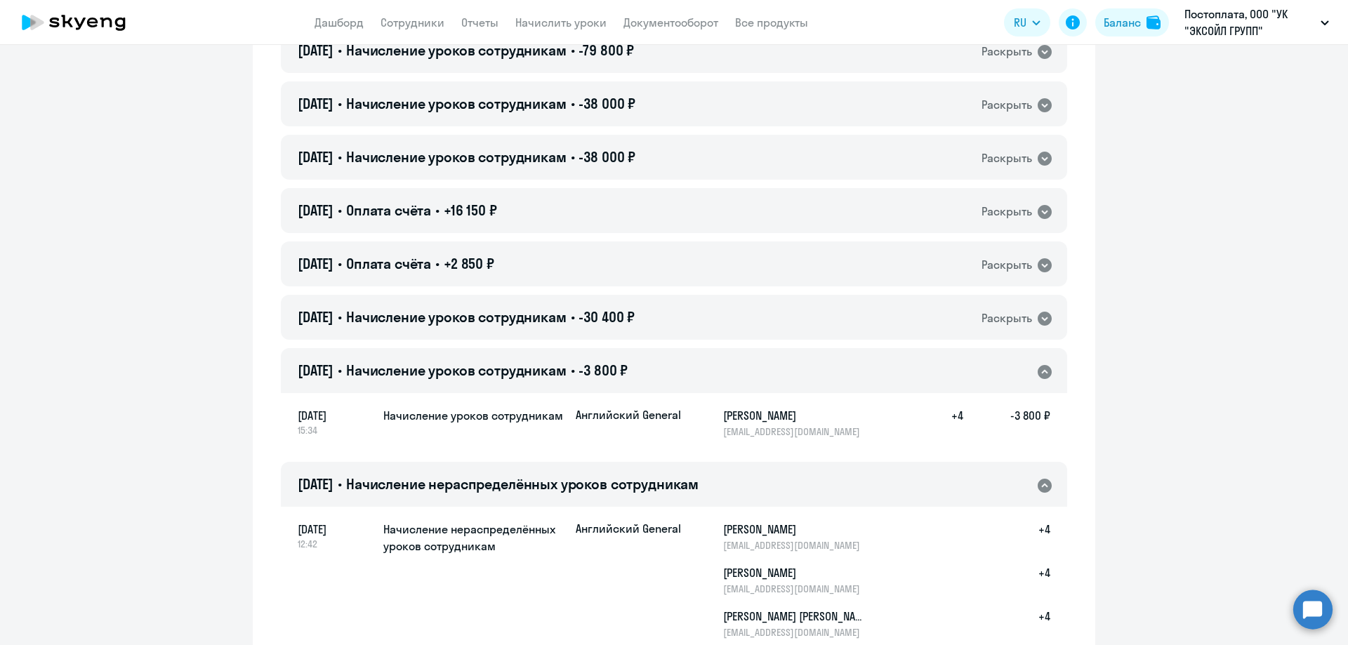
drag, startPoint x: 948, startPoint y: 416, endPoint x: 967, endPoint y: 418, distance: 19.1
click at [967, 418] on div "Английский General [PERSON_NAME] [PERSON_NAME][EMAIL_ADDRESS][DOMAIN_NAME] +4 -…" at bounding box center [813, 422] width 475 height 31
click at [1042, 320] on icon at bounding box center [1045, 319] width 14 height 14
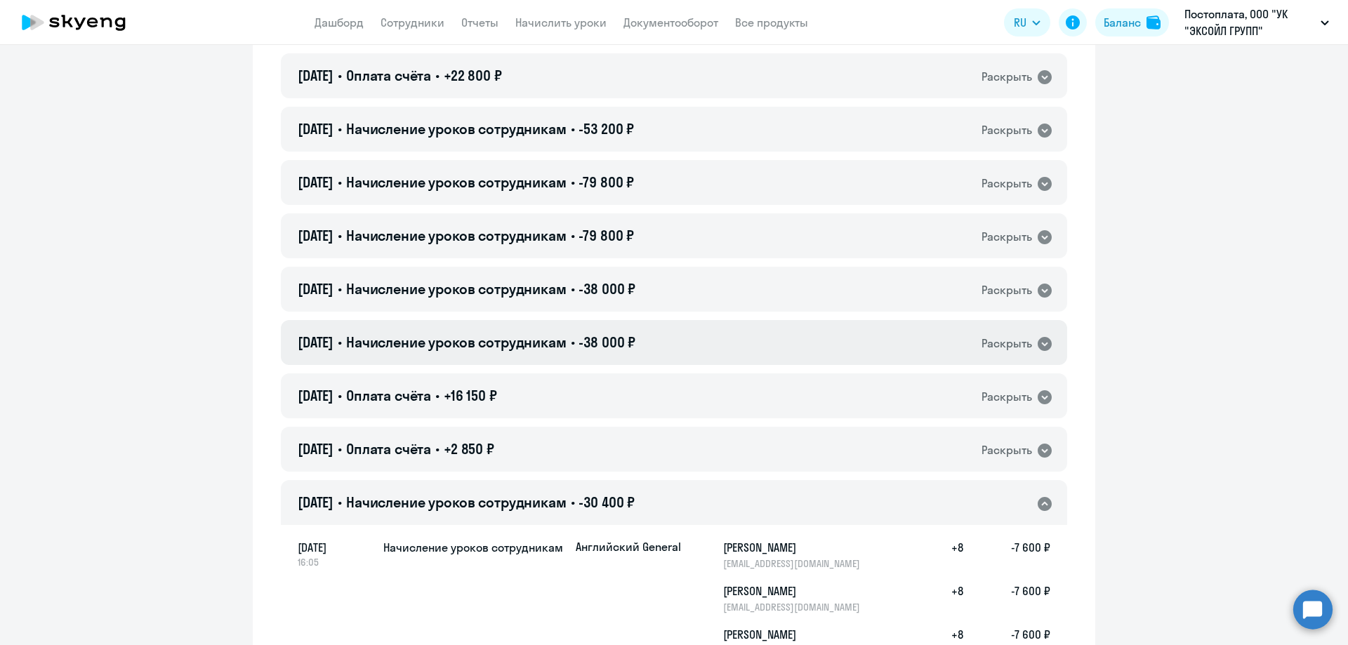
scroll to position [772, 0]
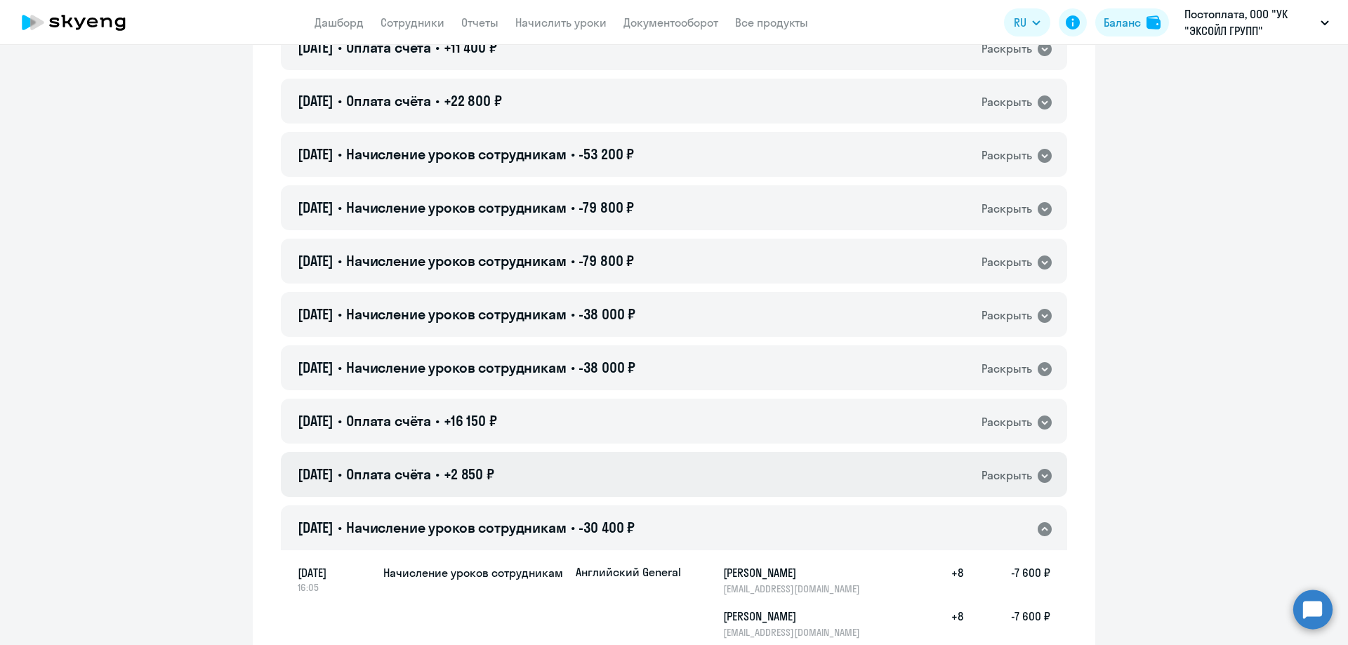
click at [1038, 473] on icon at bounding box center [1045, 476] width 14 height 14
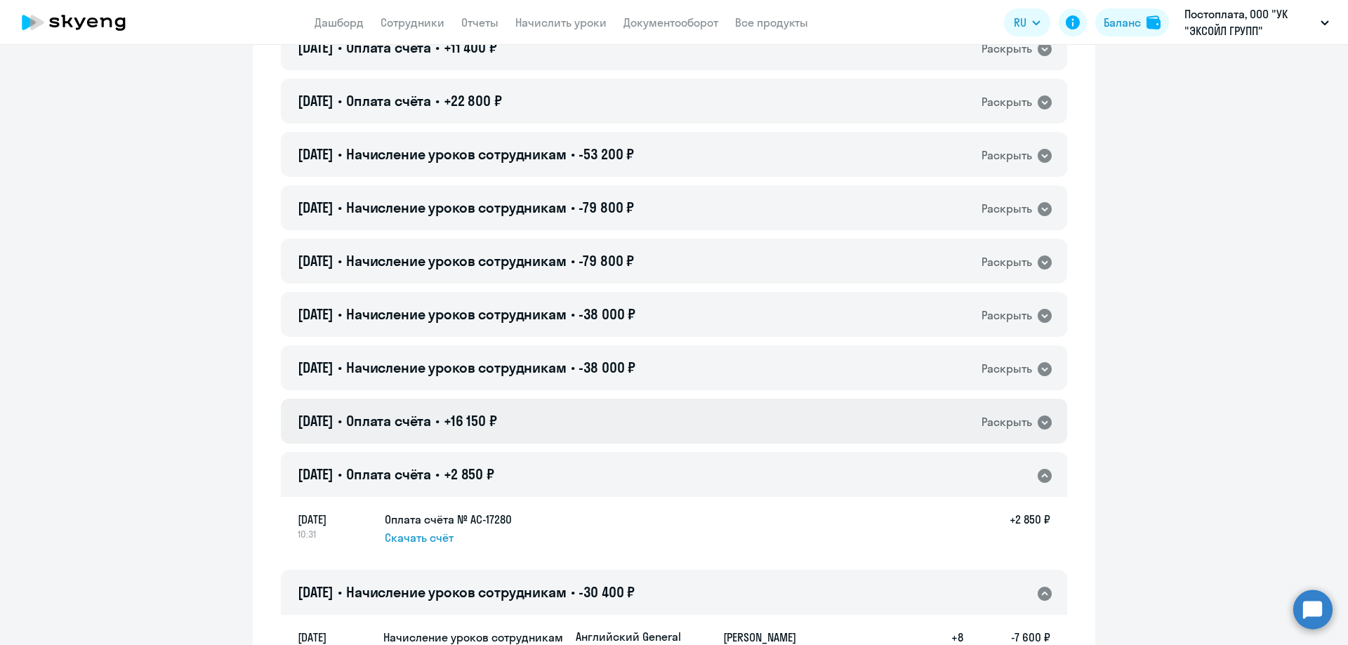
click at [1040, 419] on icon at bounding box center [1045, 423] width 14 height 14
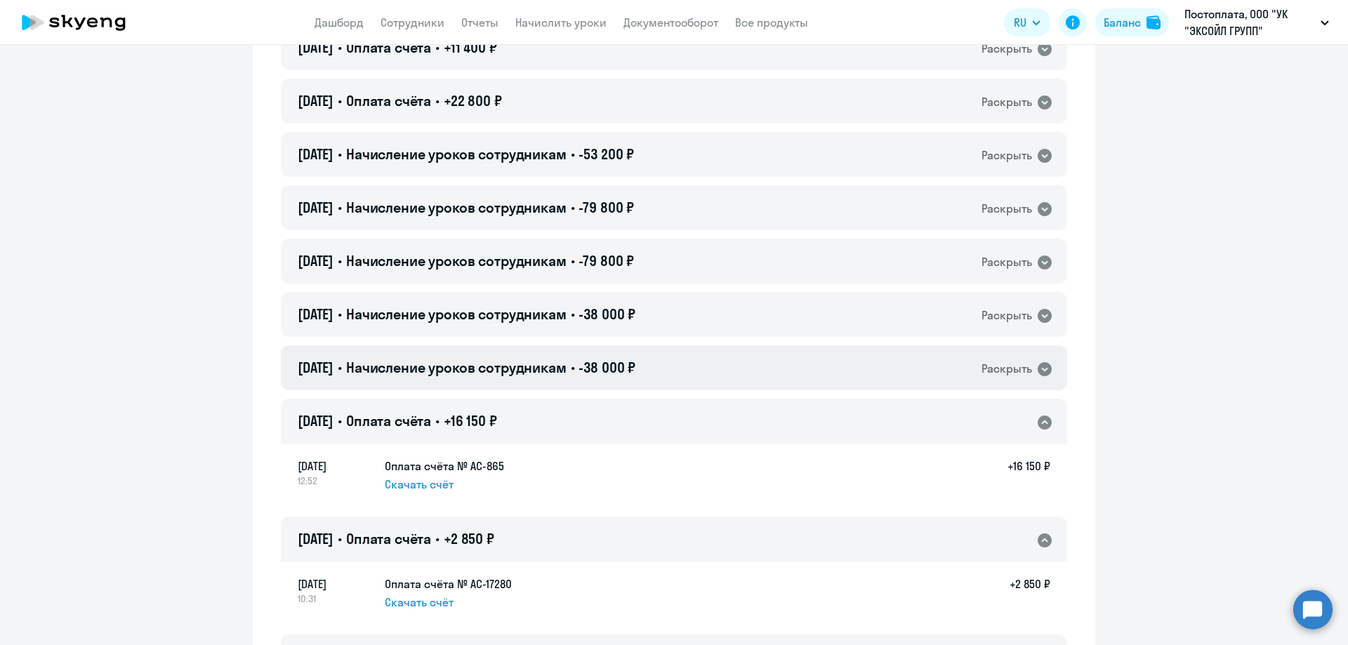
click at [1039, 371] on icon at bounding box center [1044, 369] width 17 height 17
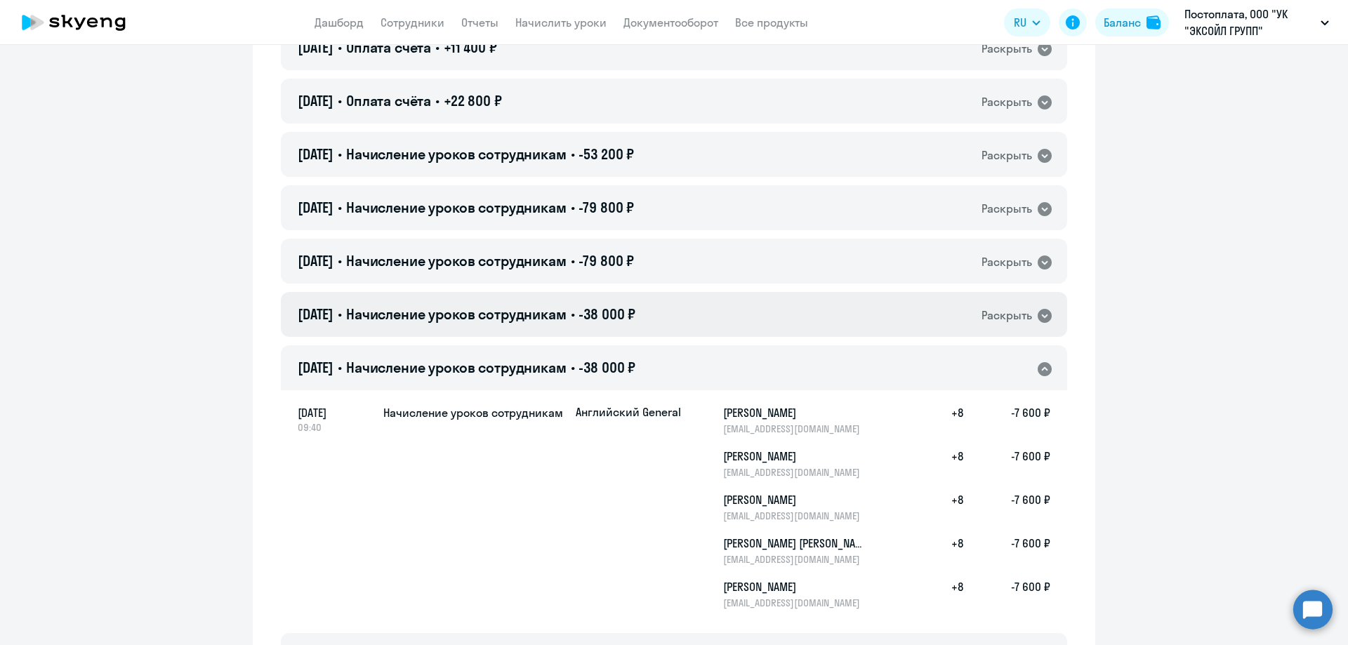
click at [1038, 312] on icon at bounding box center [1045, 316] width 14 height 14
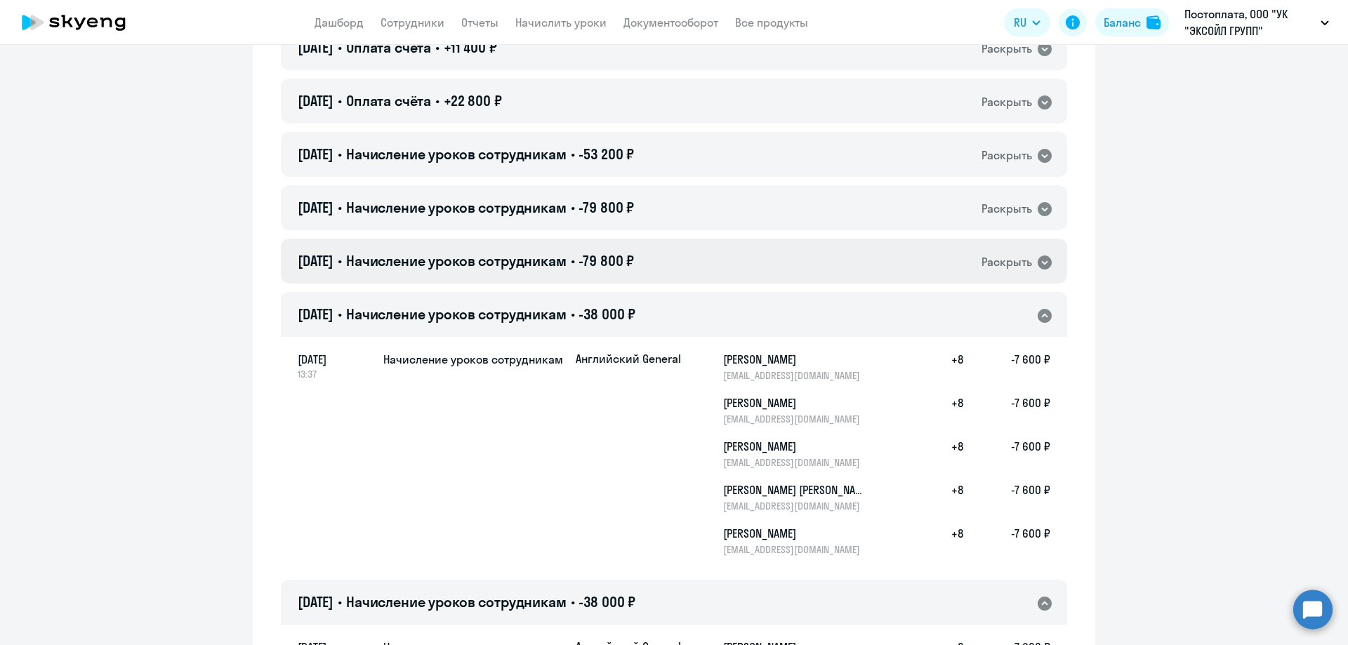
click at [990, 262] on div "Раскрыть" at bounding box center [1007, 262] width 51 height 18
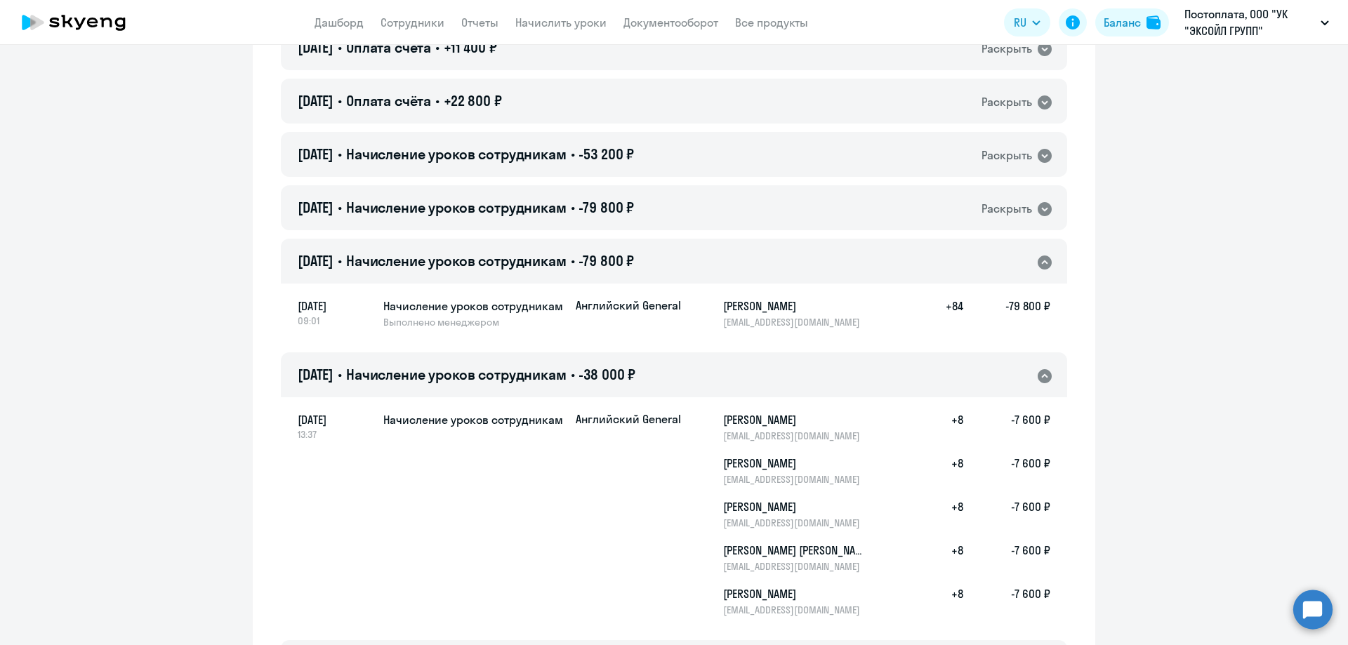
drag, startPoint x: 942, startPoint y: 309, endPoint x: 975, endPoint y: 308, distance: 33.0
click at [975, 308] on div "Английский General [PERSON_NAME] [PERSON_NAME][EMAIL_ADDRESS][DOMAIN_NAME] +84 …" at bounding box center [813, 313] width 475 height 31
click at [1039, 205] on icon at bounding box center [1045, 209] width 14 height 14
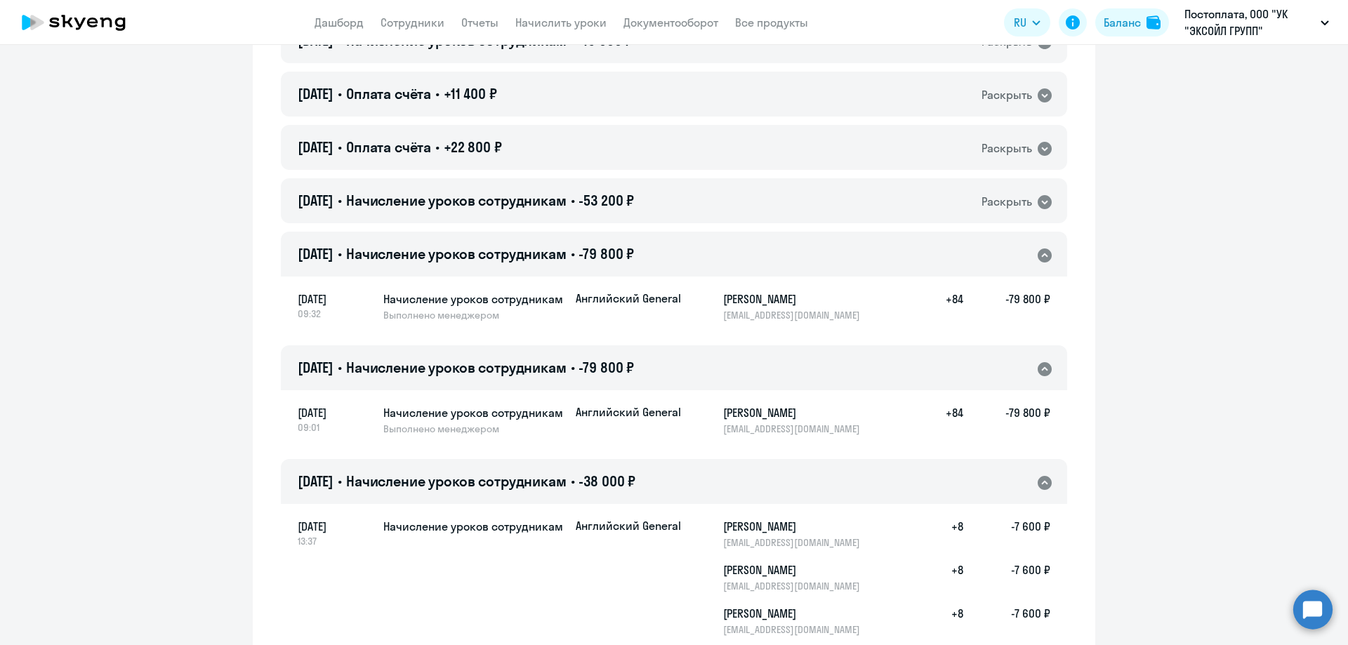
scroll to position [702, 0]
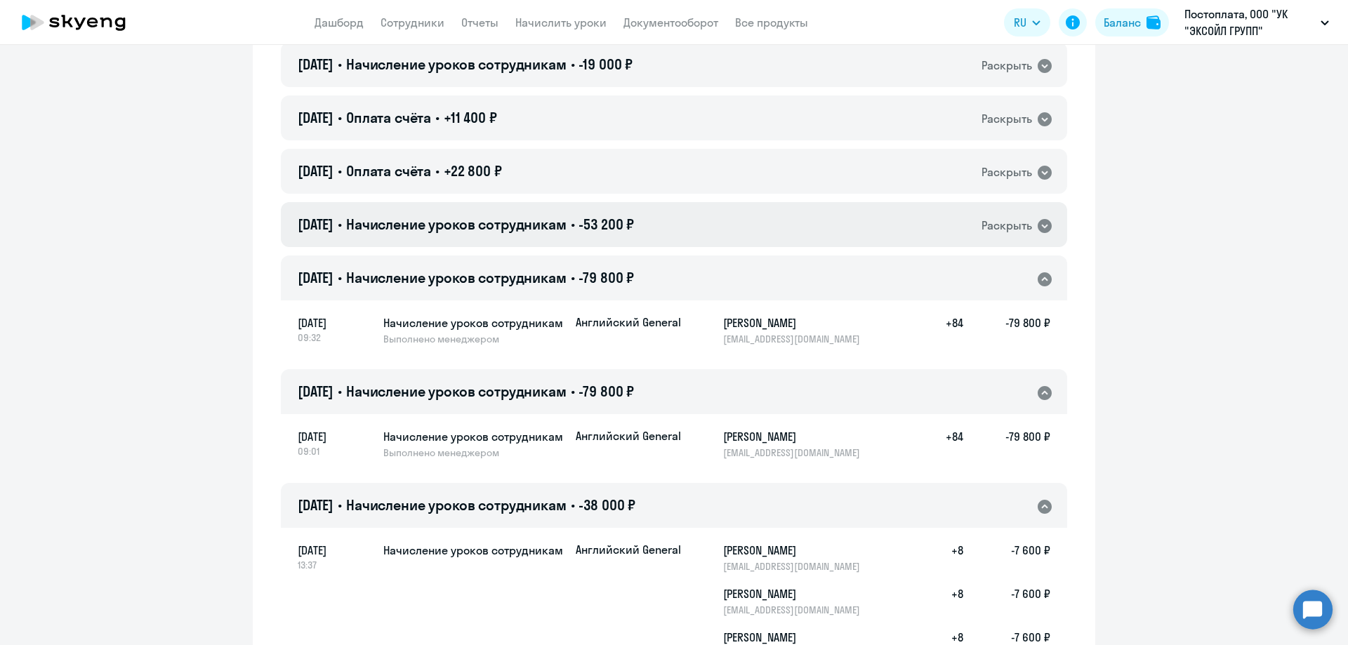
click at [1036, 220] on icon at bounding box center [1044, 226] width 17 height 17
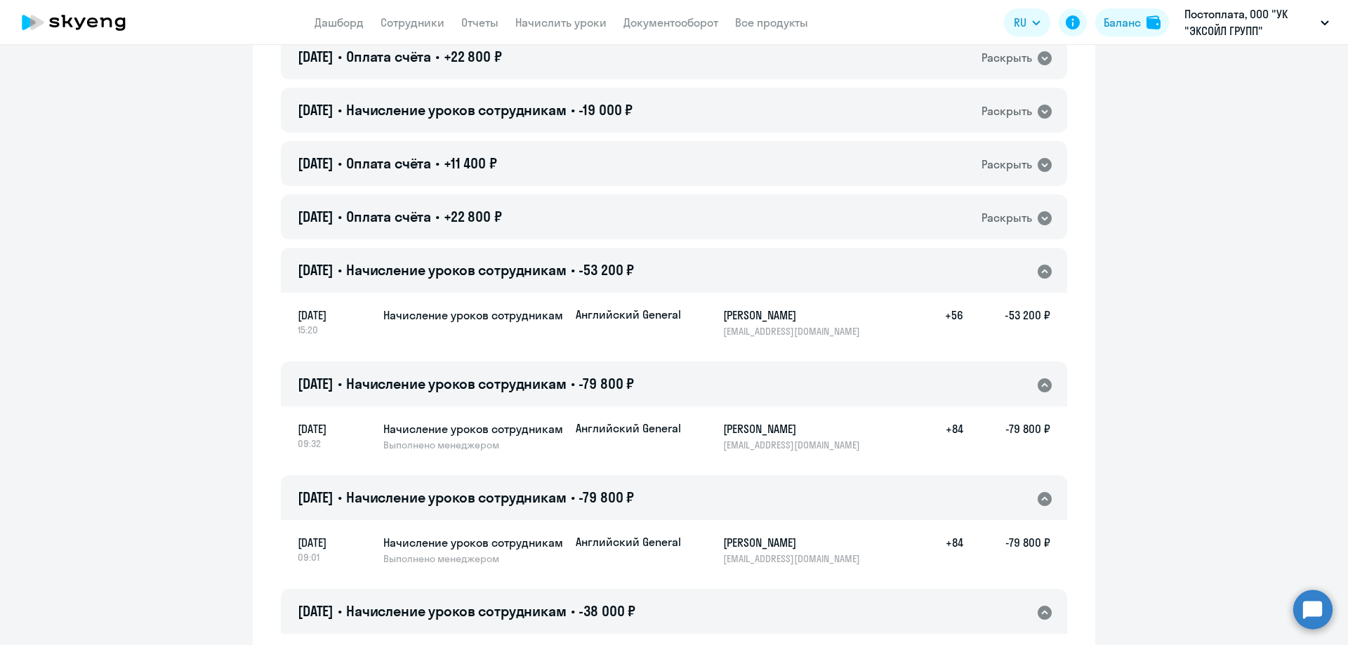
scroll to position [632, 0]
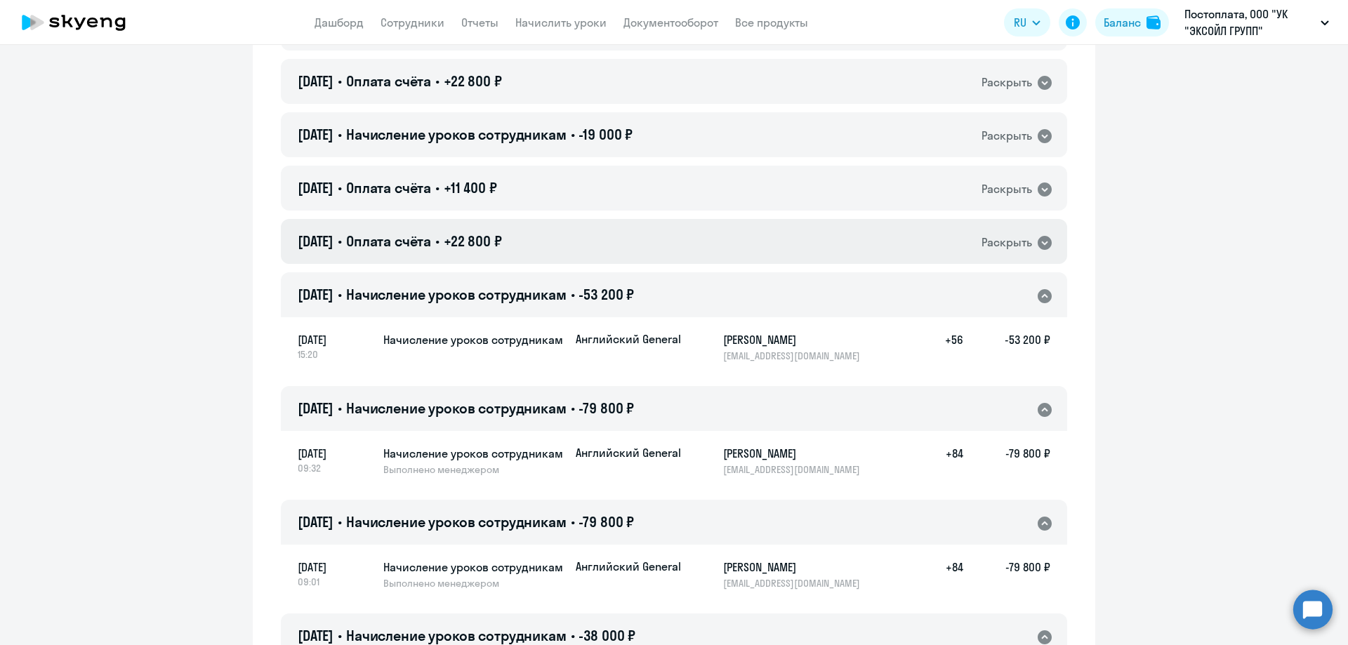
click at [1037, 233] on div "Раскрыть" at bounding box center [1018, 242] width 72 height 18
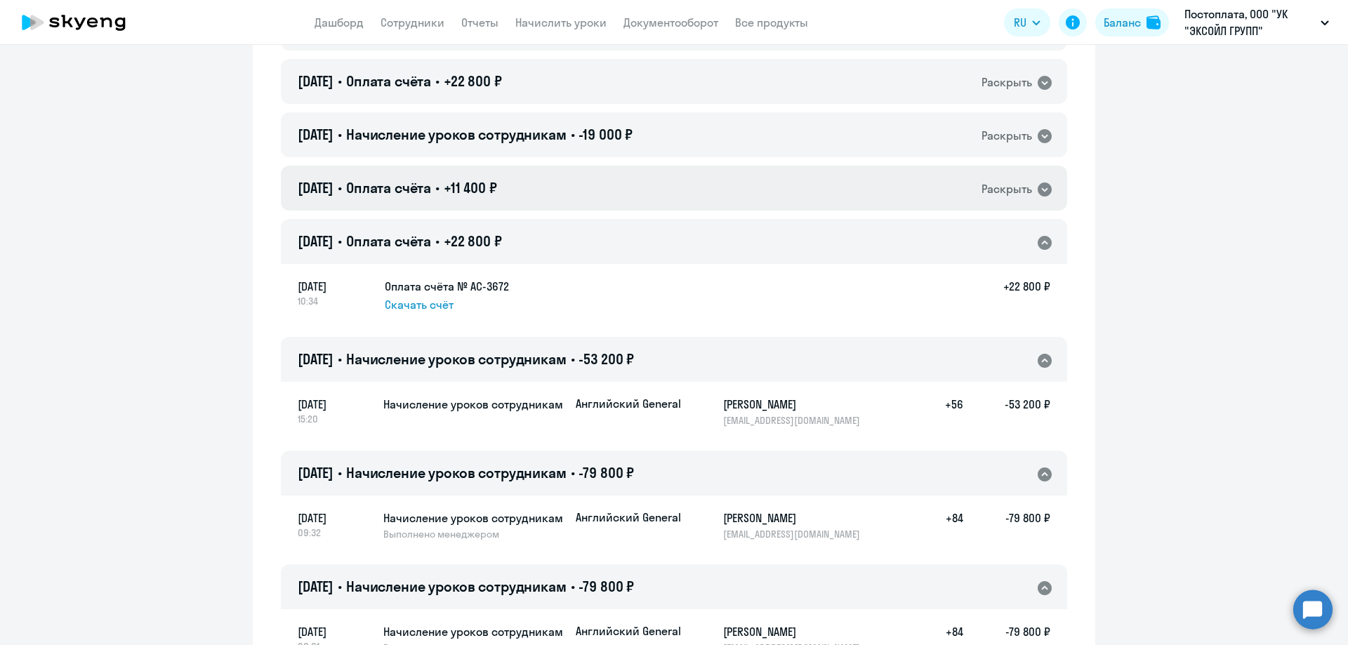
click at [1043, 191] on icon at bounding box center [1045, 190] width 14 height 14
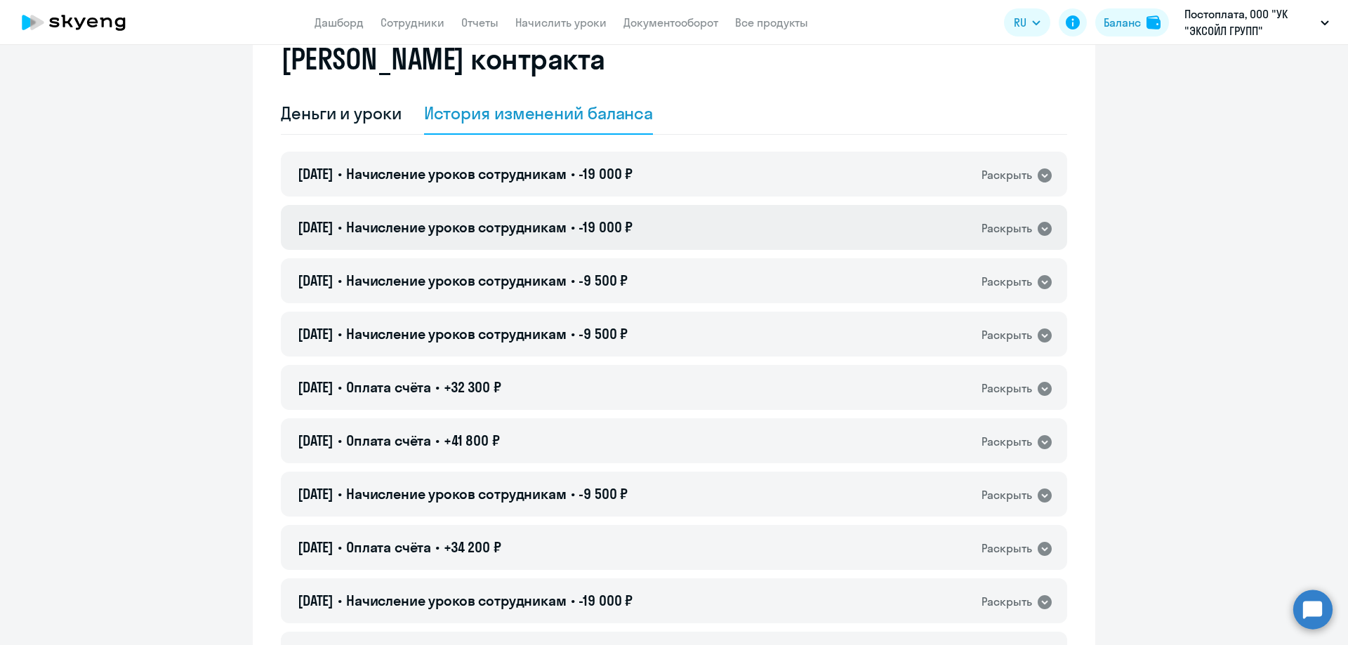
scroll to position [0, 0]
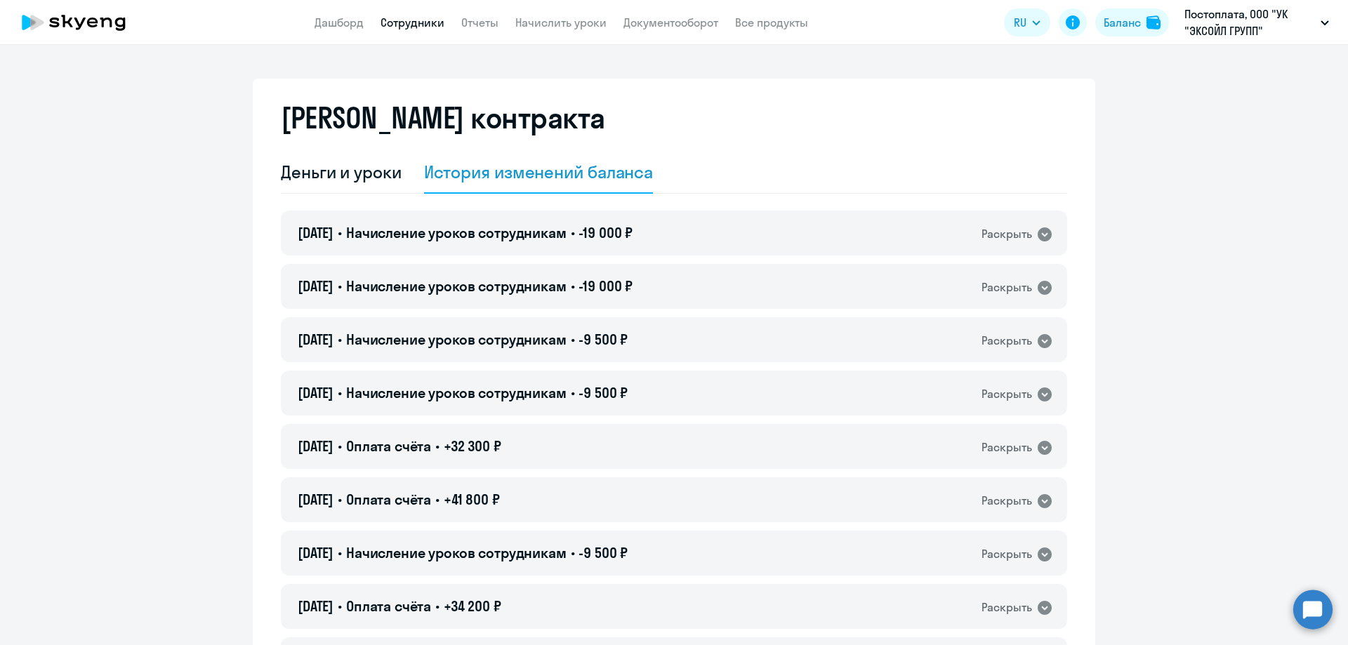
click at [410, 26] on link "Сотрудники" at bounding box center [413, 22] width 64 height 14
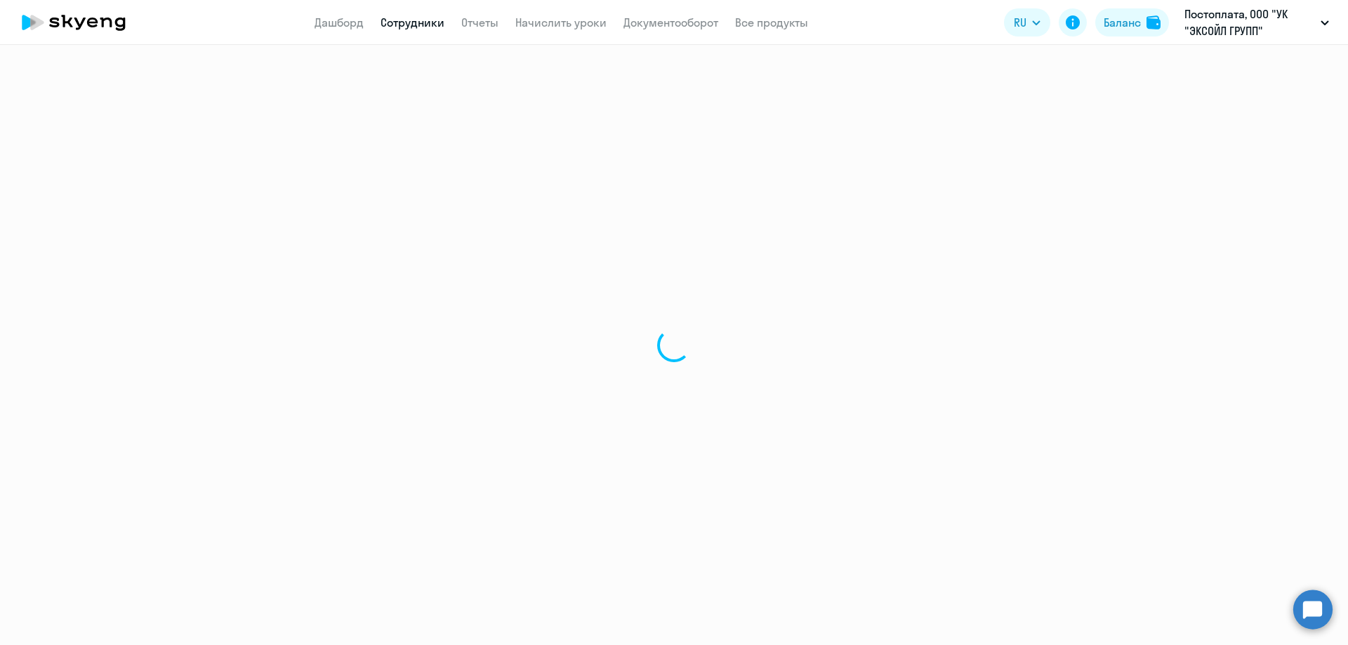
select select "30"
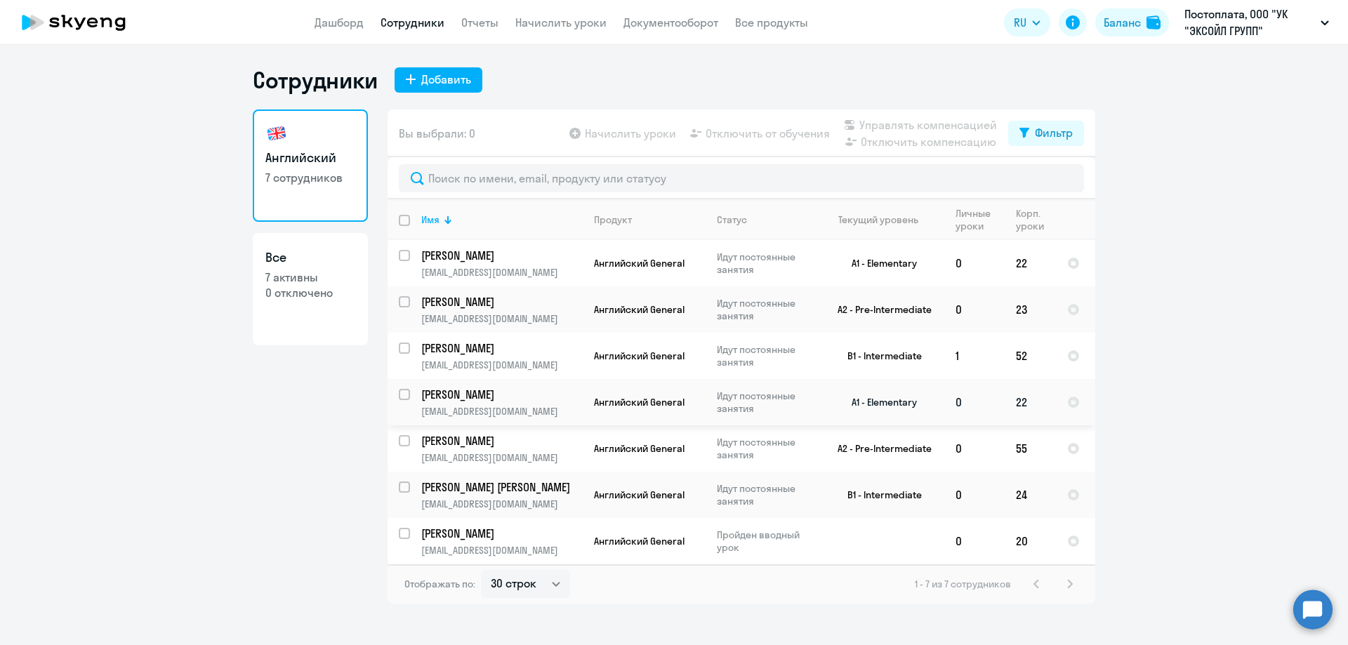
click at [470, 395] on p "[PERSON_NAME]" at bounding box center [500, 394] width 159 height 15
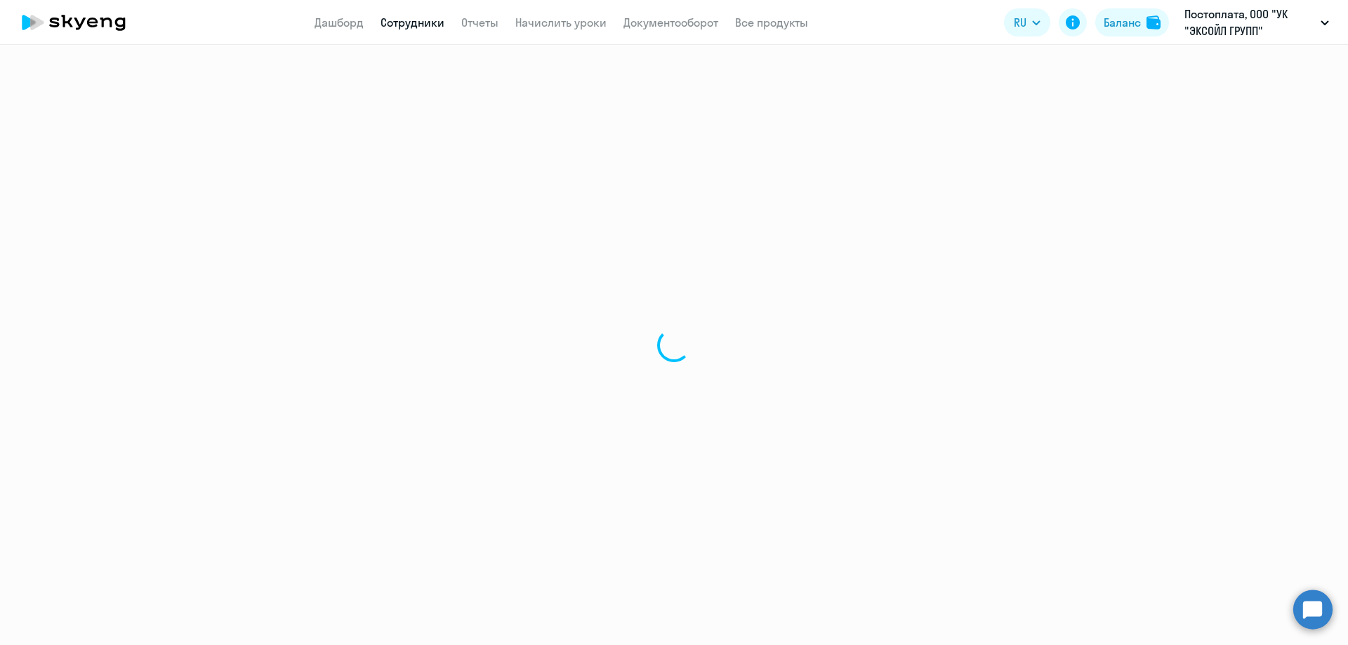
select select "english"
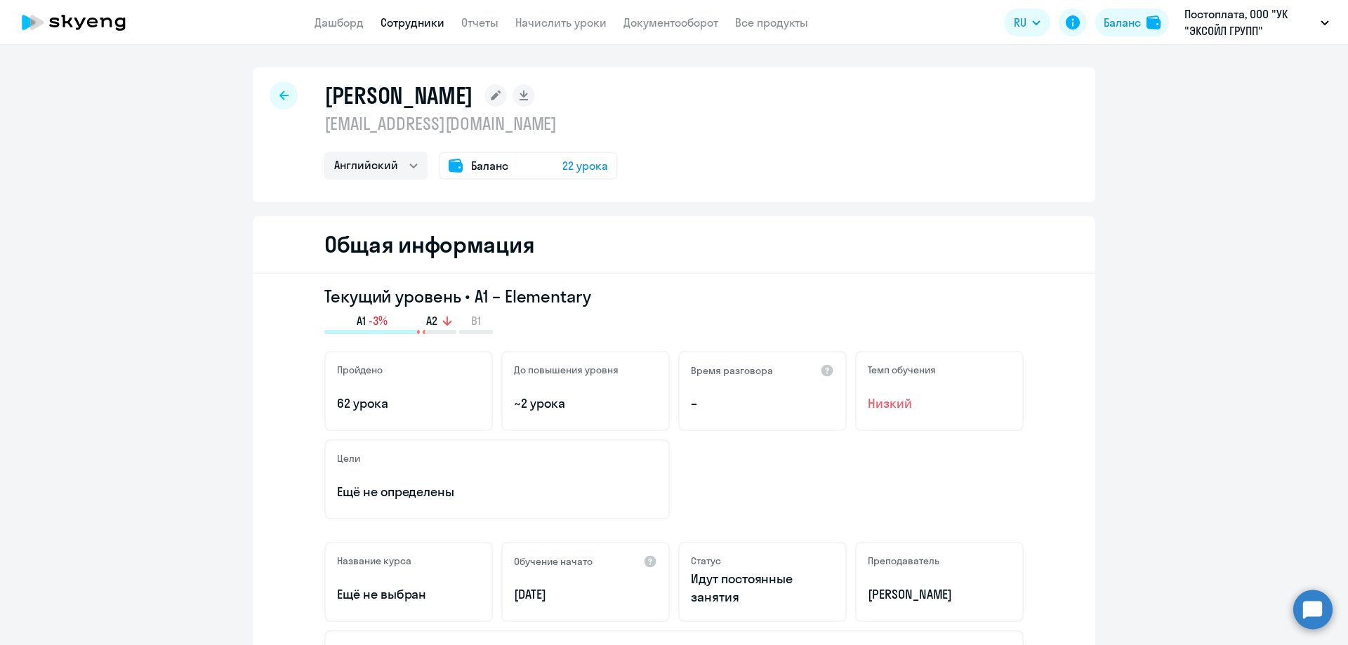
select select "30"
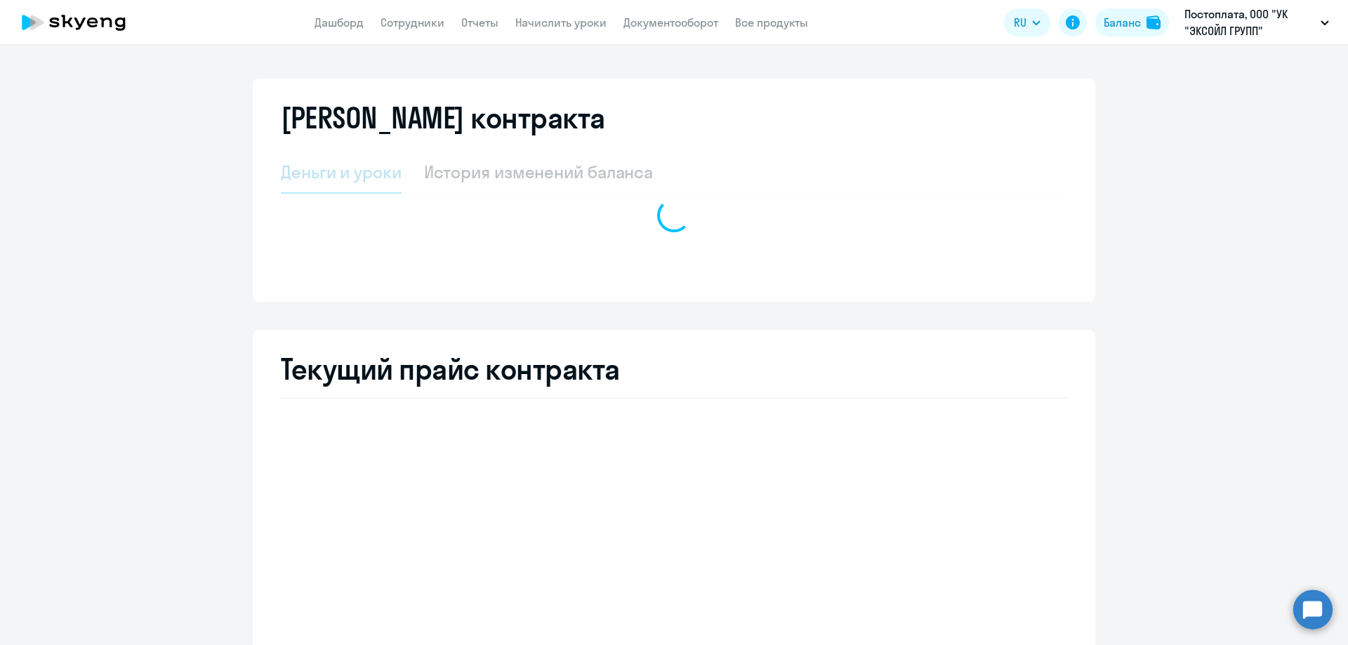
select select "english_adult_not_native_speaker"
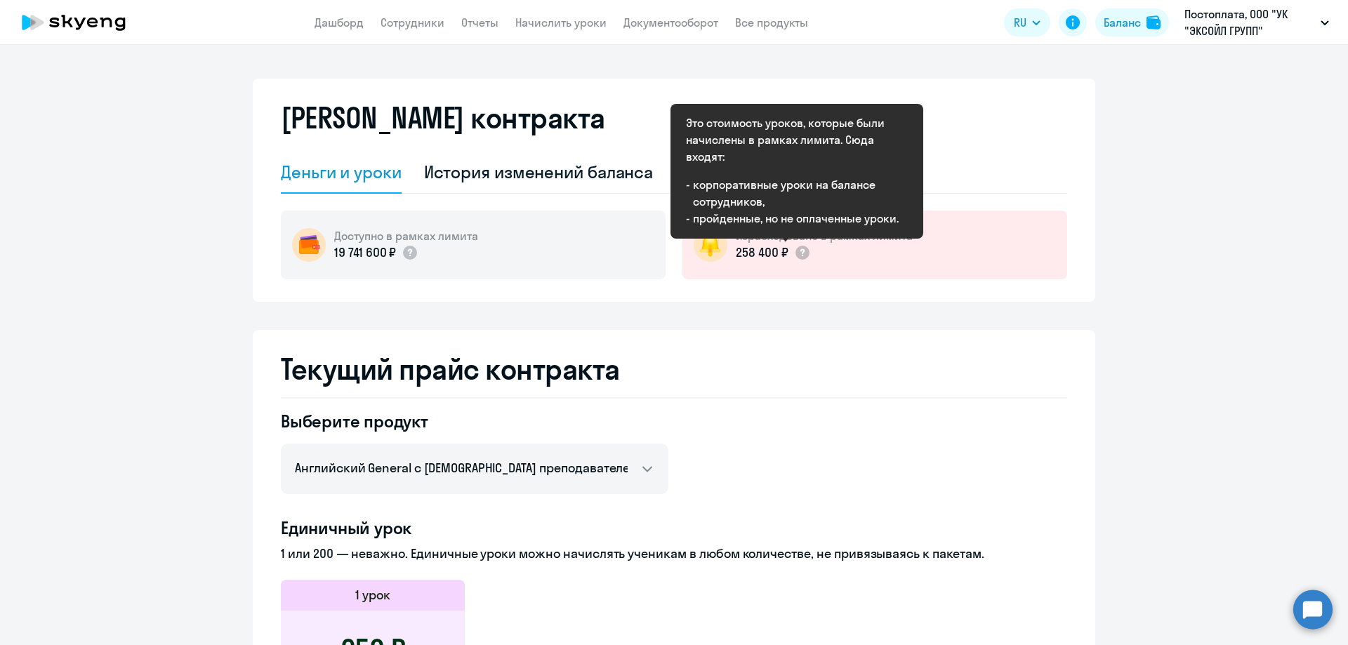
click at [814, 248] on div "258 400 ₽" at bounding box center [824, 253] width 177 height 18
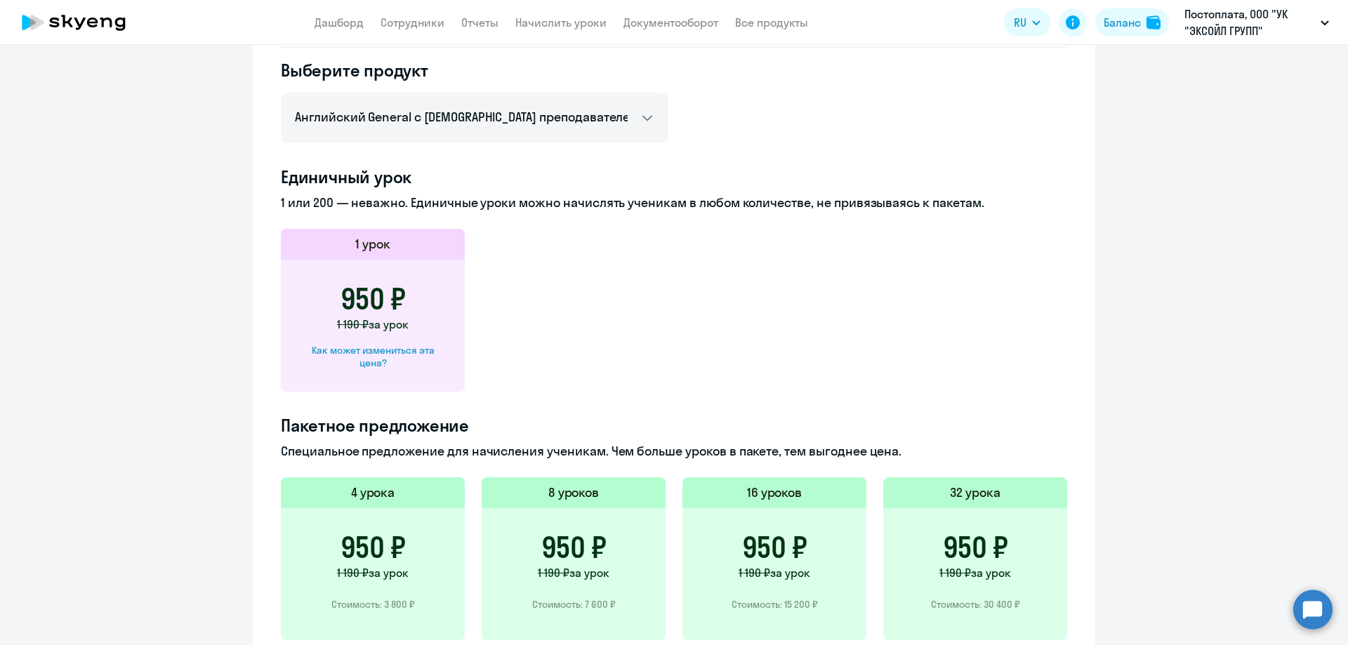
scroll to position [70, 0]
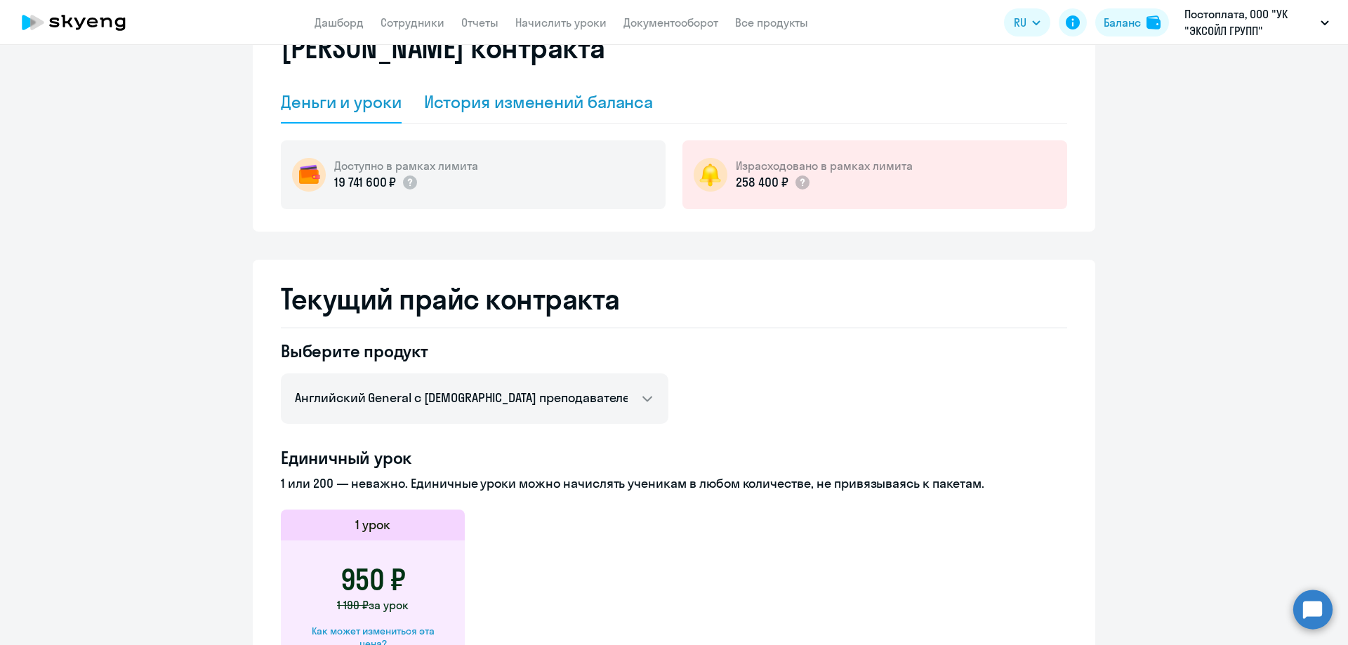
click at [461, 100] on div "История изменений баланса" at bounding box center [539, 102] width 230 height 22
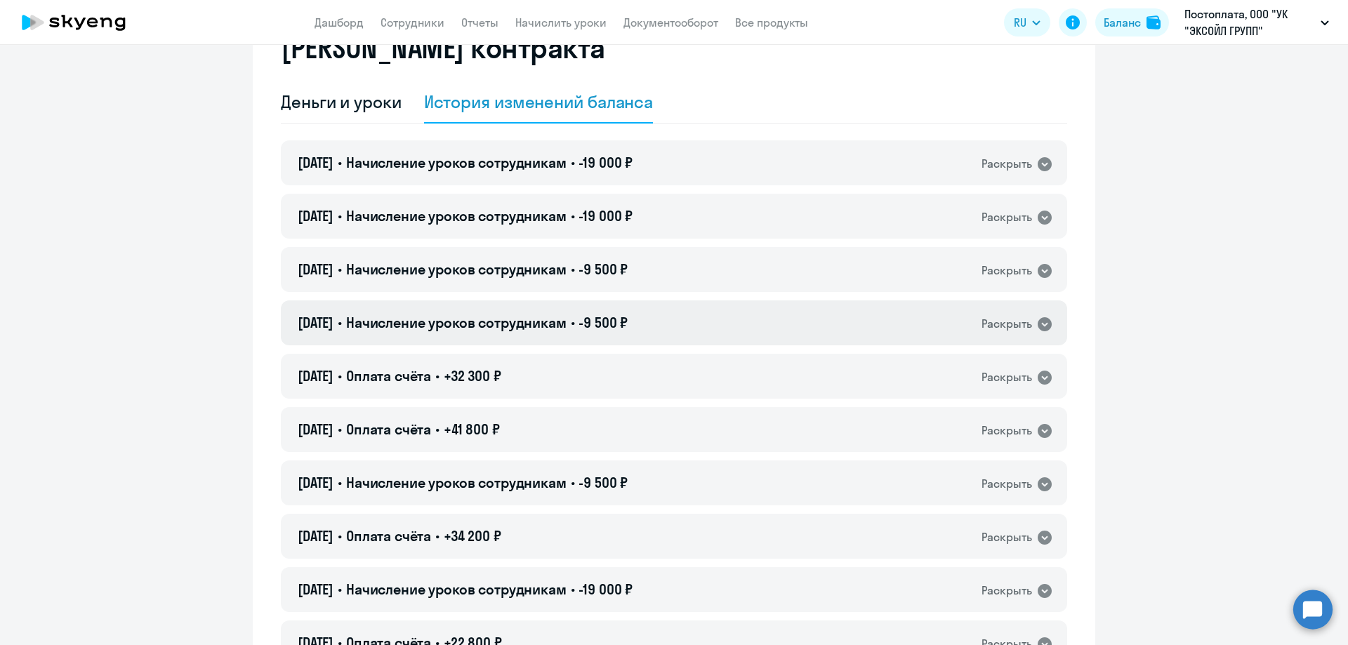
click at [509, 320] on span "Начисление уроков сотрудникам" at bounding box center [456, 323] width 220 height 18
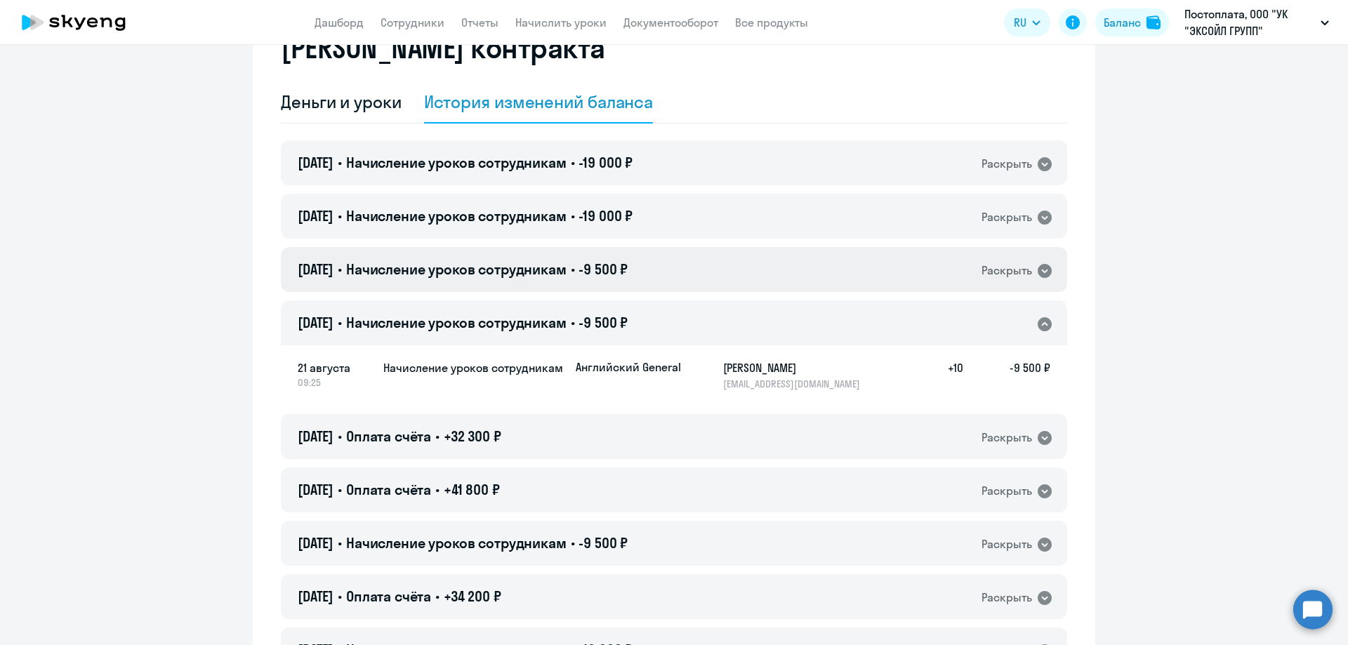
click at [510, 265] on span "Начисление уроков сотрудникам" at bounding box center [456, 270] width 220 height 18
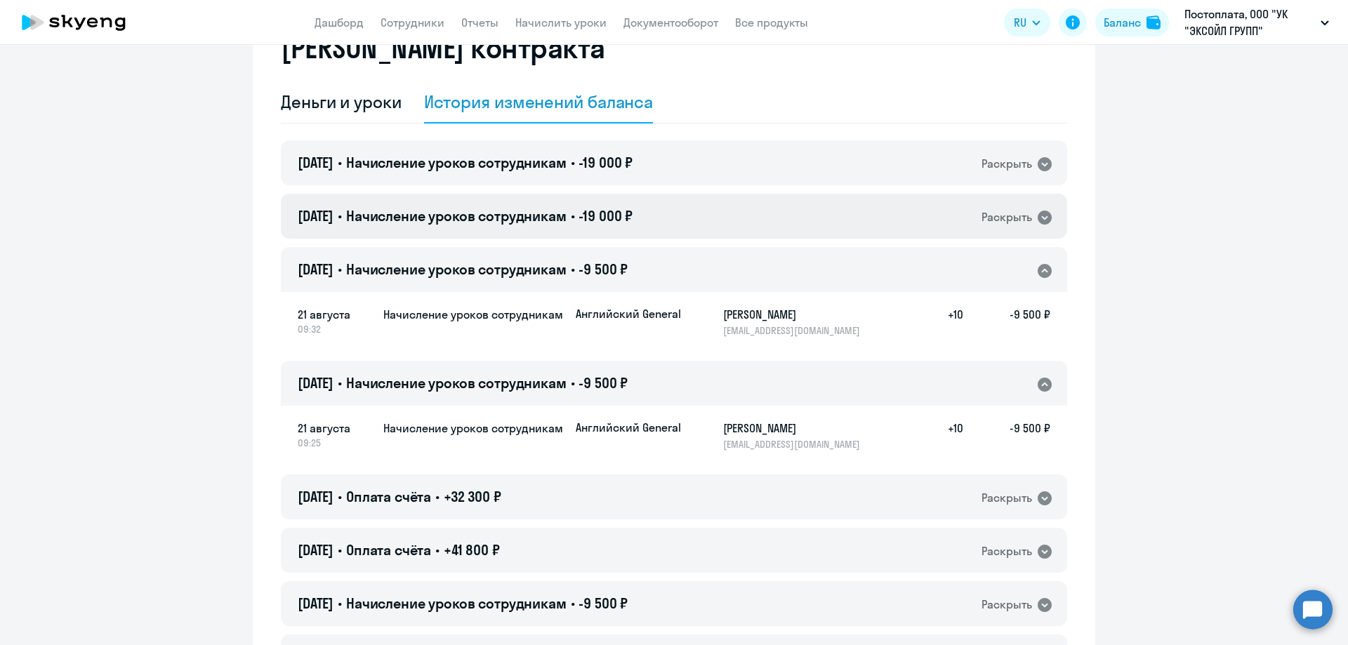
click at [525, 217] on span "Начисление уроков сотрудникам" at bounding box center [456, 216] width 220 height 18
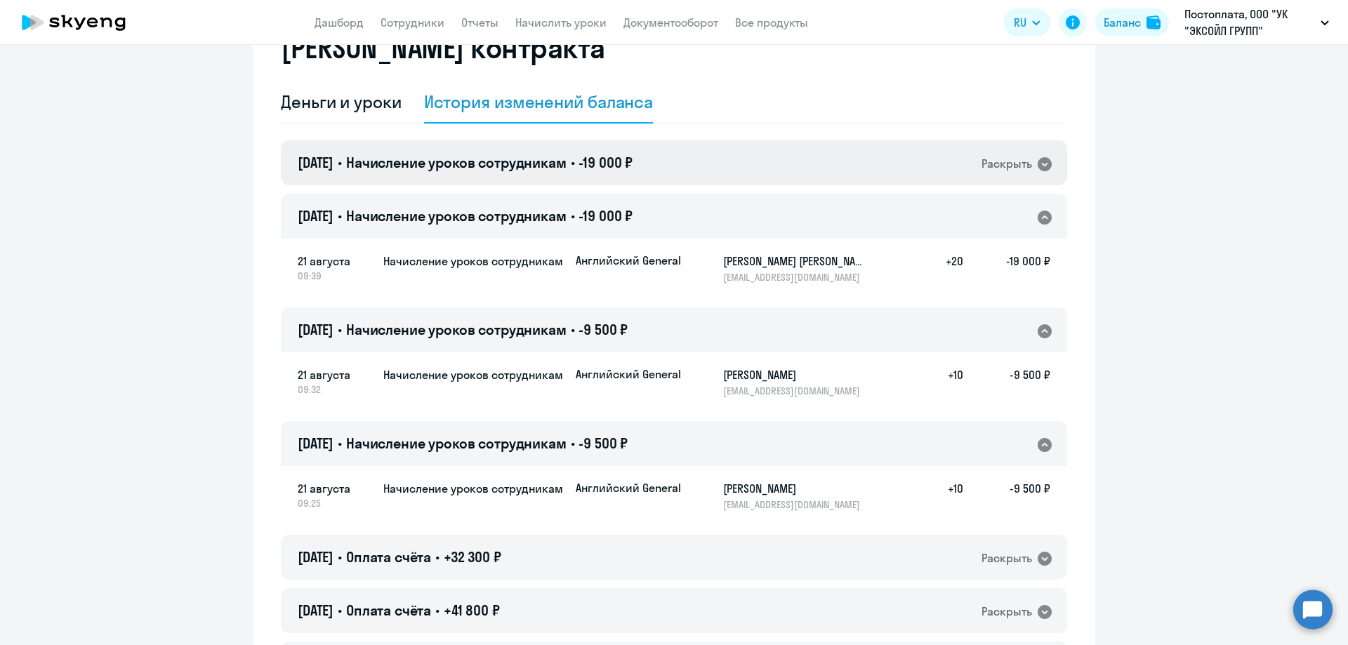
click at [529, 168] on span "Начисление уроков сотрудникам" at bounding box center [456, 163] width 220 height 18
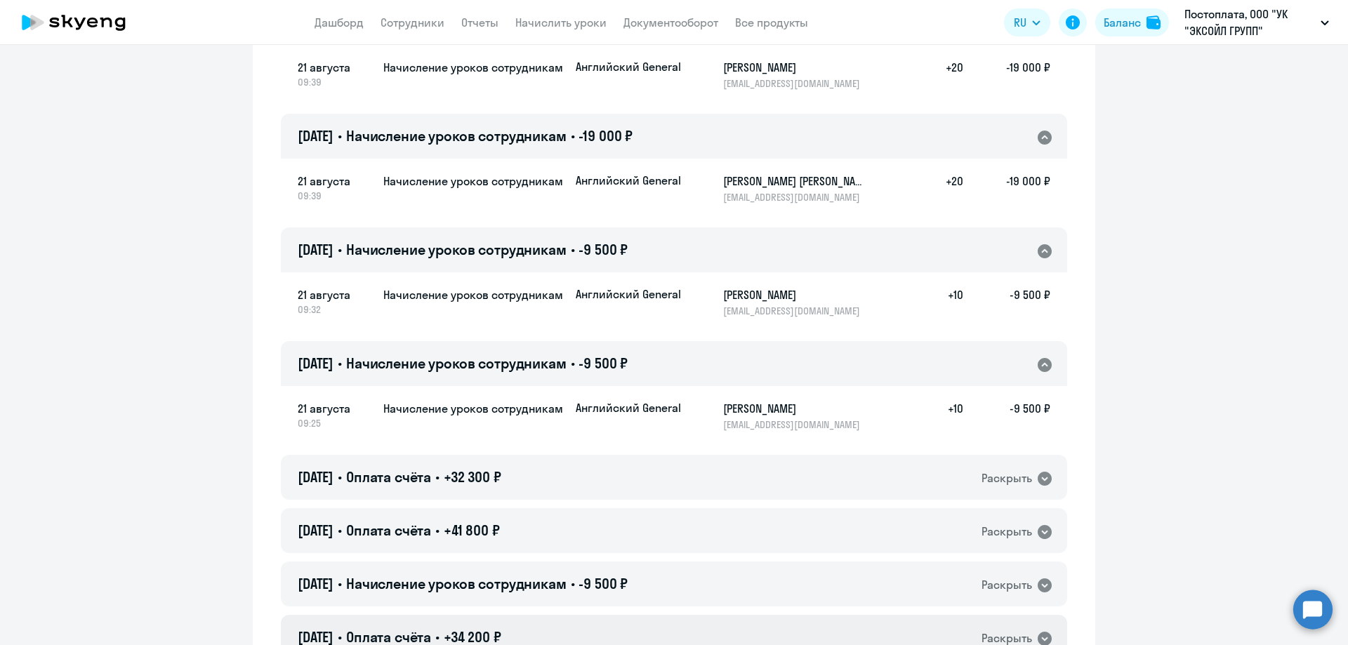
scroll to position [0, 0]
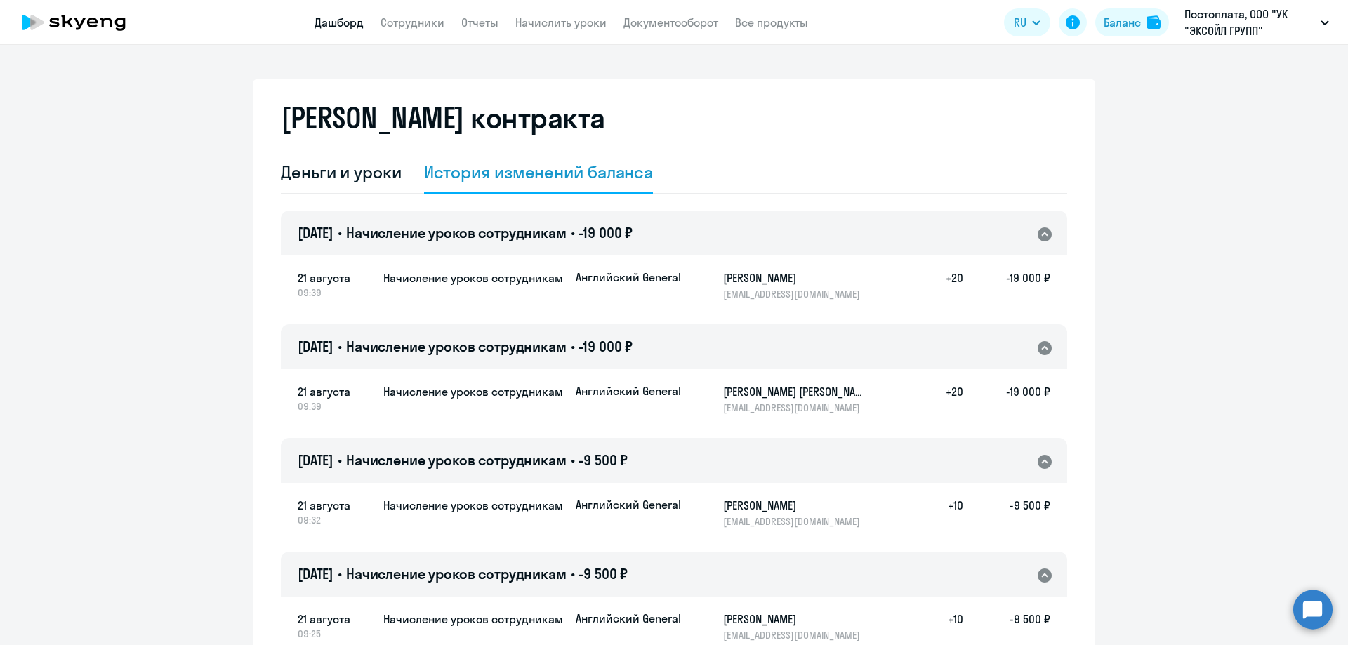
click at [343, 28] on link "Дашборд" at bounding box center [339, 22] width 49 height 14
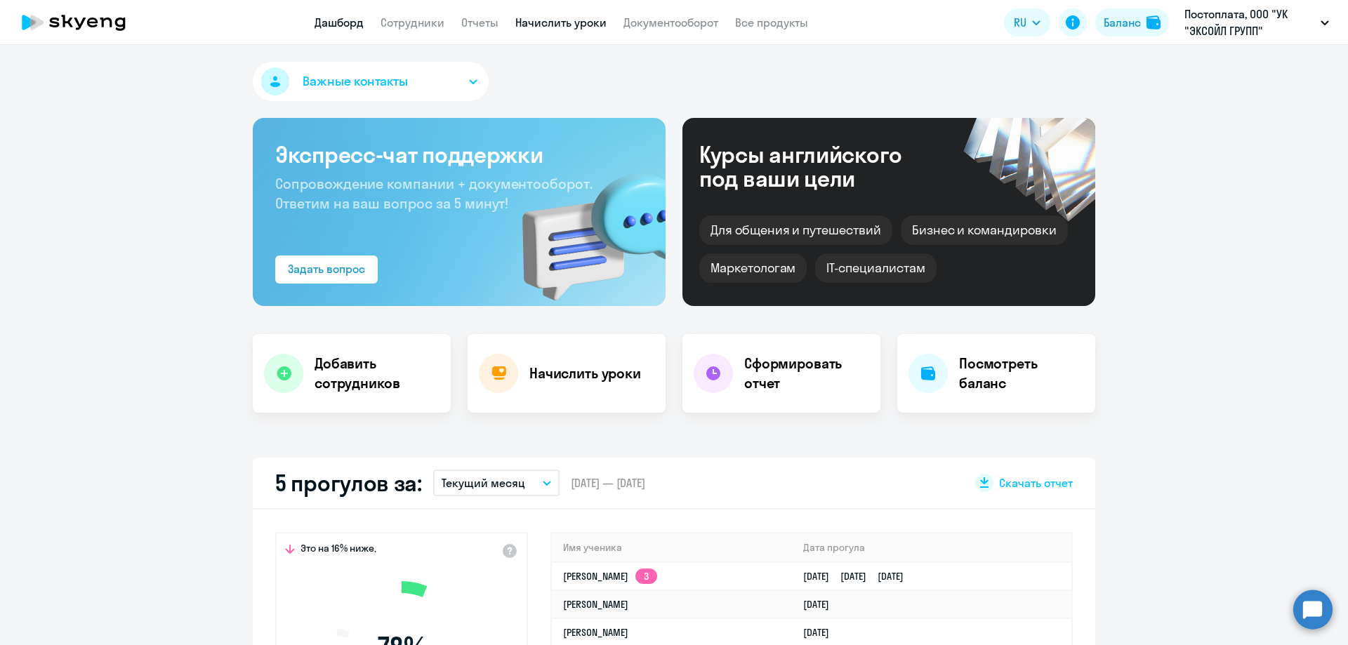
click at [533, 21] on link "Начислить уроки" at bounding box center [560, 22] width 91 height 14
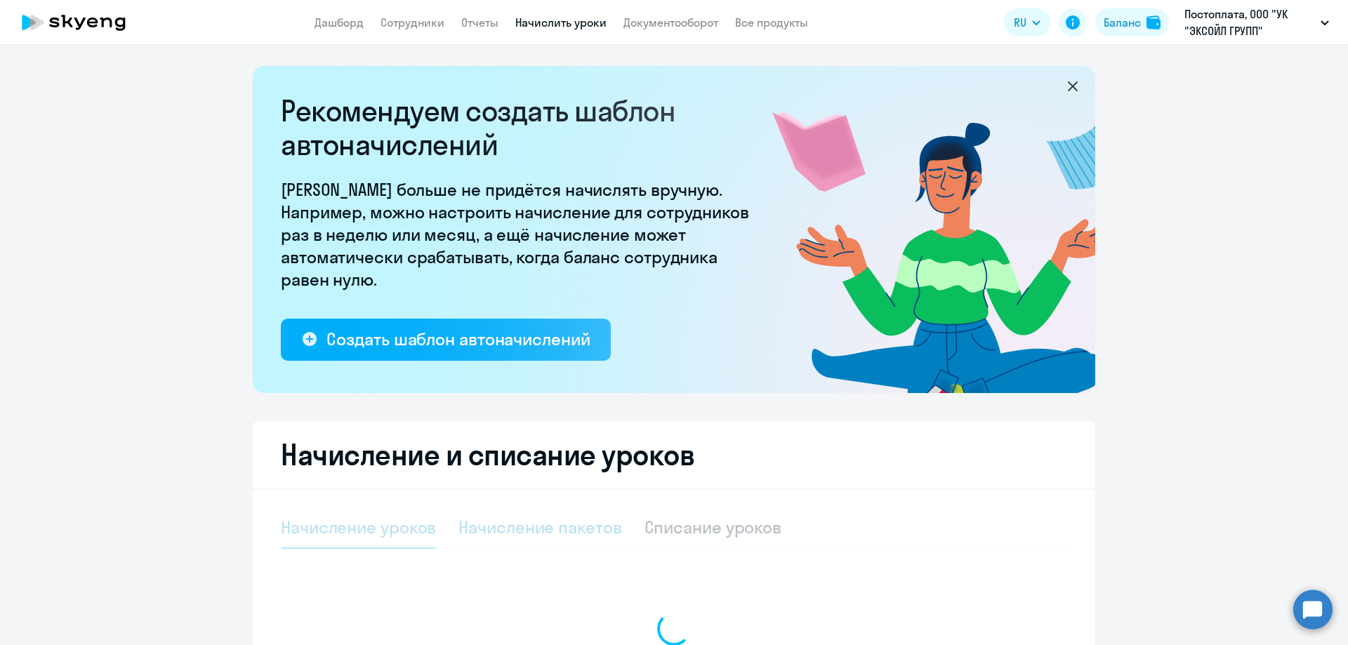
select select "10"
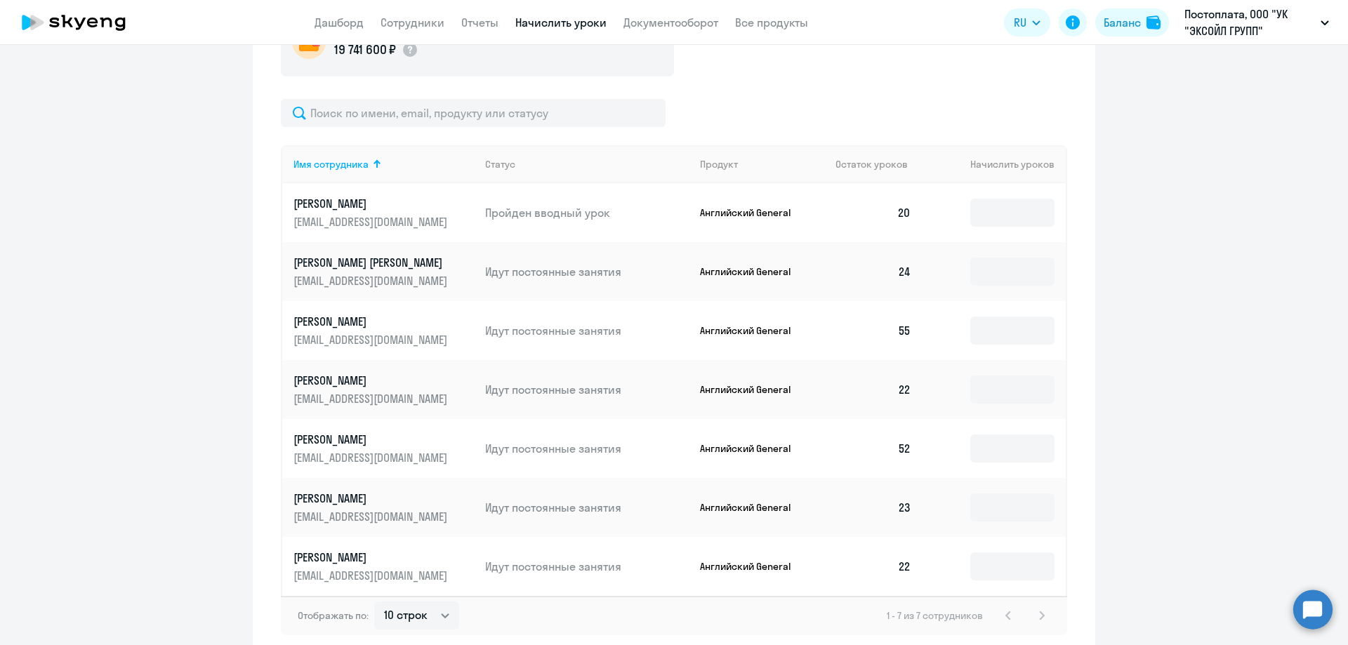
scroll to position [627, 0]
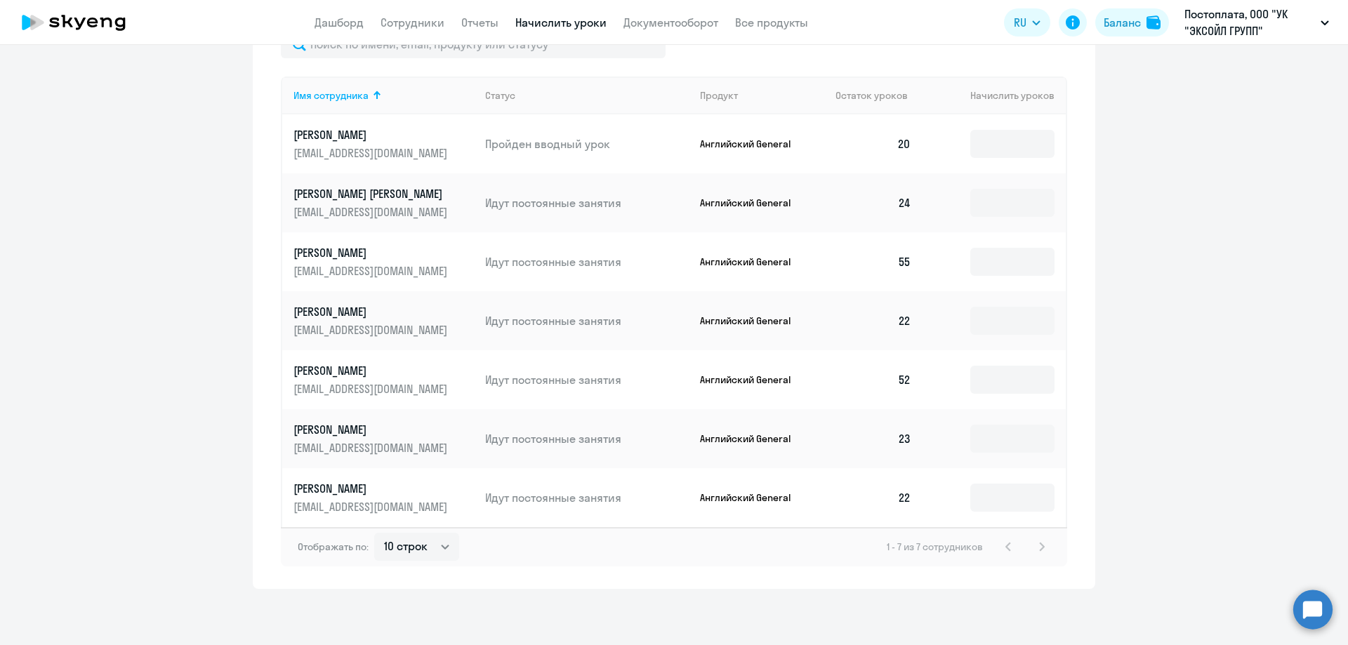
click at [344, 487] on p "[PERSON_NAME]" at bounding box center [372, 488] width 157 height 15
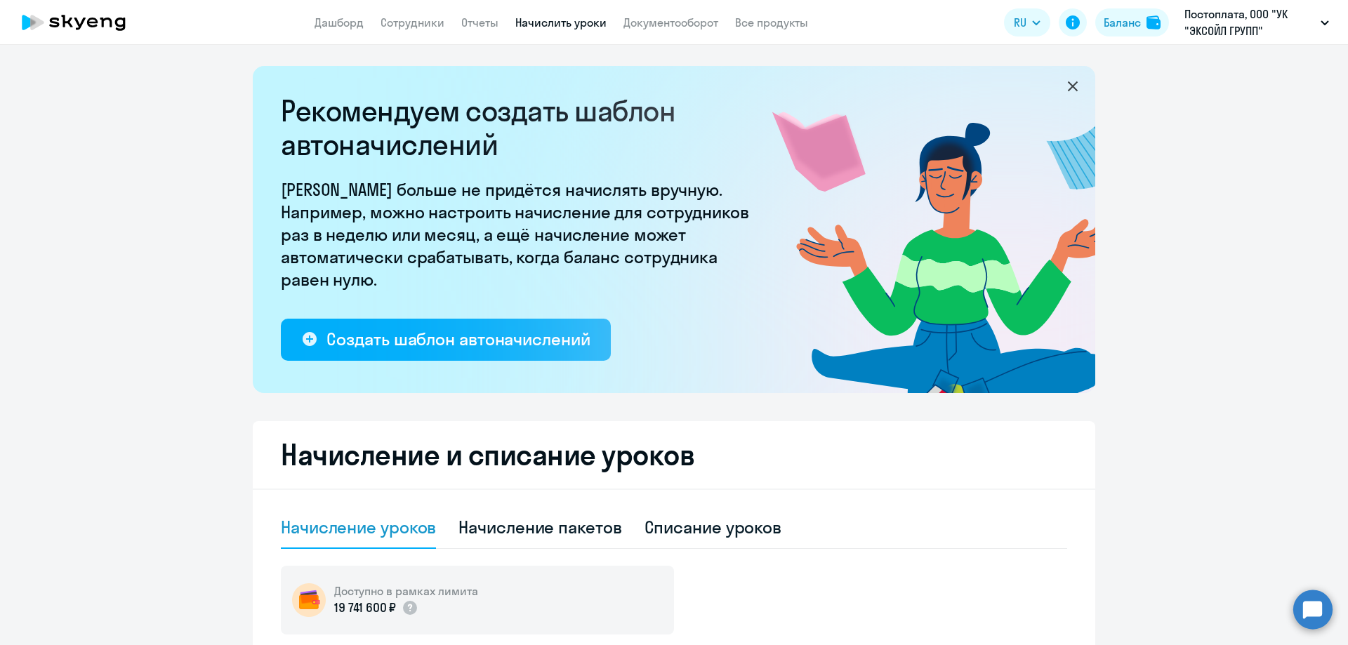
select select "english"
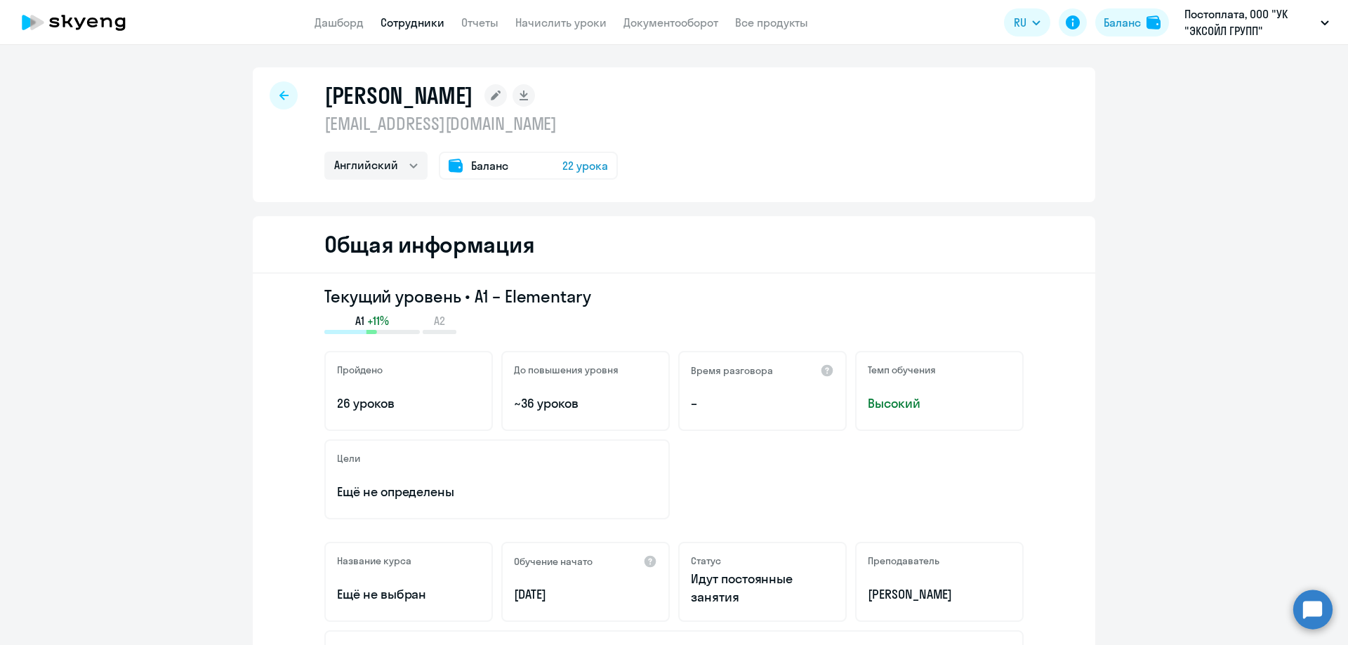
drag, startPoint x: 331, startPoint y: 406, endPoint x: 477, endPoint y: 413, distance: 146.2
click at [407, 407] on p "26 уроков" at bounding box center [408, 404] width 143 height 18
drag, startPoint x: 516, startPoint y: 401, endPoint x: 623, endPoint y: 402, distance: 106.7
click at [623, 402] on p "~36 уроков" at bounding box center [585, 404] width 143 height 18
click at [623, 403] on p "~36 уроков" at bounding box center [585, 404] width 143 height 18
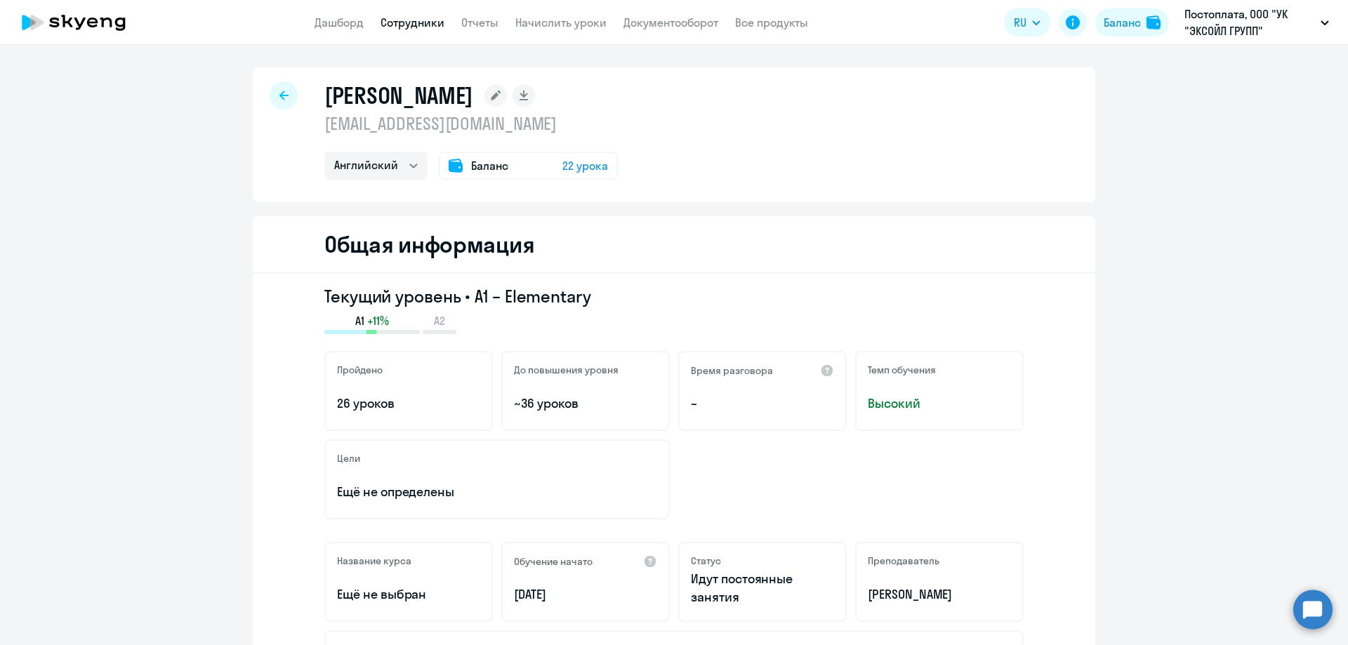
click at [765, 23] on link "Все продукты" at bounding box center [771, 22] width 73 height 14
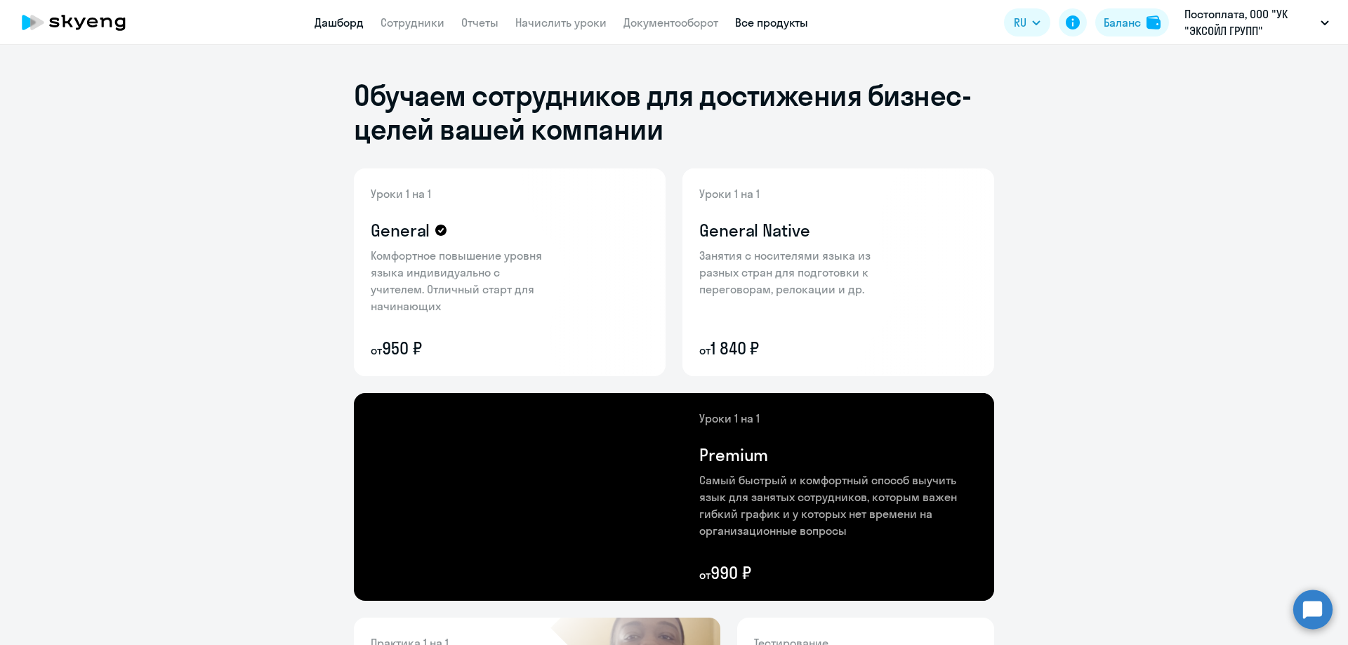
click at [325, 22] on link "Дашборд" at bounding box center [339, 22] width 49 height 14
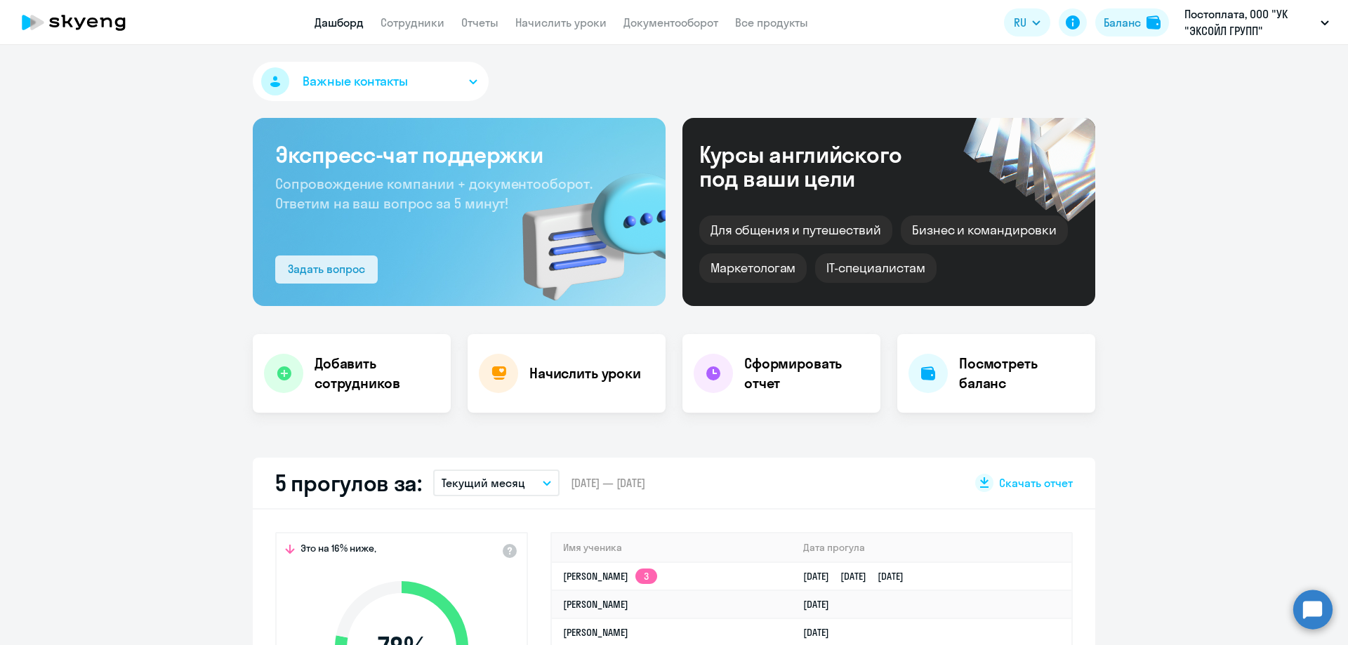
click at [327, 272] on div "Задать вопрос" at bounding box center [326, 269] width 77 height 17
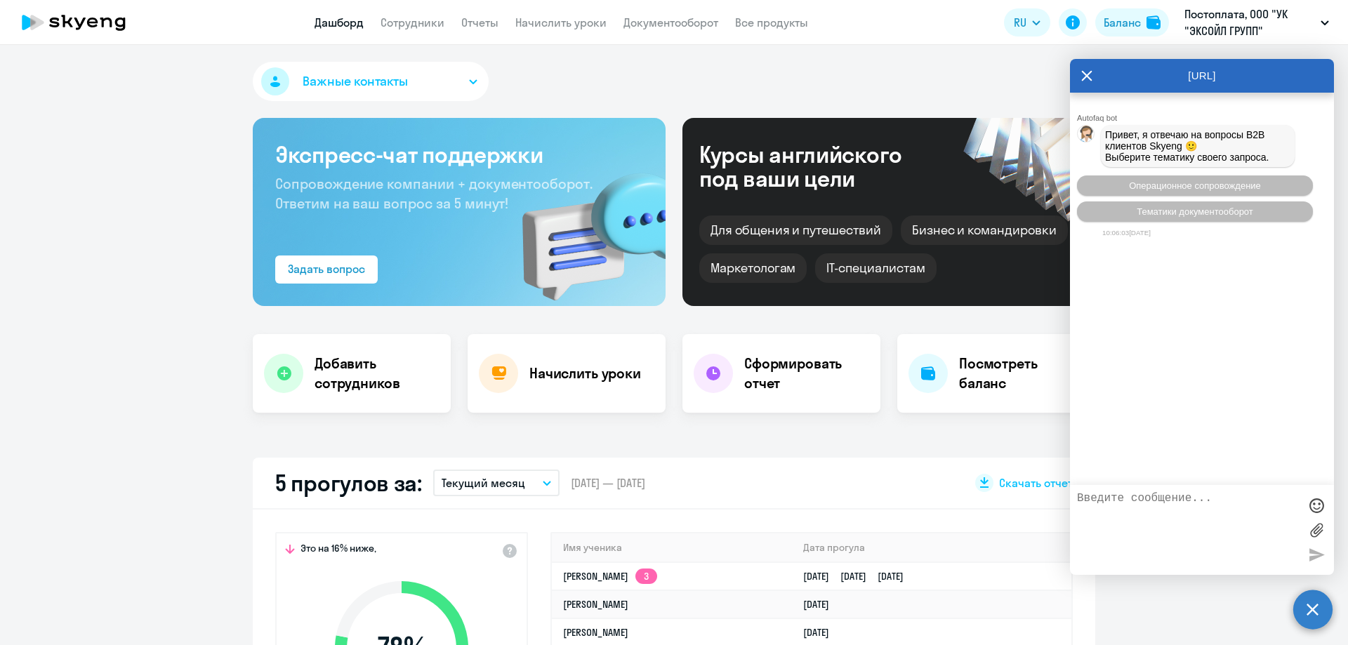
click at [1083, 72] on icon at bounding box center [1087, 76] width 11 height 11
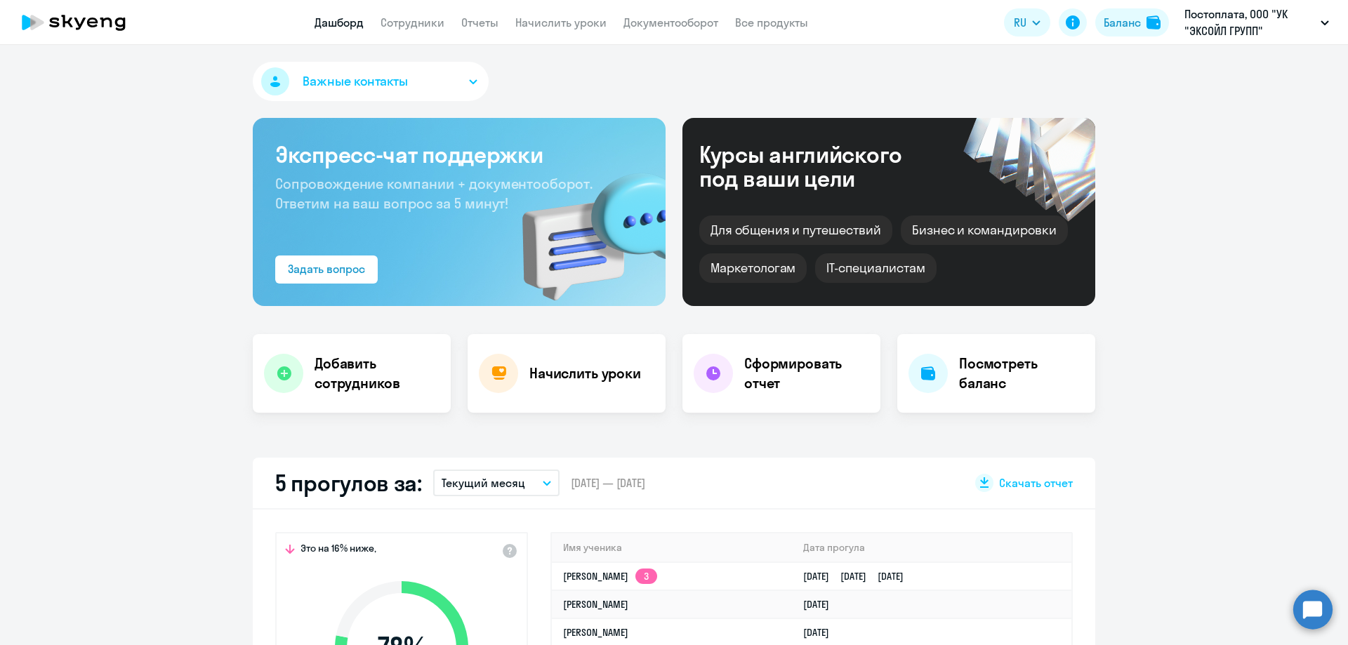
click at [428, 32] on app-header "Дашборд Сотрудники Отчеты Начислить уроки Документооборот Все продукты Дашборд …" at bounding box center [674, 22] width 1348 height 45
click at [430, 28] on link "Сотрудники" at bounding box center [413, 22] width 64 height 14
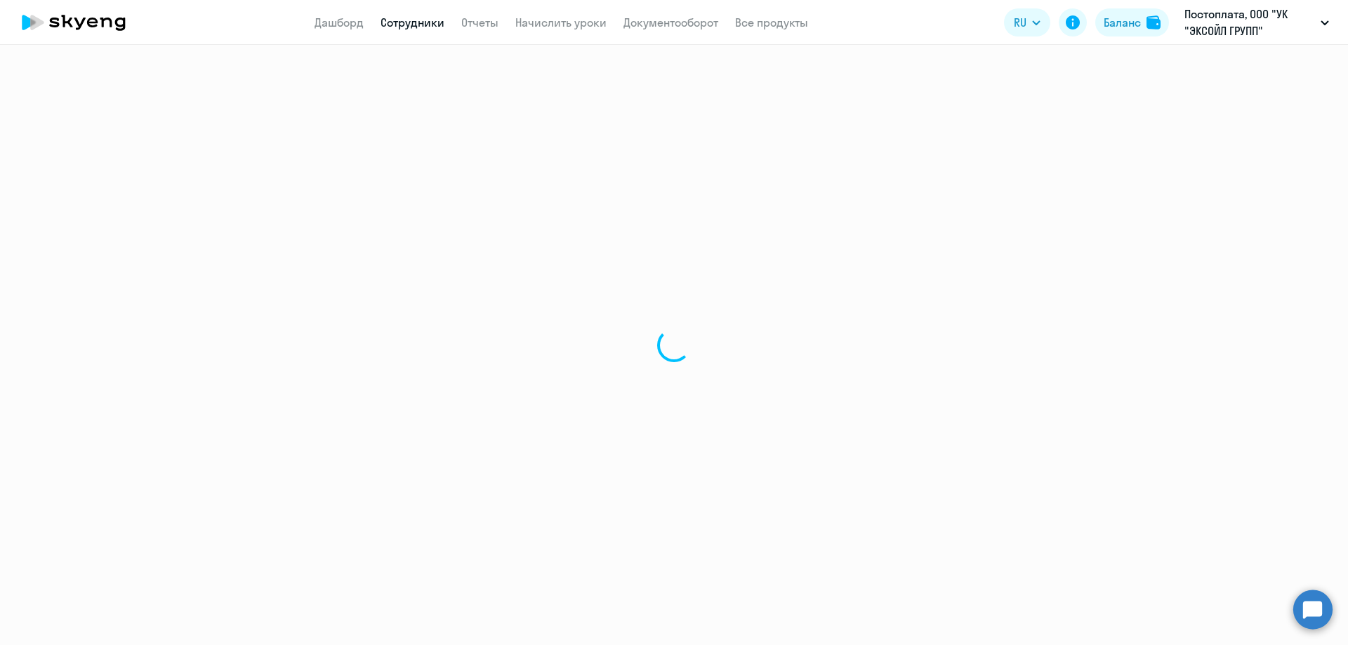
select select "30"
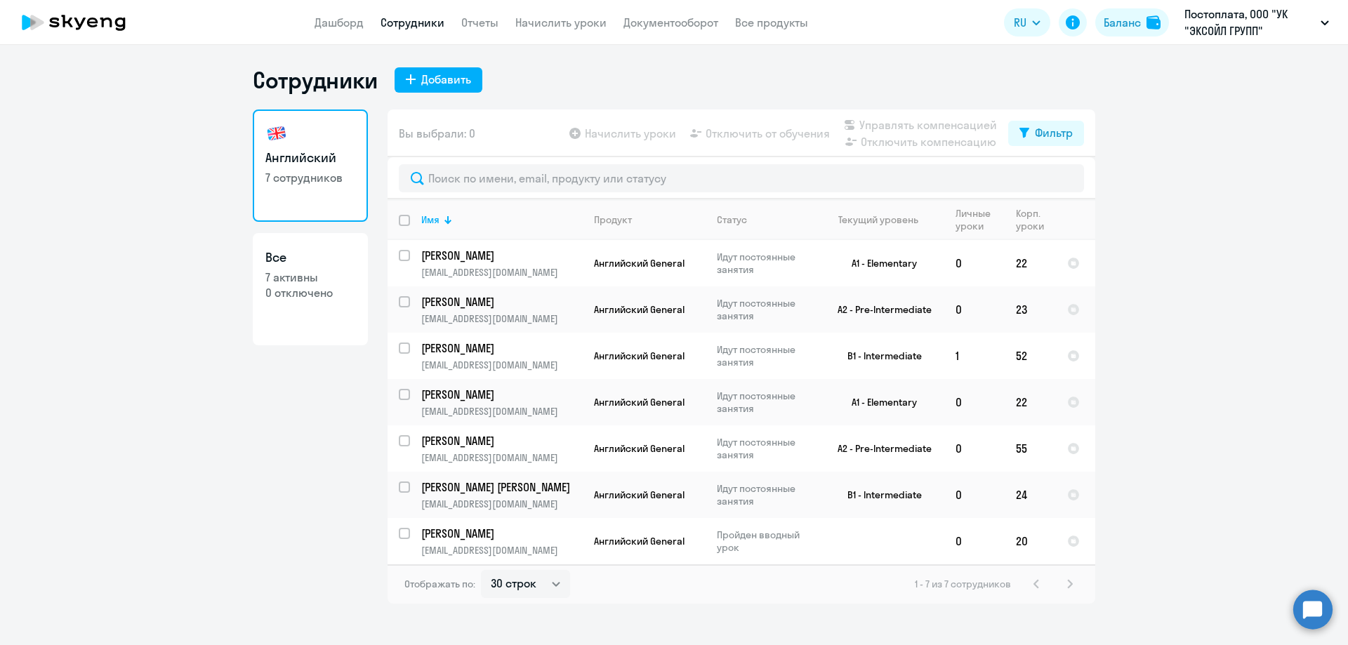
click at [468, 30] on app-menu-item-link "Отчеты" at bounding box center [479, 23] width 37 height 18
click at [480, 18] on link "Отчеты" at bounding box center [479, 22] width 37 height 14
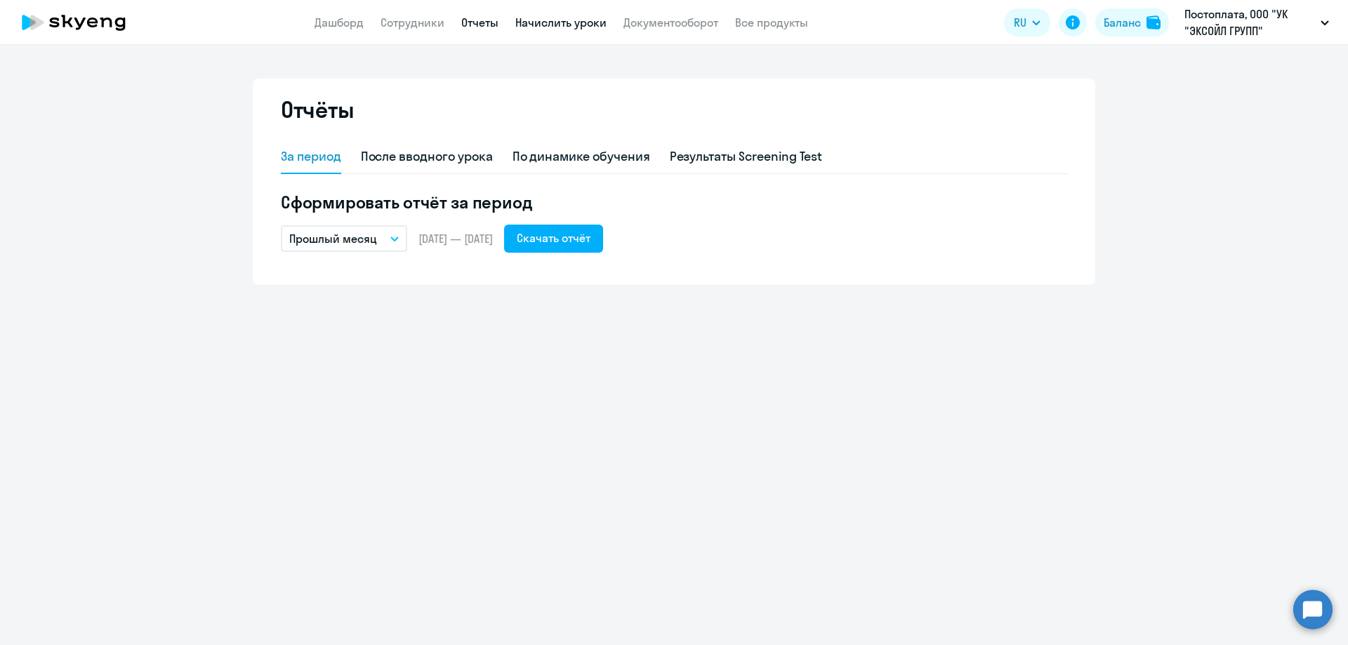
click at [534, 22] on link "Начислить уроки" at bounding box center [560, 22] width 91 height 14
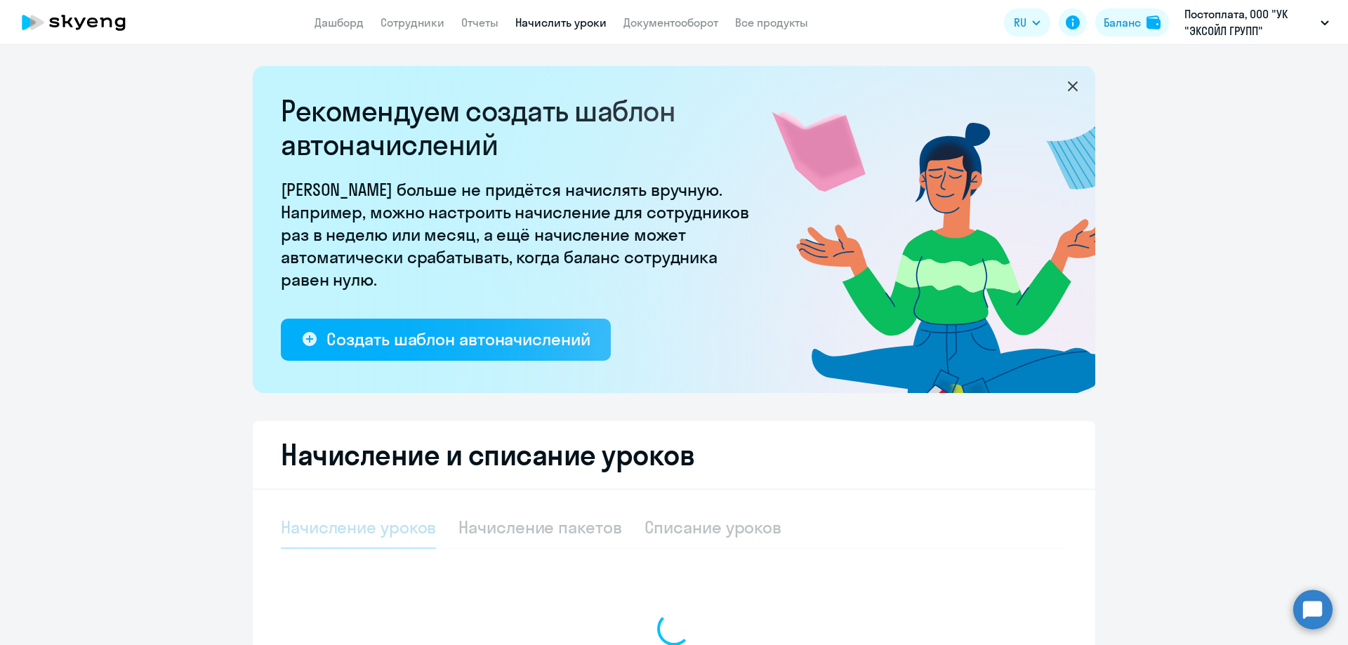
select select "10"
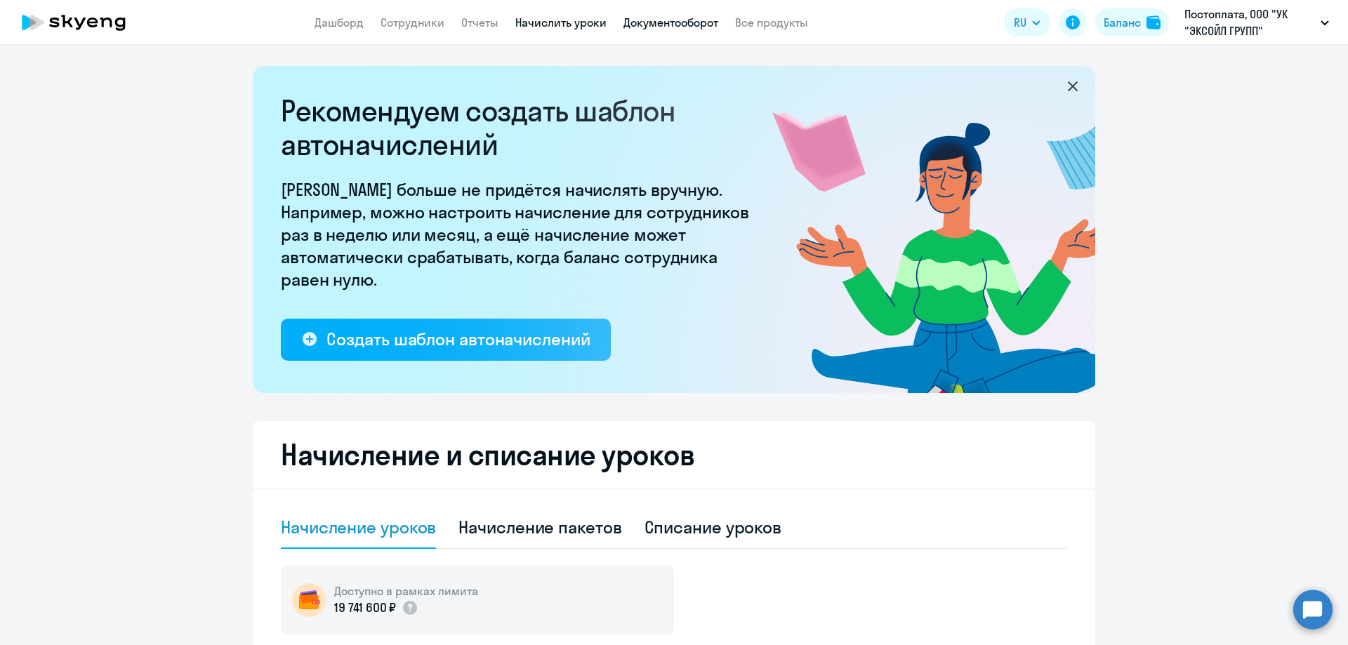
click at [664, 18] on link "Документооборот" at bounding box center [671, 22] width 95 height 14
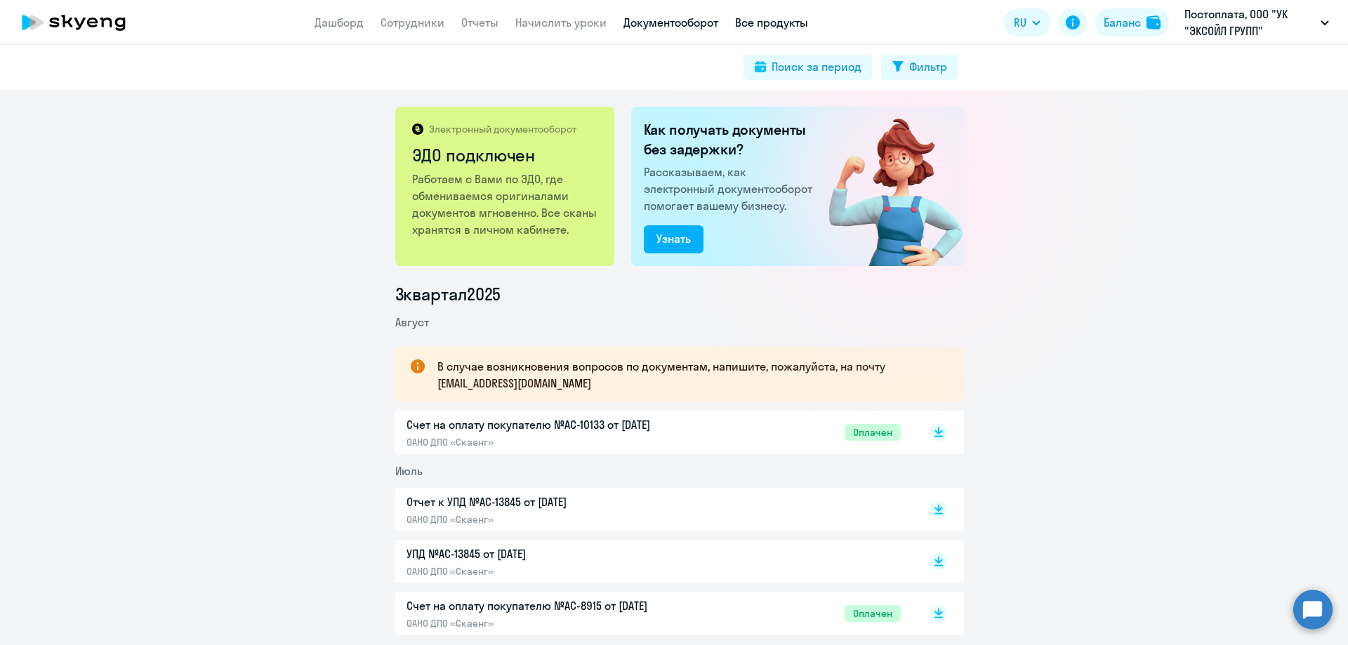
click at [789, 25] on link "Все продукты" at bounding box center [771, 22] width 73 height 14
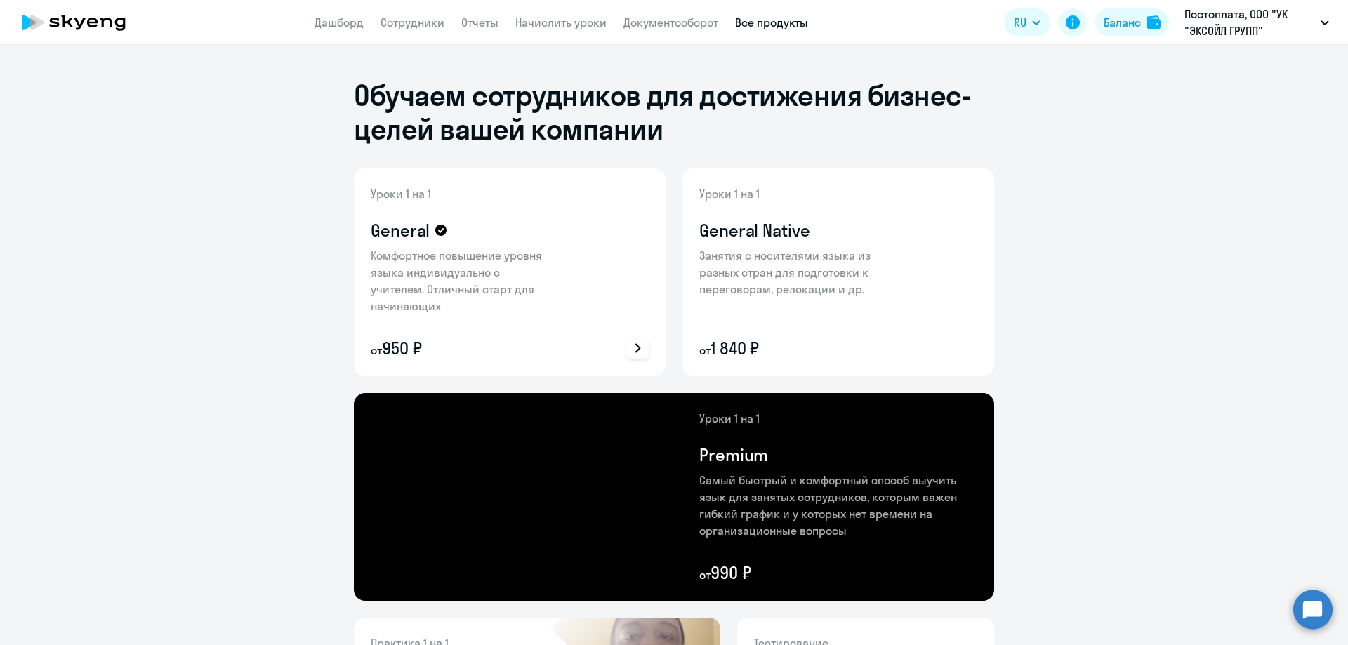
click at [628, 339] on div at bounding box center [637, 348] width 22 height 22
click at [548, 221] on div at bounding box center [674, 322] width 1348 height 645
click at [435, 233] on icon at bounding box center [440, 230] width 11 height 11
click at [651, 348] on div at bounding box center [591, 273] width 149 height 208
click at [632, 345] on icon at bounding box center [637, 348] width 17 height 17
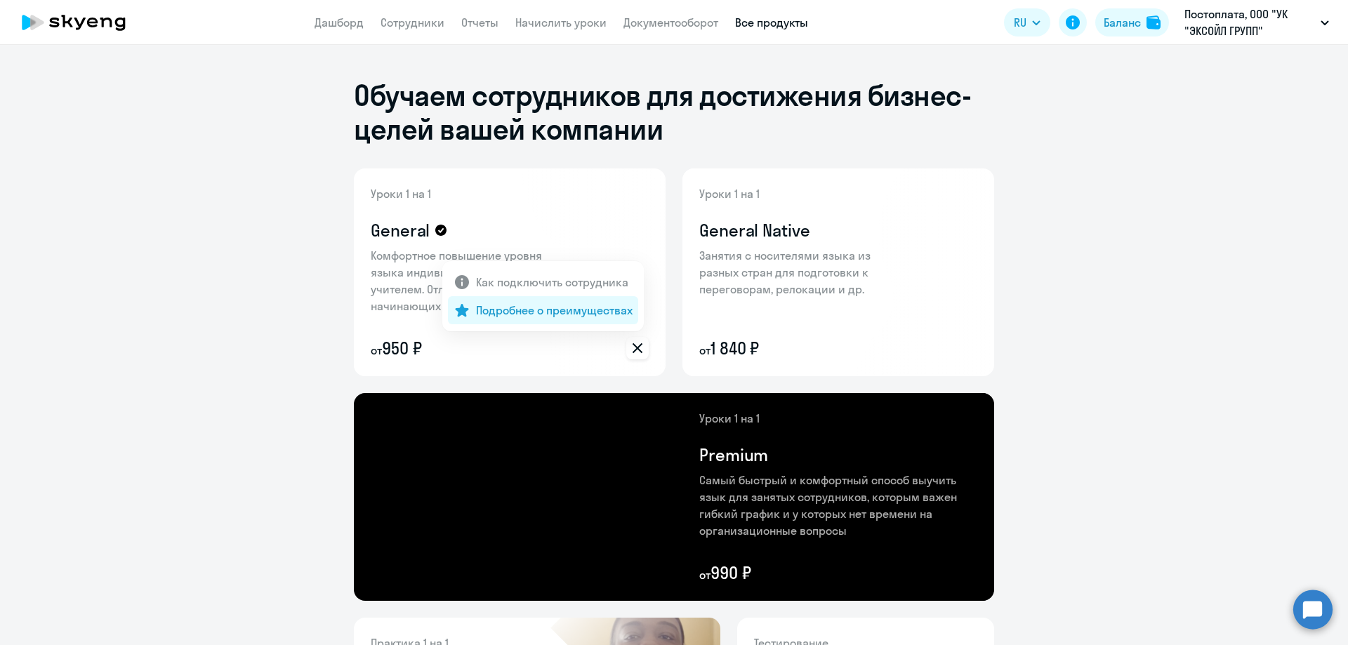
click at [585, 311] on p "Подробнее о преимуществах" at bounding box center [554, 310] width 157 height 17
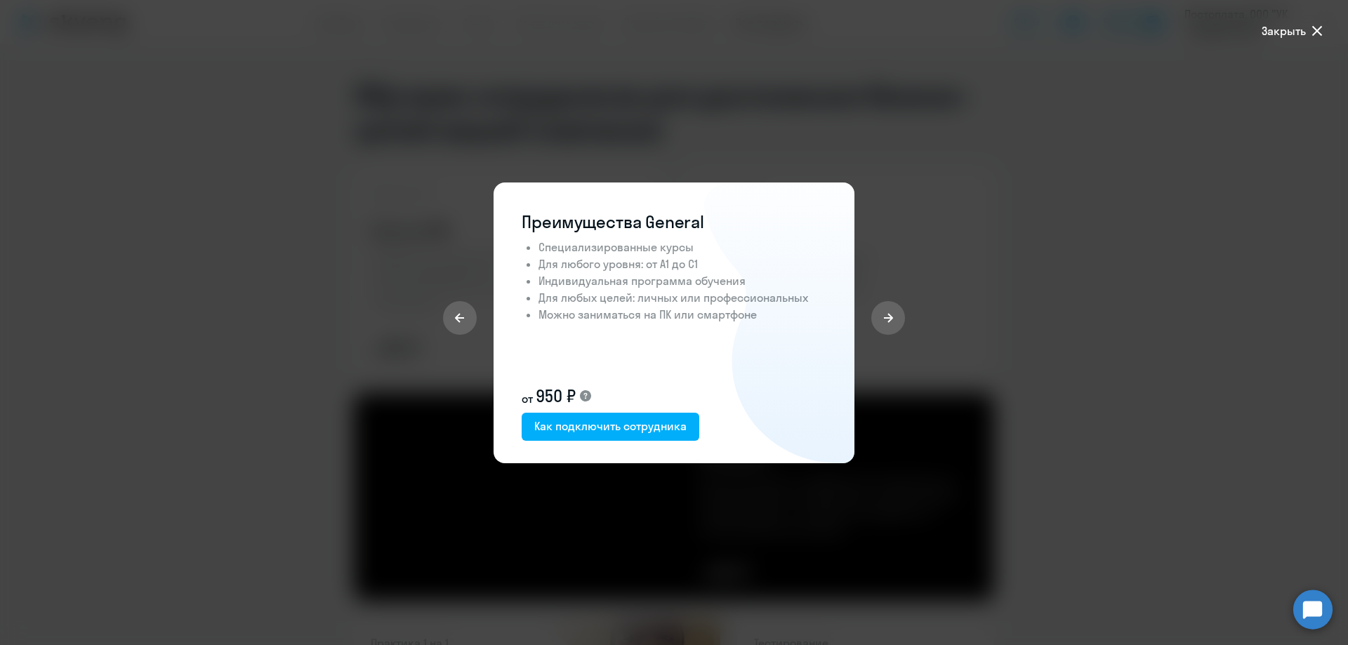
click at [1313, 29] on icon at bounding box center [1317, 30] width 17 height 17
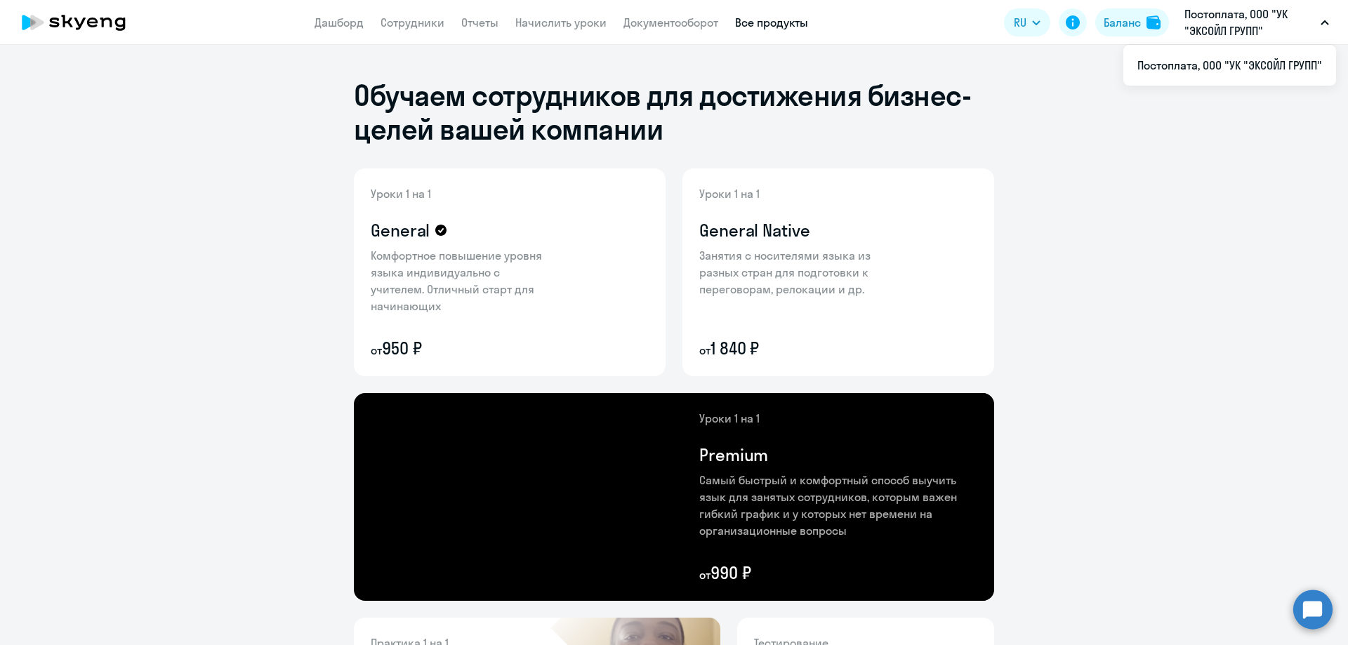
click at [1294, 15] on p "Постоплата, ООО "УК "ЭКСОЙЛ ГРУПП"" at bounding box center [1250, 23] width 131 height 34
click at [1316, 20] on button "Постоплата, ООО "УК "ЭКСОЙЛ ГРУПП"" at bounding box center [1257, 23] width 159 height 34
click at [1071, 28] on icon at bounding box center [1073, 22] width 14 height 14
